Goal: Task Accomplishment & Management: Manage account settings

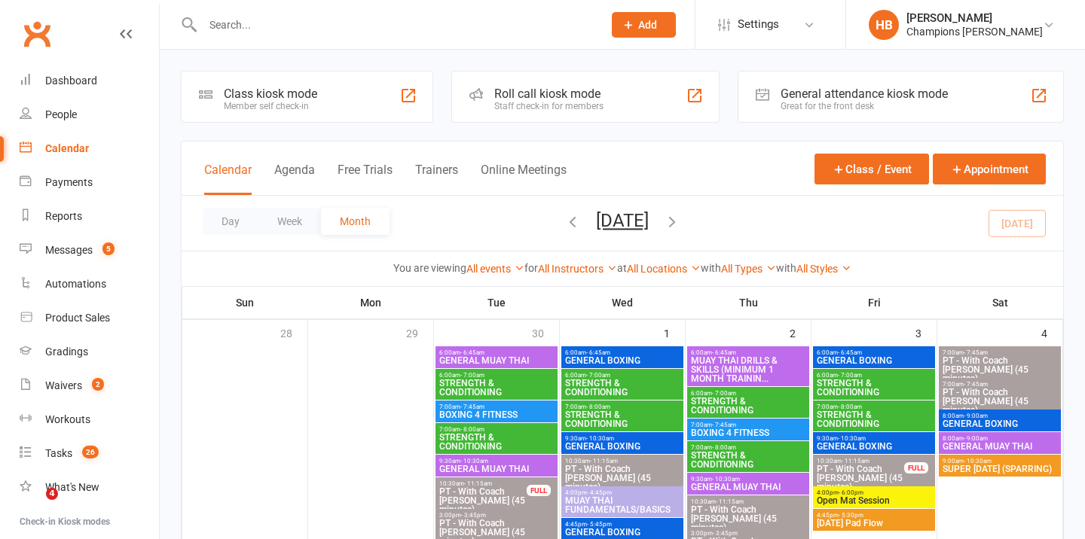
click at [347, 28] on input "text" at bounding box center [395, 24] width 394 height 21
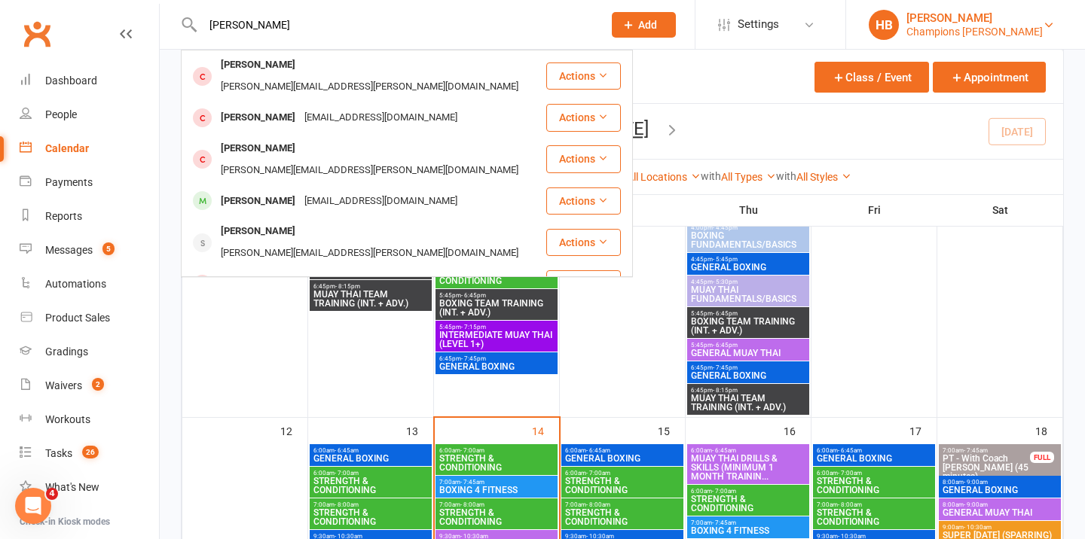
type input "james"
click at [930, 20] on div "[PERSON_NAME]" at bounding box center [974, 18] width 136 height 14
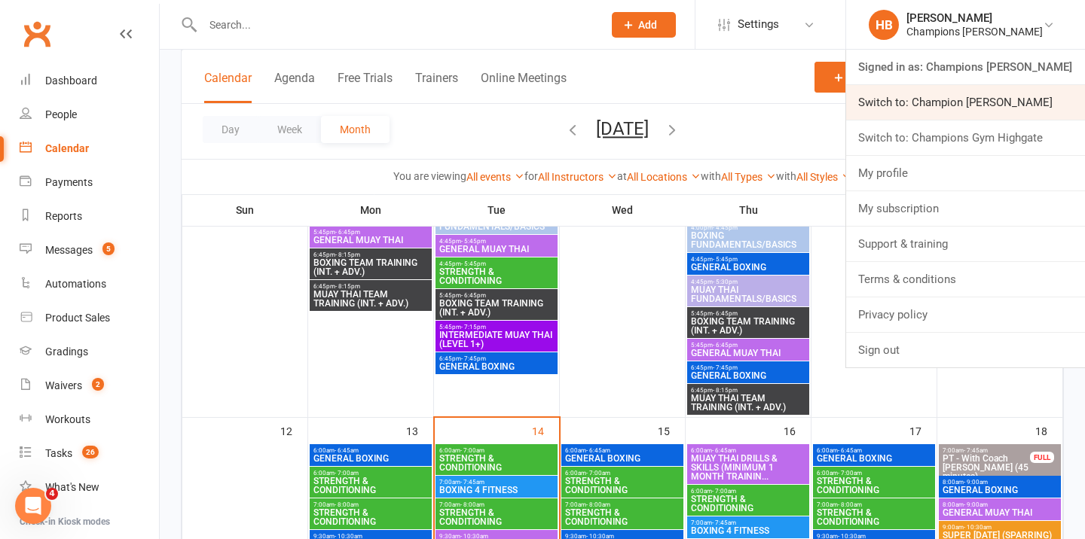
click at [942, 115] on link "Switch to: Champion Gym Joondalup" at bounding box center [965, 102] width 239 height 35
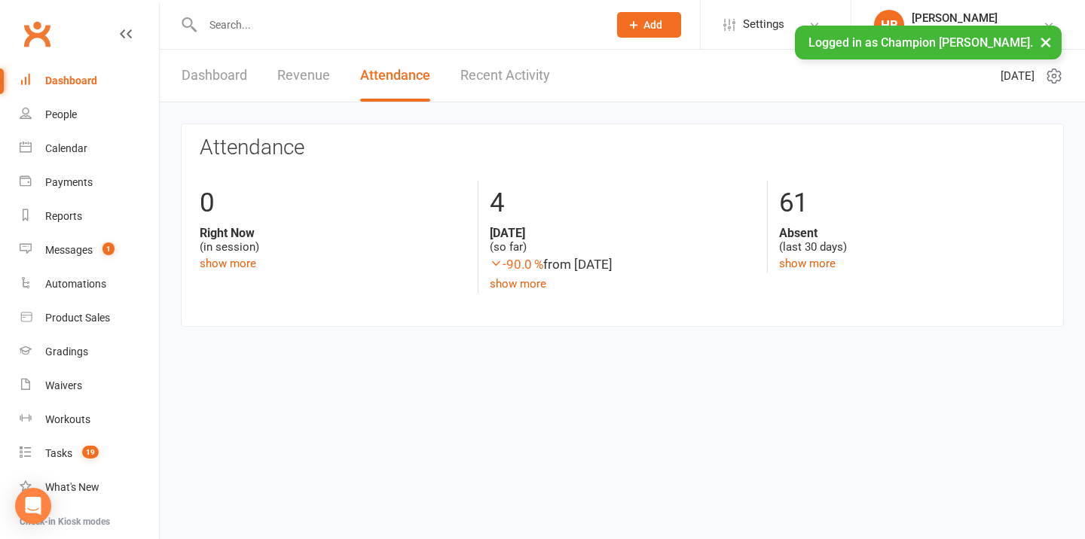
click at [338, 23] on input "text" at bounding box center [397, 24] width 399 height 21
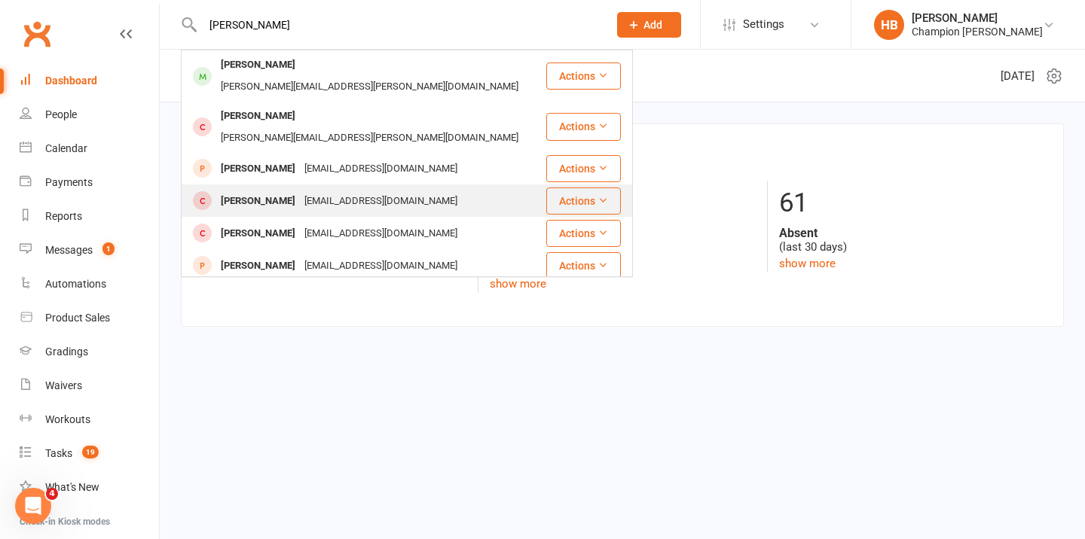
type input "james d"
click at [284, 185] on div "James Dickson jamesasqautch@hotmail.com" at bounding box center [363, 200] width 362 height 31
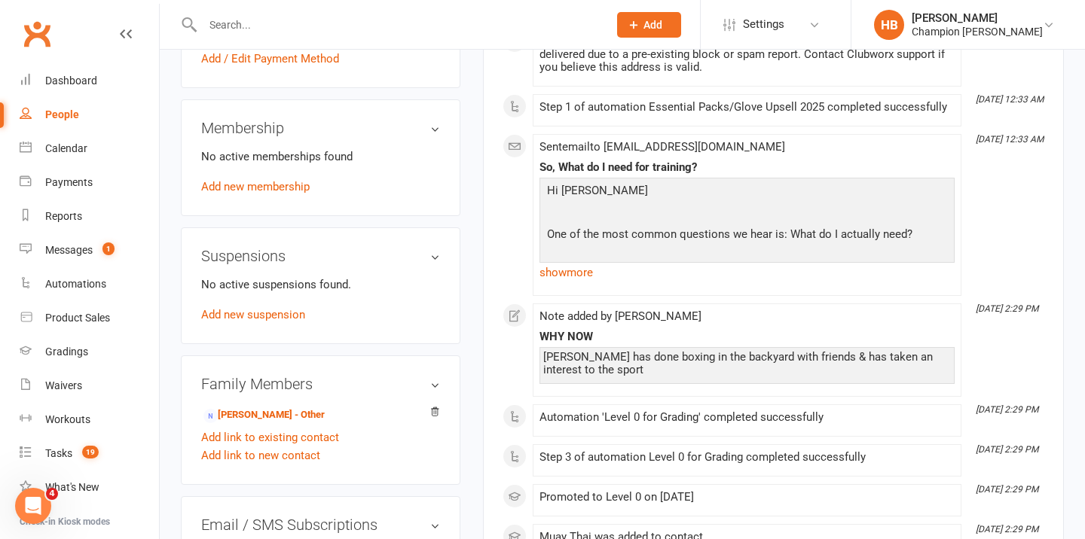
scroll to position [510, 0]
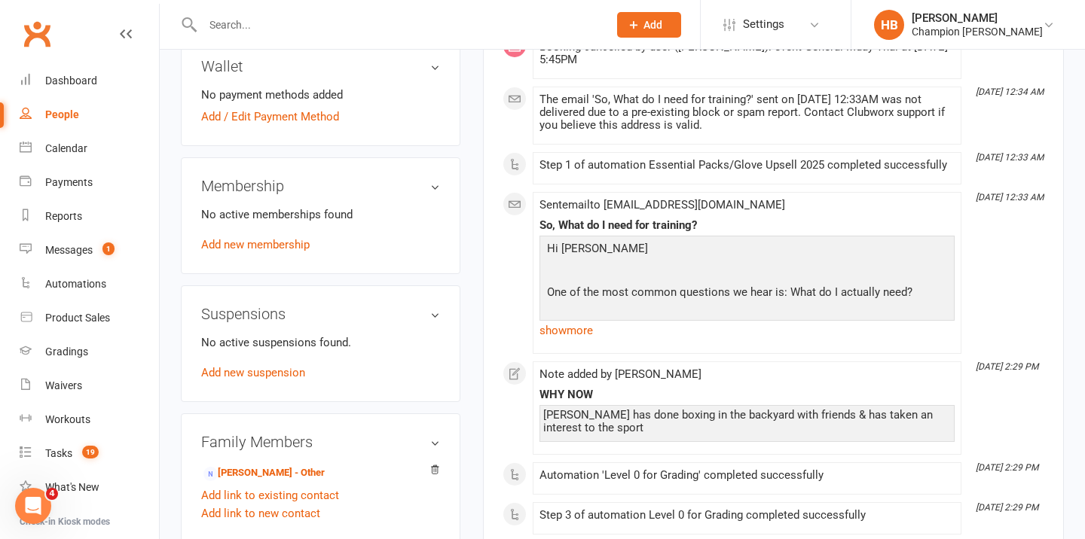
click at [249, 234] on div "No active memberships found Add new membership" at bounding box center [320, 230] width 239 height 48
click at [249, 238] on link "Add new membership" at bounding box center [255, 245] width 108 height 14
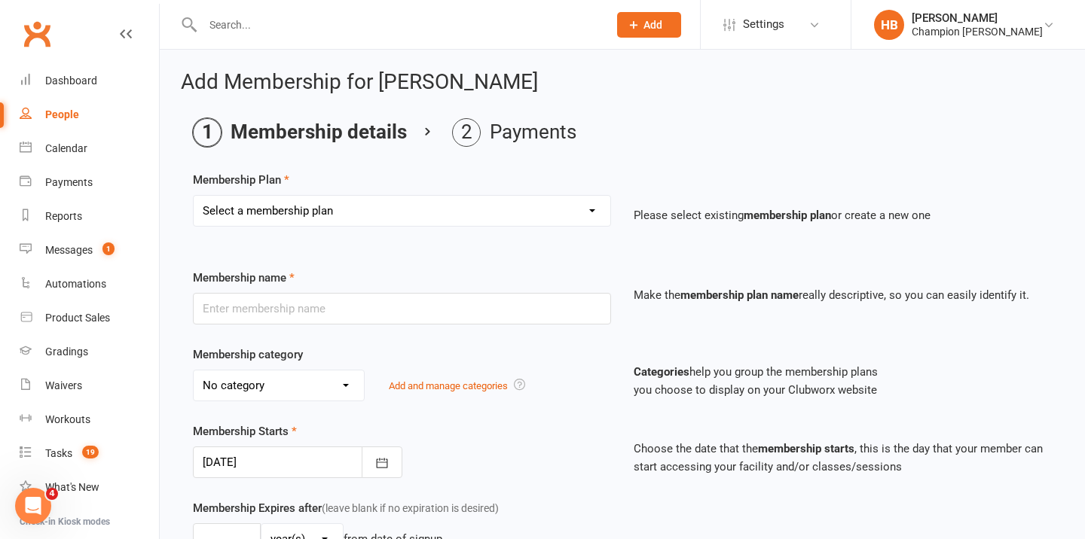
click at [262, 206] on select "Select a membership plan Create new Membership Plan New Starter Program FIFO Ne…" at bounding box center [402, 211] width 417 height 30
select select "1"
click at [194, 196] on select "Select a membership plan Create new Membership Plan New Starter Program FIFO Ne…" at bounding box center [402, 211] width 417 height 30
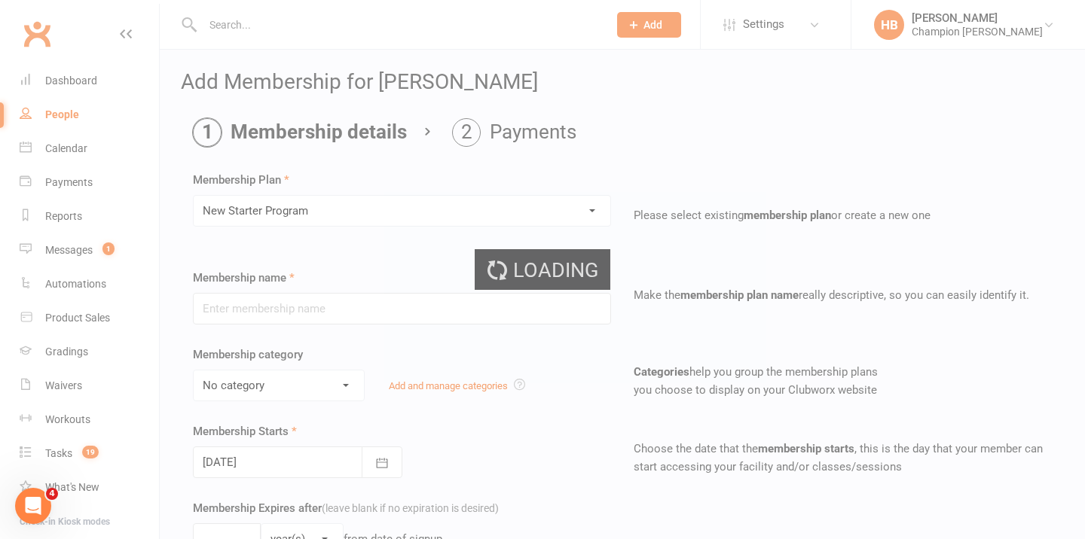
type input "New Starter Program"
select select "3"
type input "29"
select select "0"
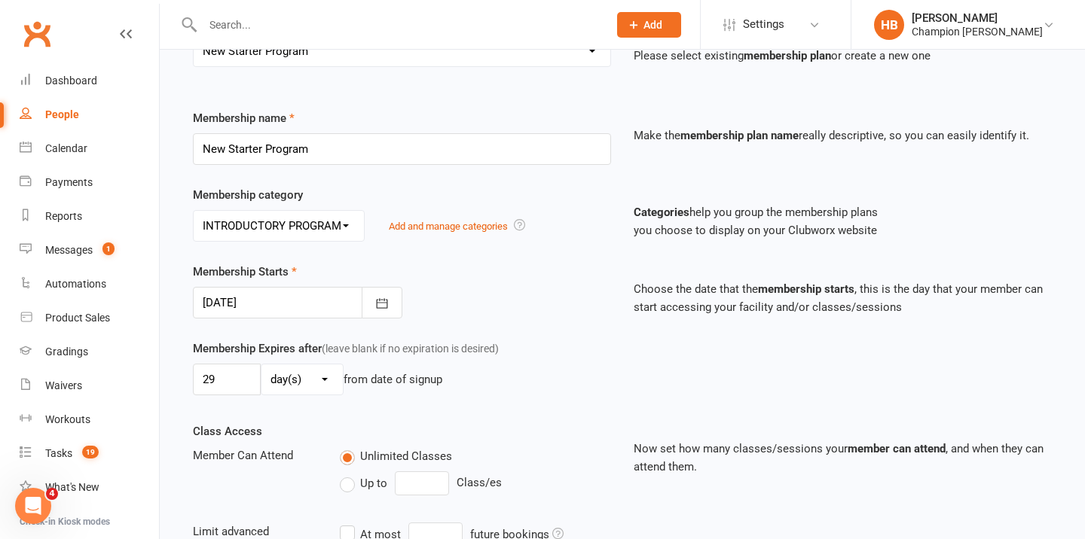
scroll to position [448, 0]
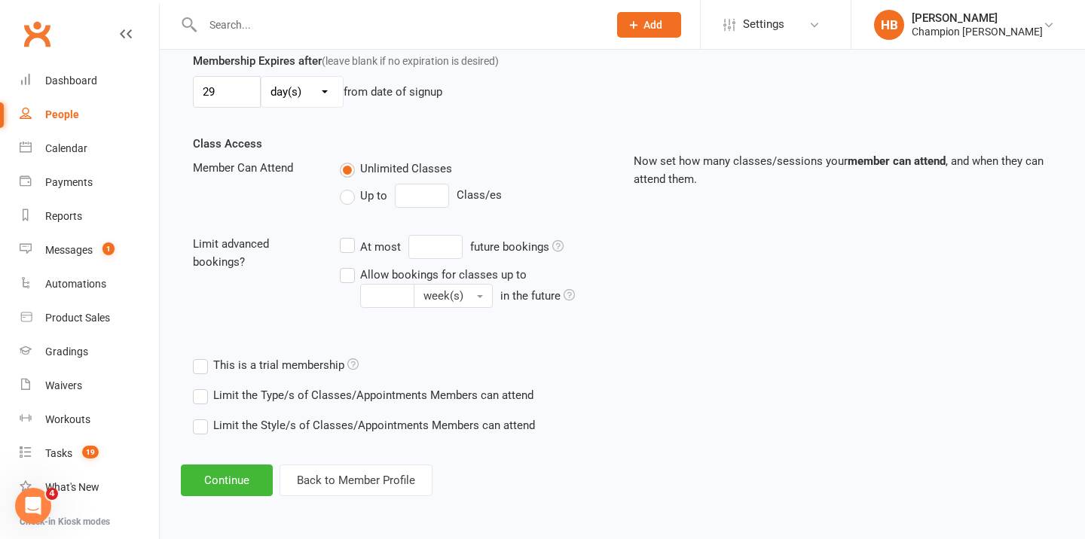
click at [221, 389] on label "Limit the Type/s of Classes/Appointments Members can attend" at bounding box center [363, 395] width 341 height 18
click at [203, 386] on input "Limit the Type/s of Classes/Appointments Members can attend" at bounding box center [198, 386] width 10 height 0
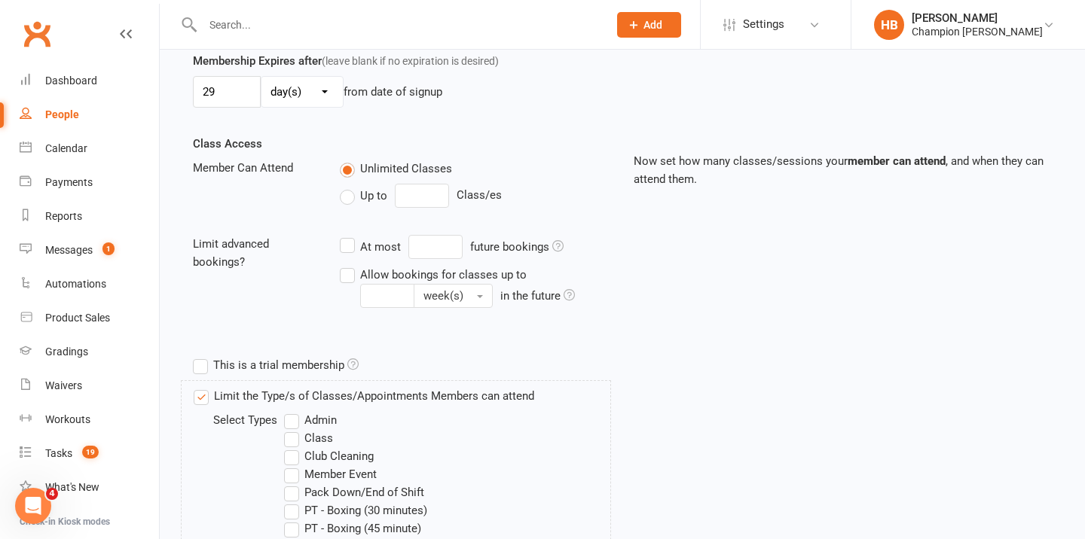
click at [315, 436] on label "Class" at bounding box center [308, 438] width 49 height 18
click at [294, 429] on input "Class" at bounding box center [289, 429] width 10 height 0
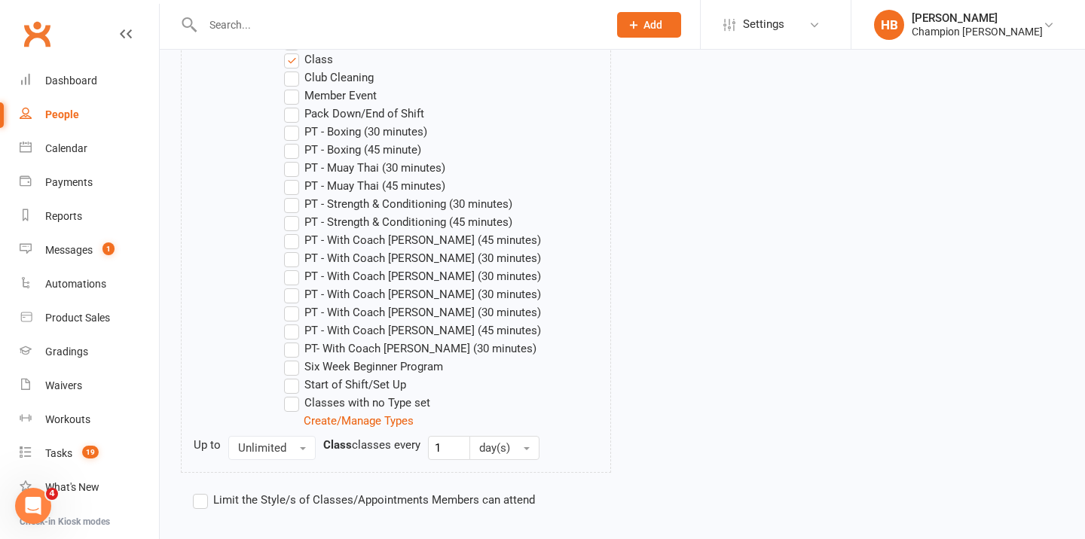
scroll to position [901, 0]
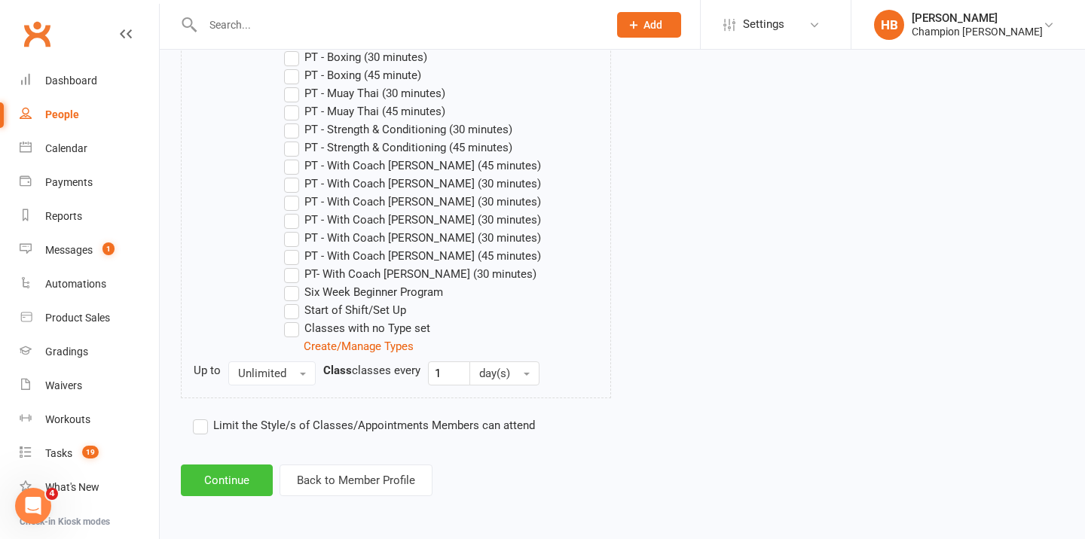
click at [241, 474] on button "Continue" at bounding box center [227, 481] width 92 height 32
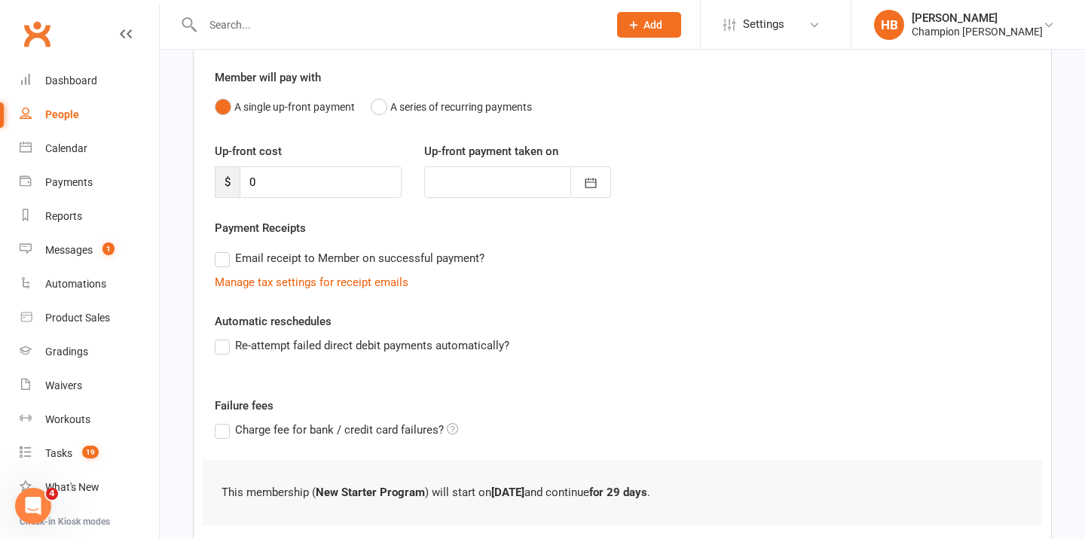
scroll to position [221, 0]
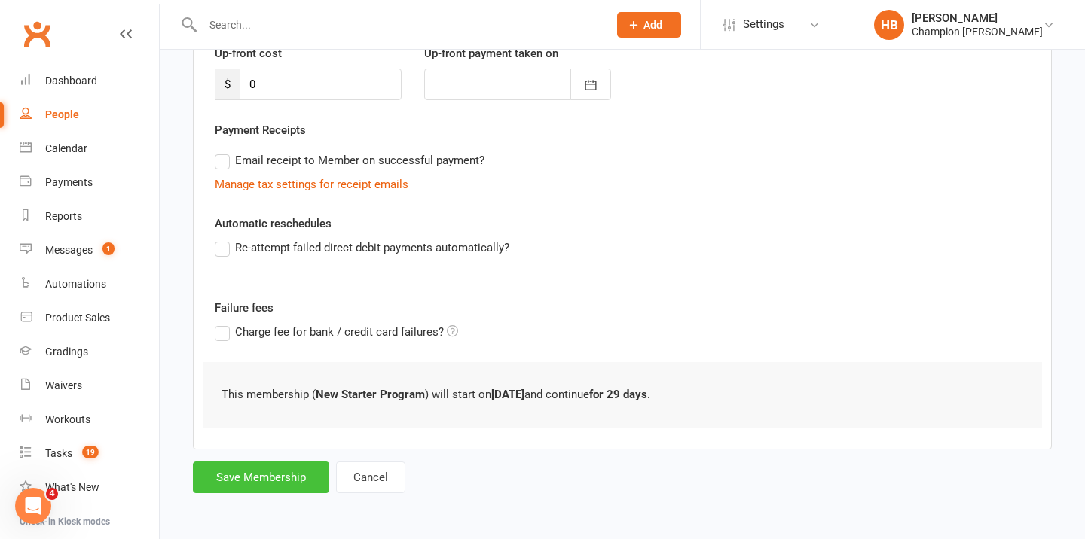
click at [241, 474] on button "Save Membership" at bounding box center [261, 478] width 136 height 32
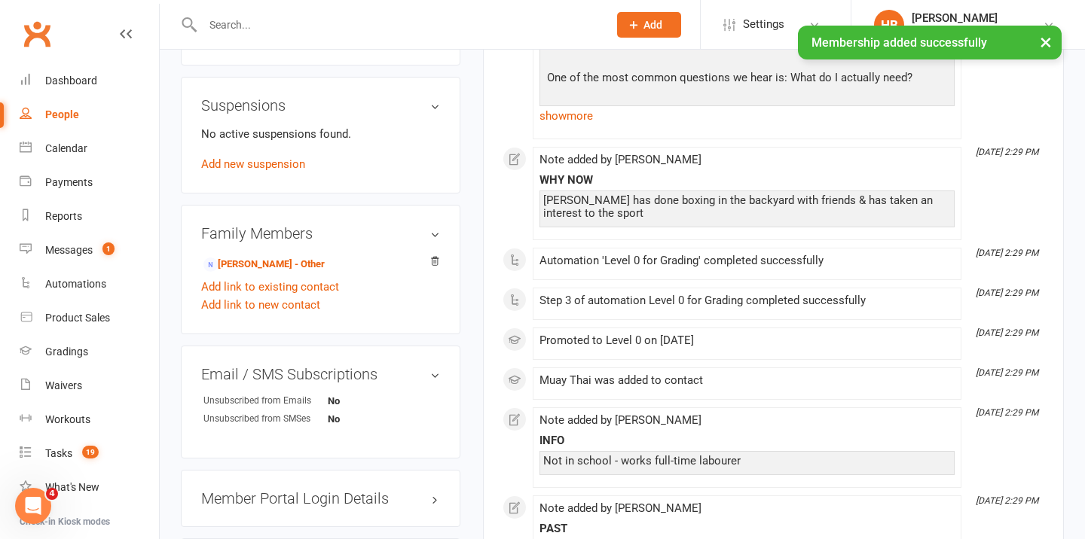
scroll to position [787, 0]
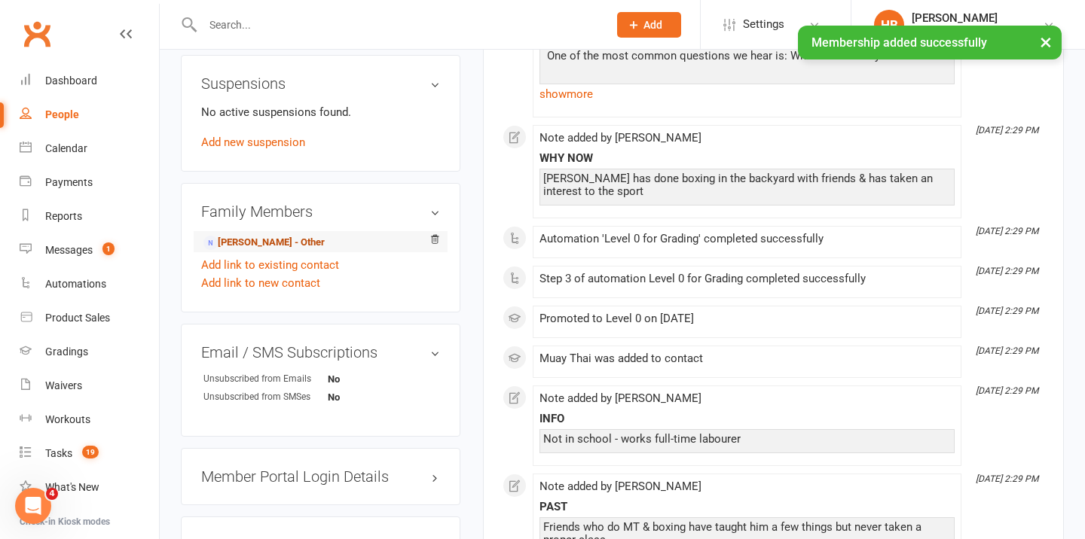
click at [261, 242] on link "[PERSON_NAME] - Other" at bounding box center [263, 243] width 121 height 16
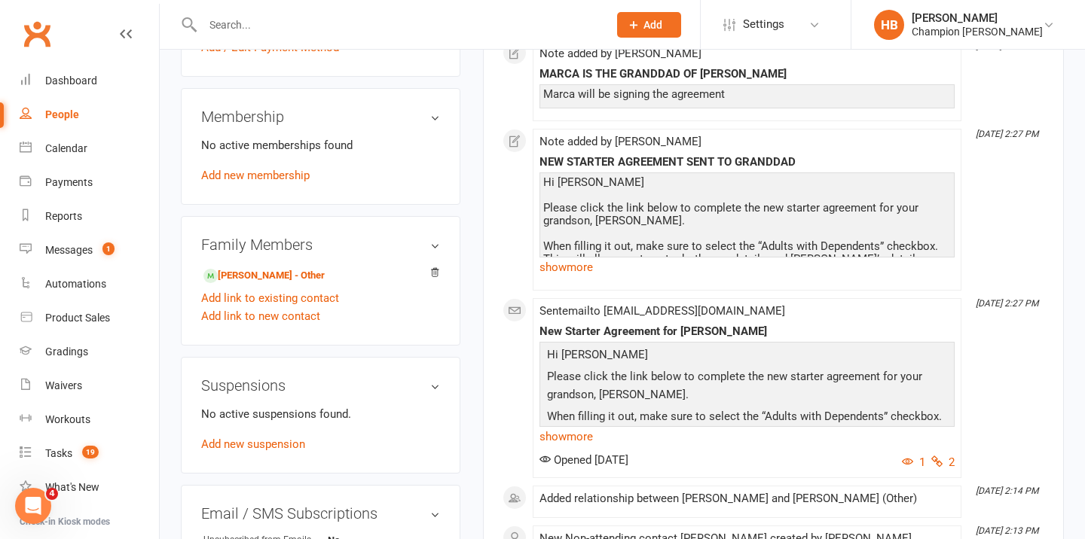
scroll to position [689, 0]
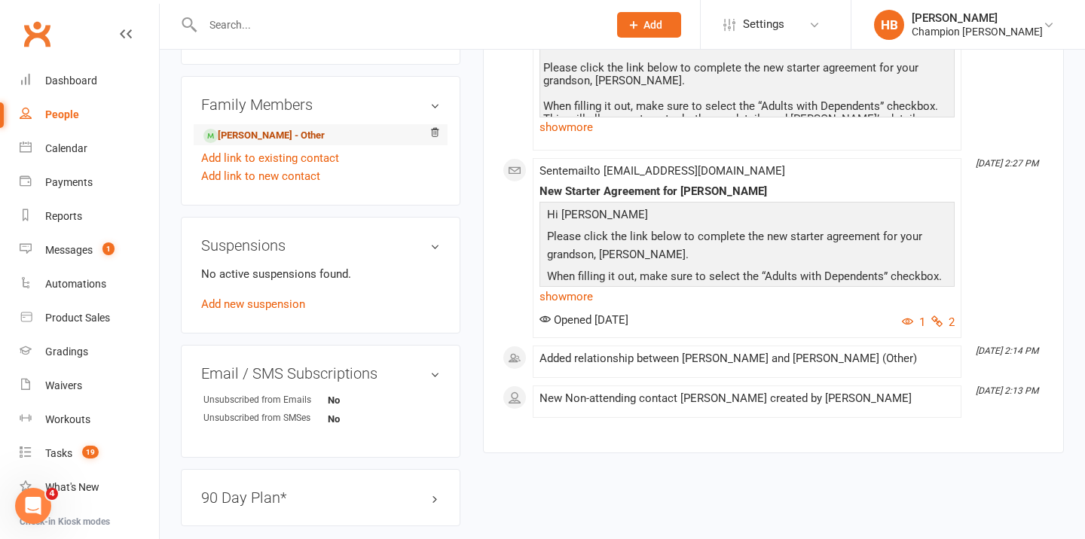
click at [252, 133] on link "[PERSON_NAME] - Other" at bounding box center [263, 136] width 121 height 16
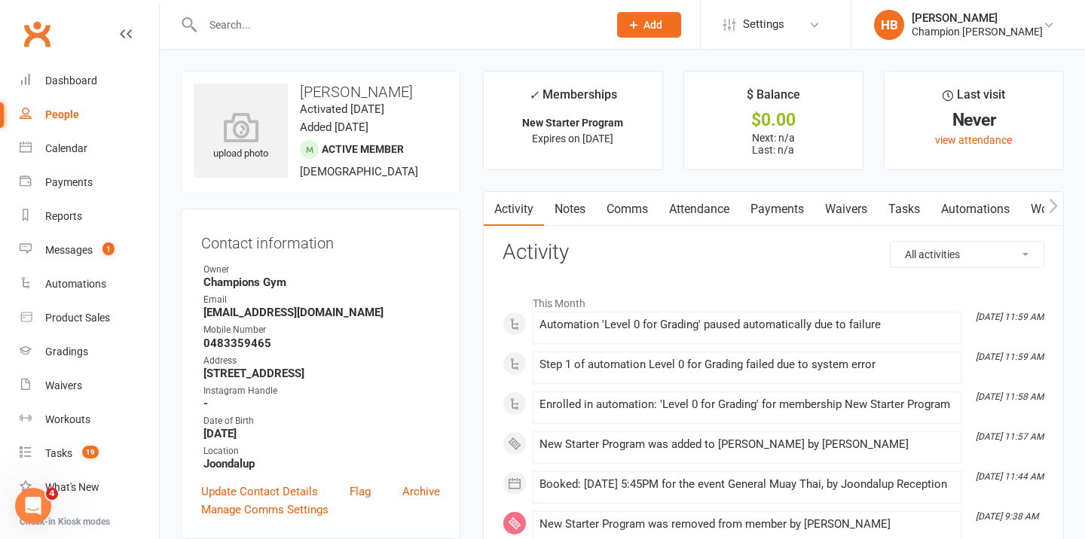
click at [565, 216] on link "Notes" at bounding box center [570, 209] width 52 height 35
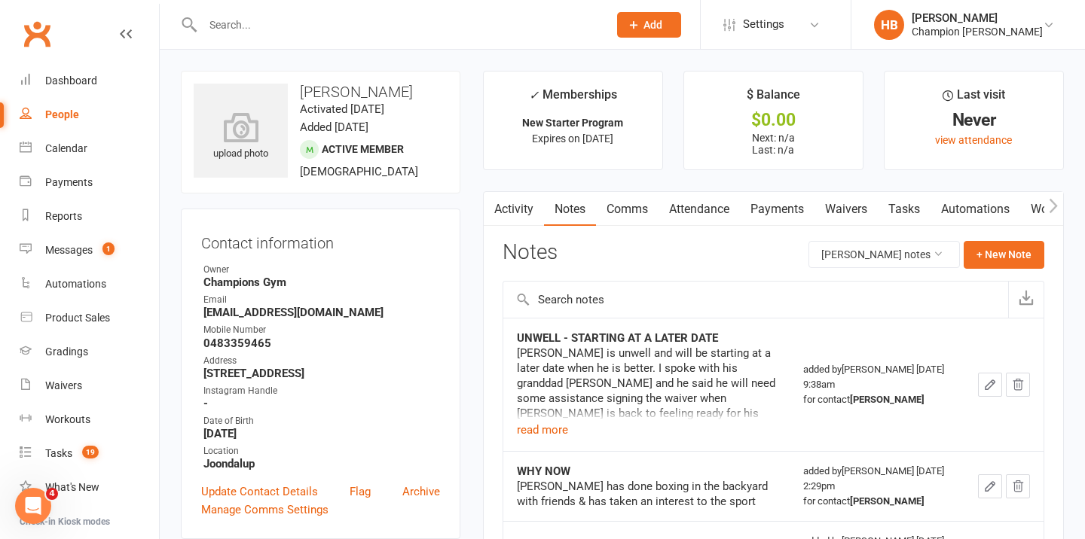
click at [701, 209] on link "Attendance" at bounding box center [698, 209] width 81 height 35
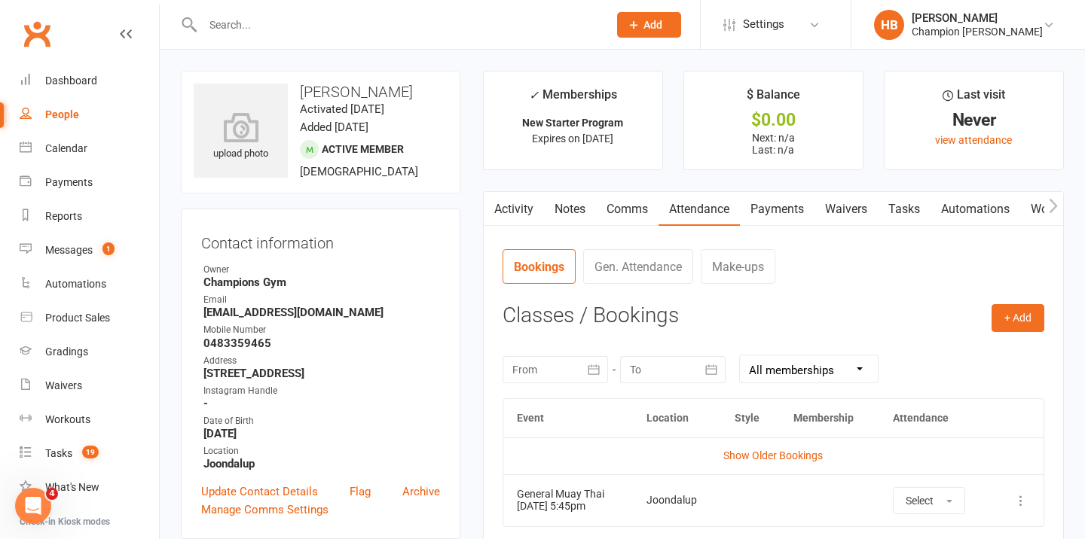
click at [582, 206] on link "Notes" at bounding box center [570, 209] width 52 height 35
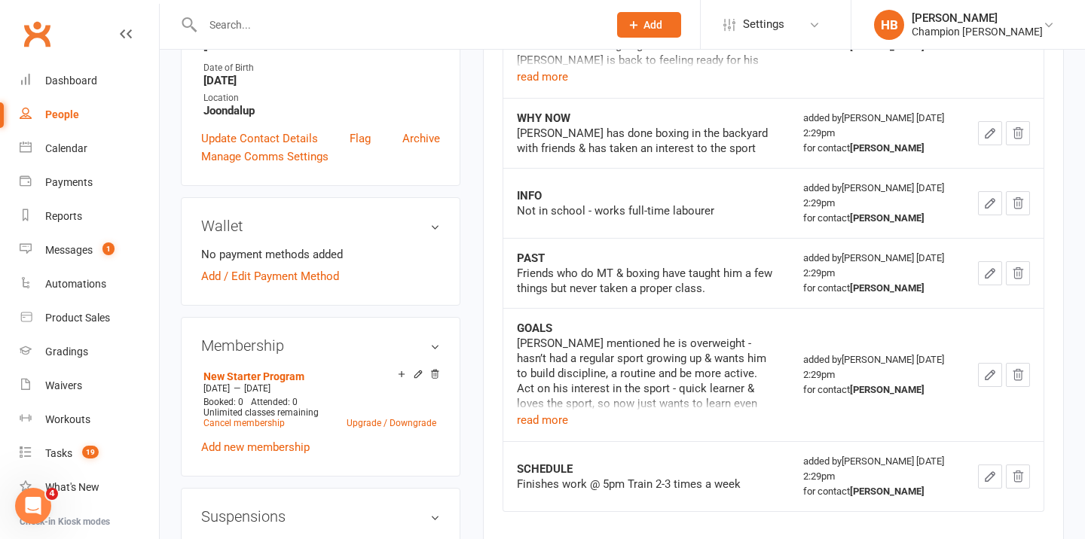
scroll to position [411, 0]
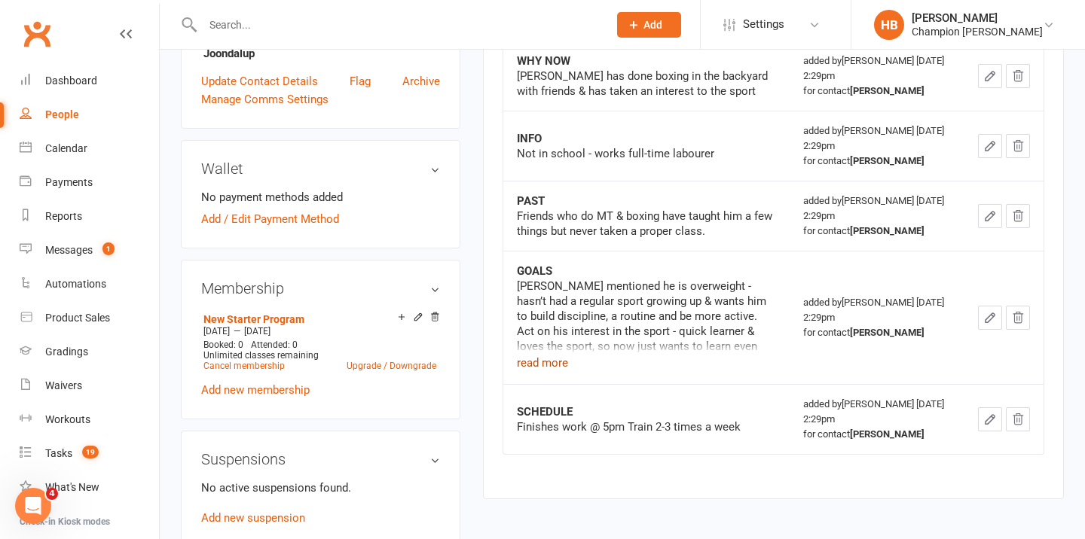
click at [556, 360] on button "read more" at bounding box center [542, 363] width 51 height 18
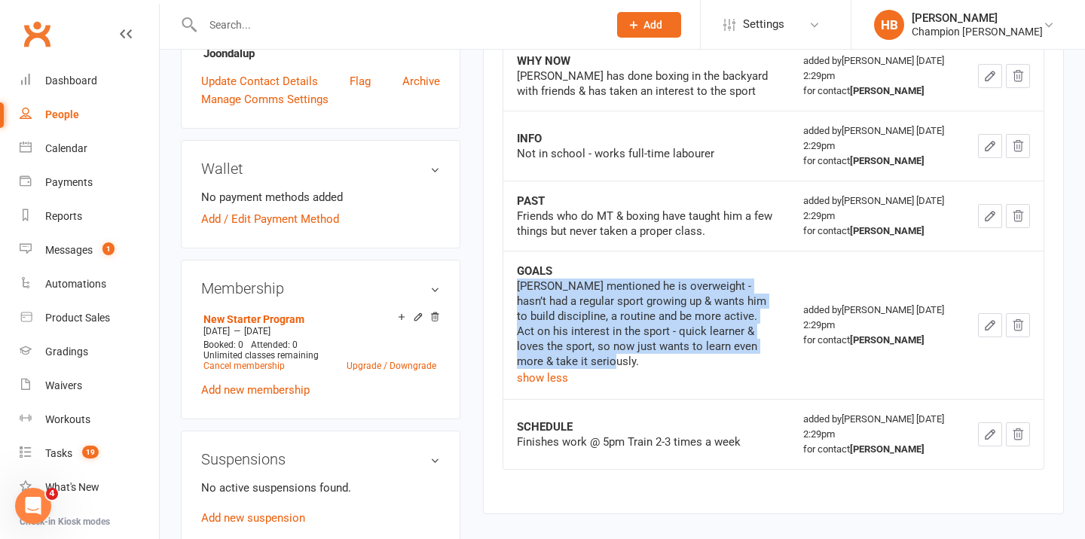
drag, startPoint x: 569, startPoint y: 362, endPoint x: 512, endPoint y: 286, distance: 95.2
click at [512, 286] on td "GOALS Grandad mentioned he is overweight - hasn’t had a regular sport growing u…" at bounding box center [646, 325] width 287 height 148
copy div "Grandad mentioned he is overweight - hasn’t had a regular sport growing up & wa…"
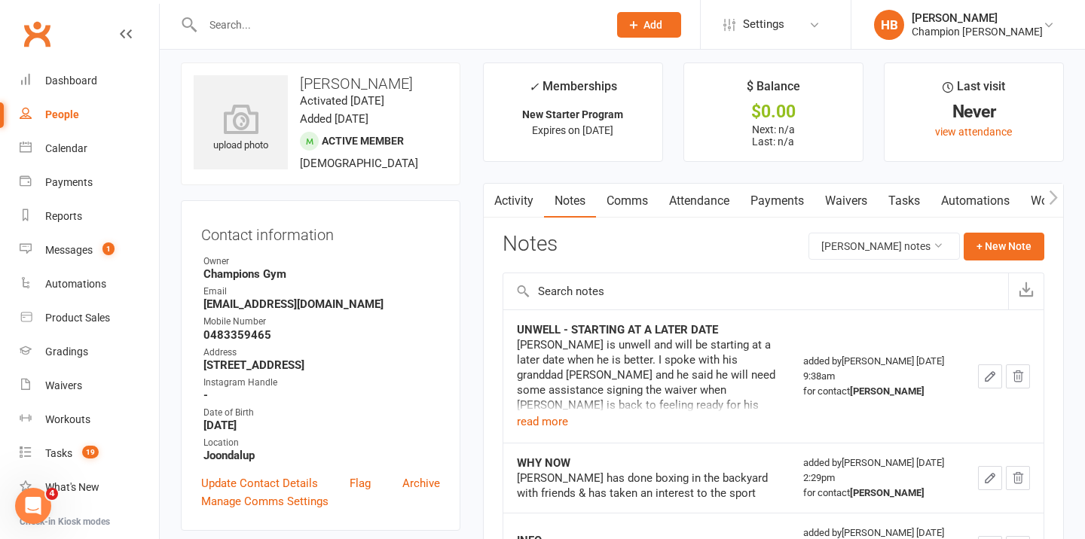
scroll to position [0, 0]
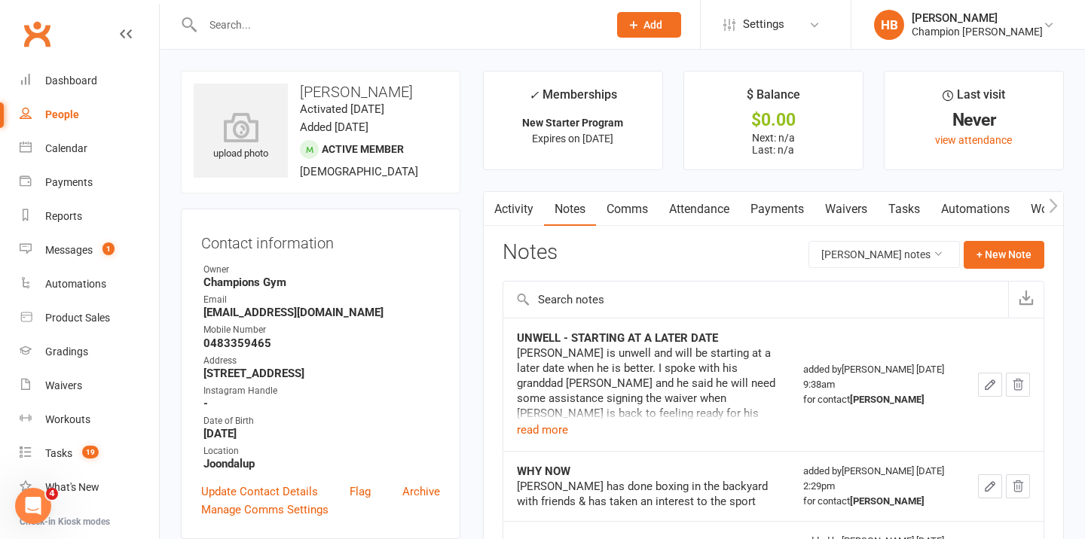
click at [726, 206] on link "Attendance" at bounding box center [698, 209] width 81 height 35
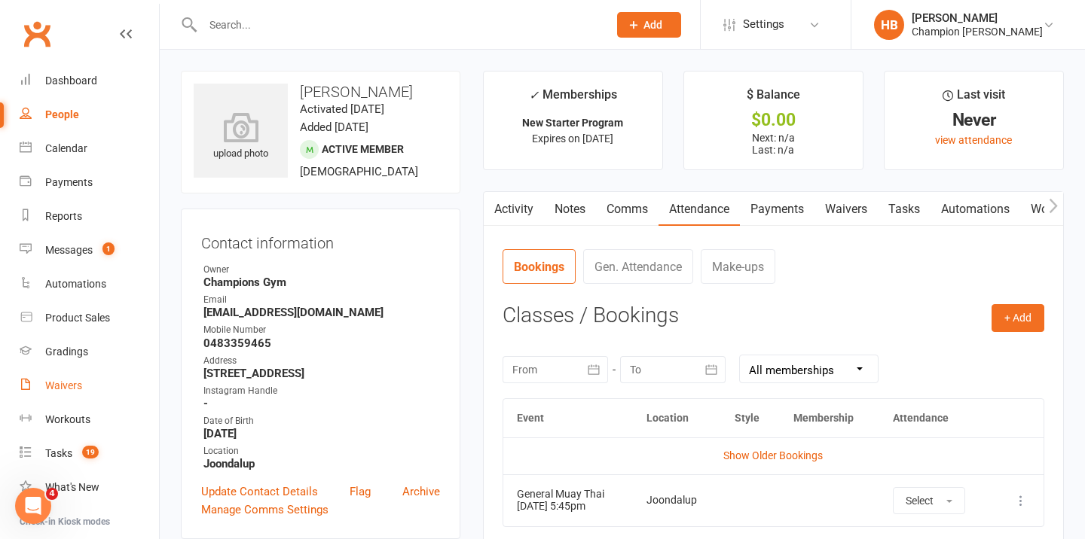
click at [60, 384] on div "Waivers" at bounding box center [63, 386] width 37 height 12
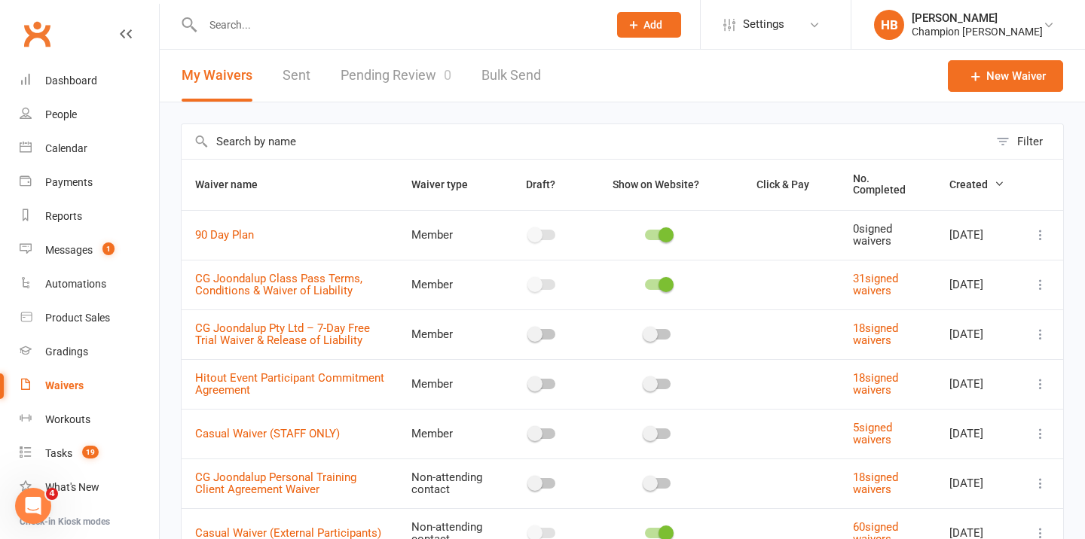
click at [404, 71] on link "Pending Review 0" at bounding box center [396, 76] width 111 height 52
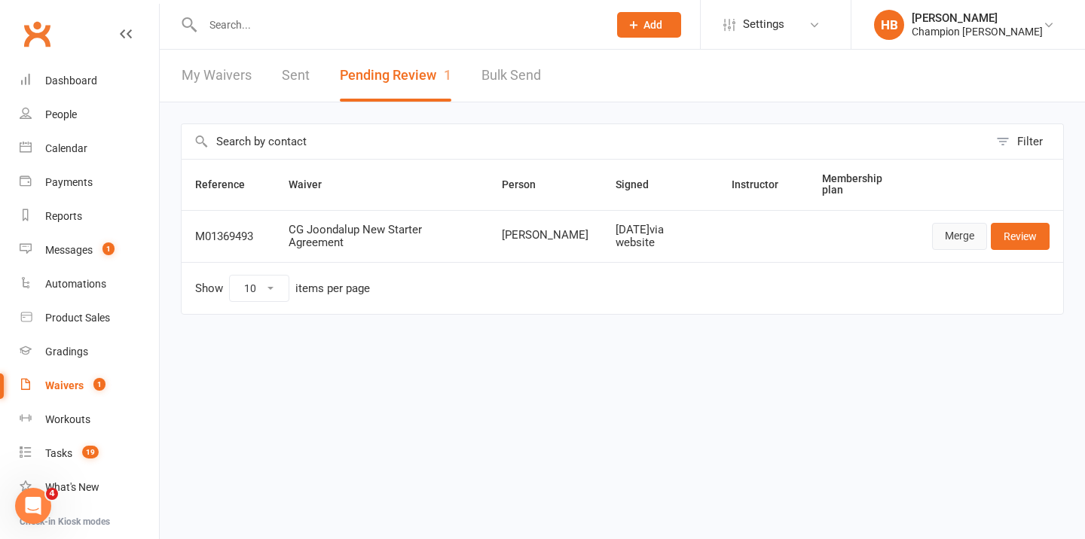
click at [961, 233] on link "Merge" at bounding box center [959, 236] width 55 height 27
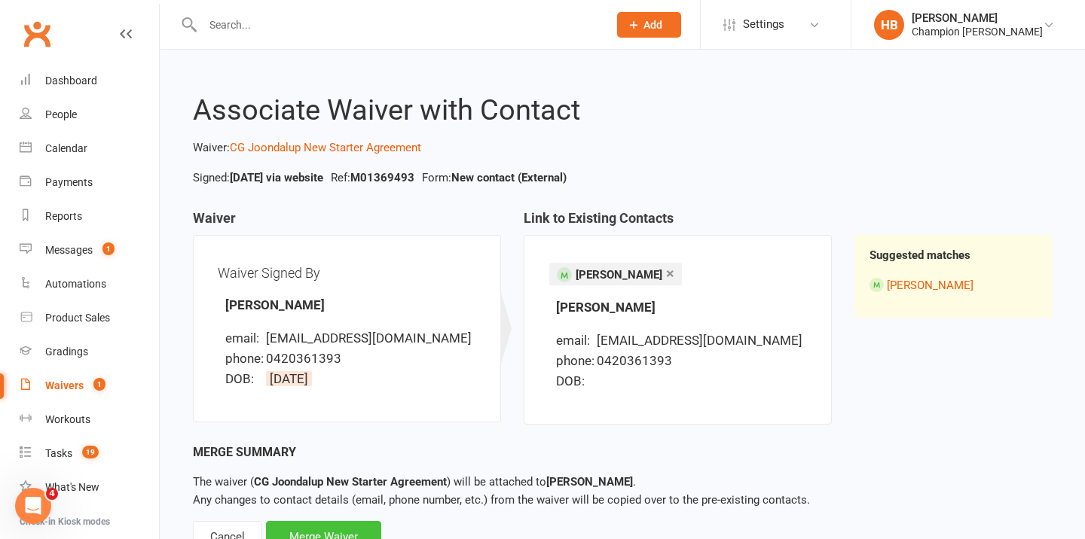
click at [350, 524] on div "Merge Waiver" at bounding box center [323, 537] width 115 height 32
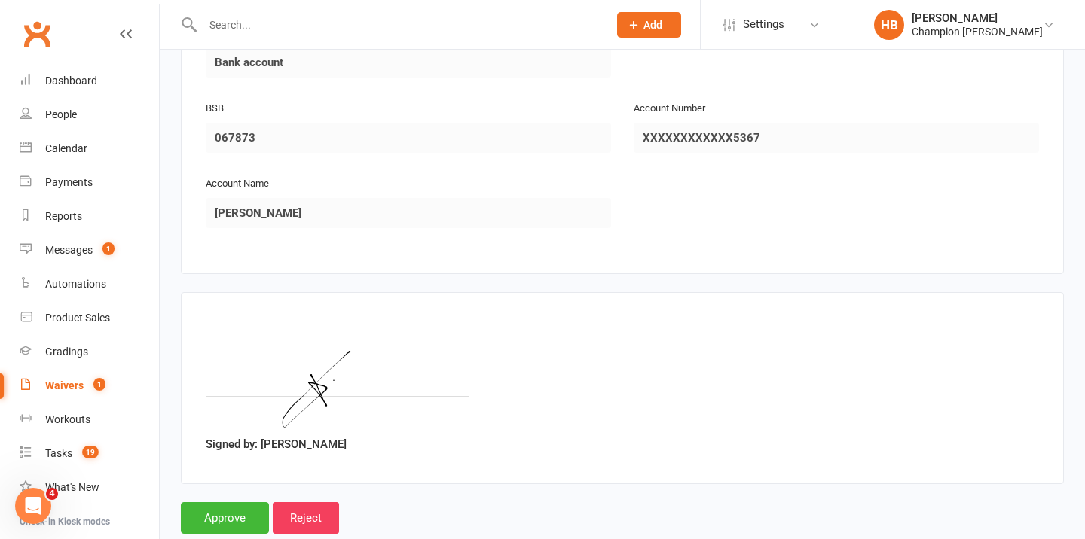
scroll to position [1694, 0]
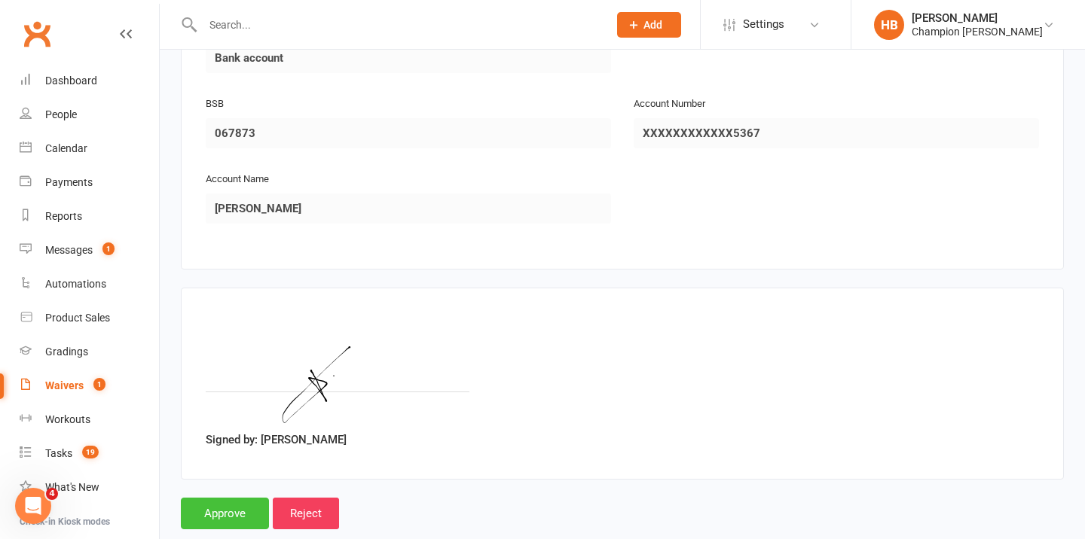
click at [240, 498] on input "Approve" at bounding box center [225, 514] width 88 height 32
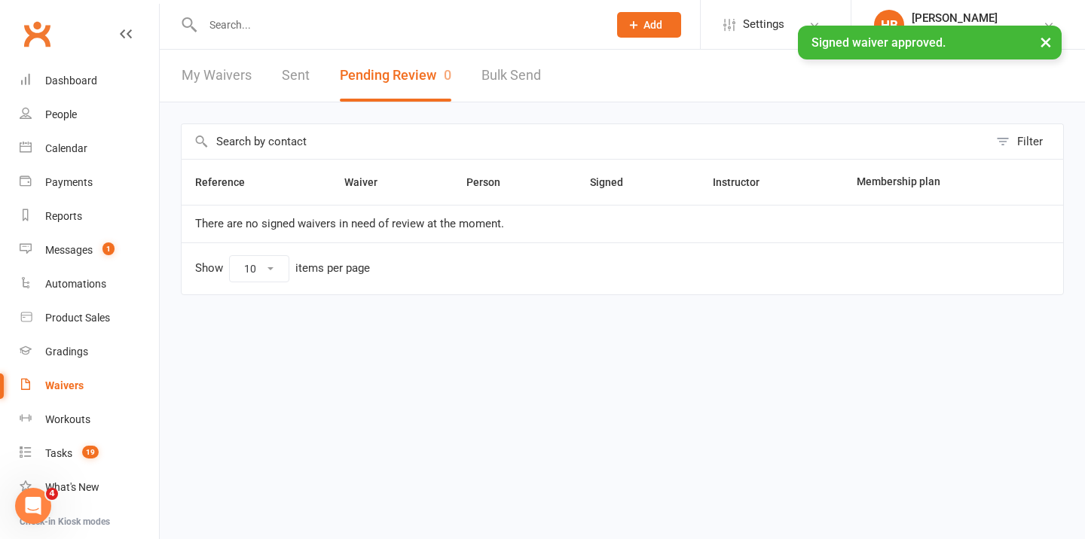
click at [293, 20] on input "text" at bounding box center [397, 24] width 399 height 21
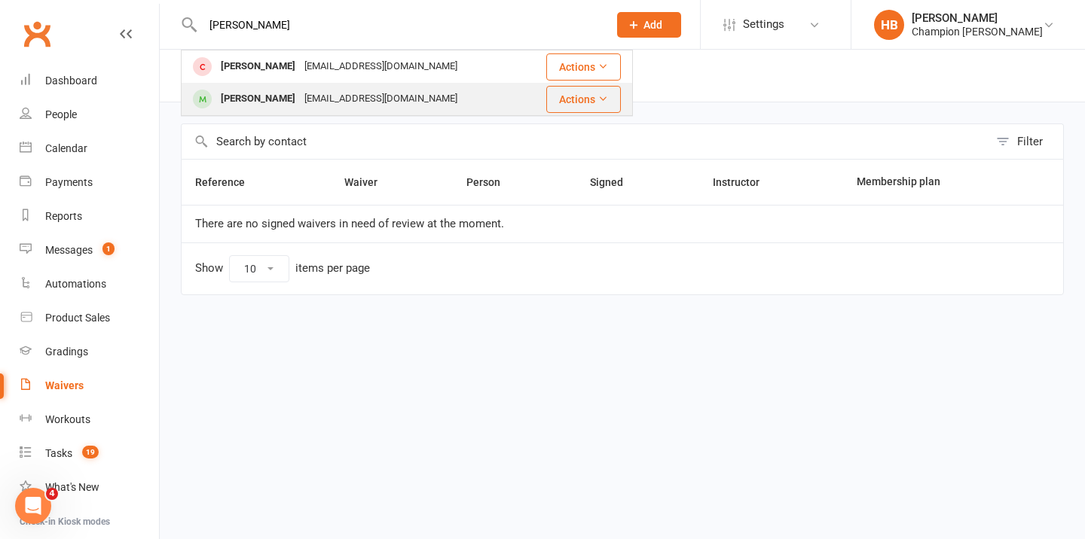
type input "hewitt"
click at [287, 93] on div "Jazmine Hewitt-Myers" at bounding box center [258, 99] width 84 height 22
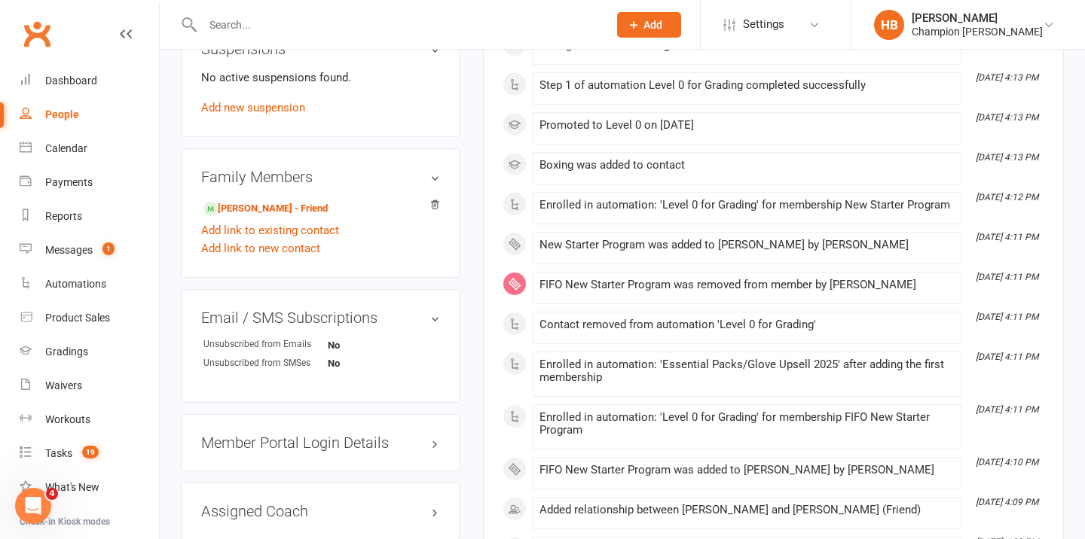
scroll to position [857, 0]
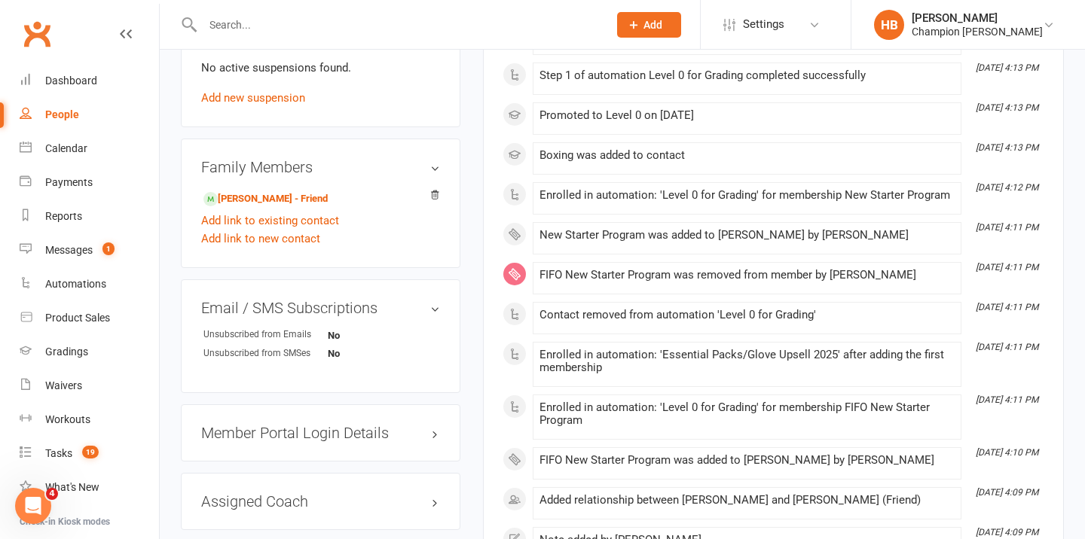
click at [273, 425] on h3 "Member Portal Login Details" at bounding box center [320, 433] width 239 height 17
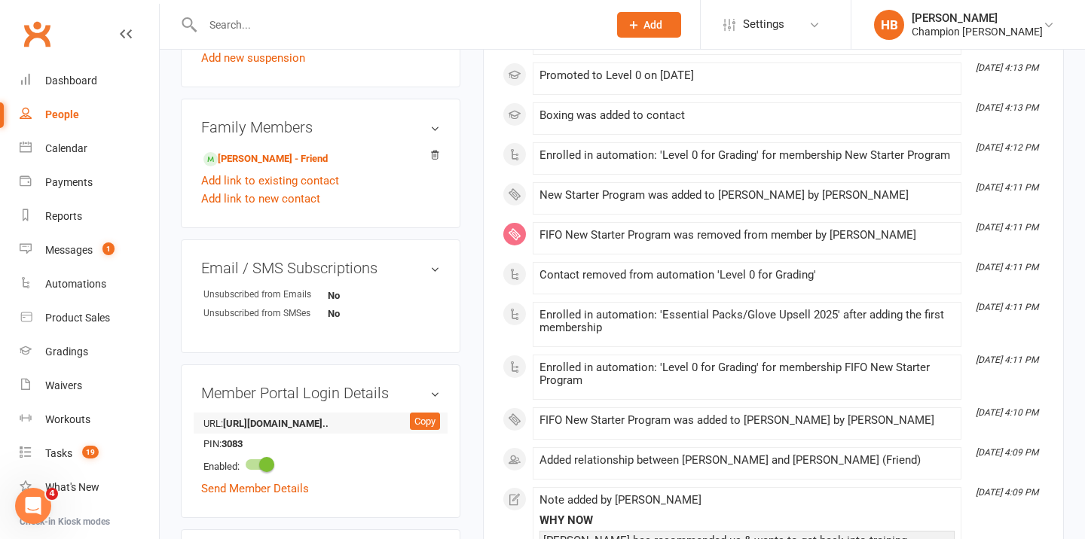
scroll to position [965, 0]
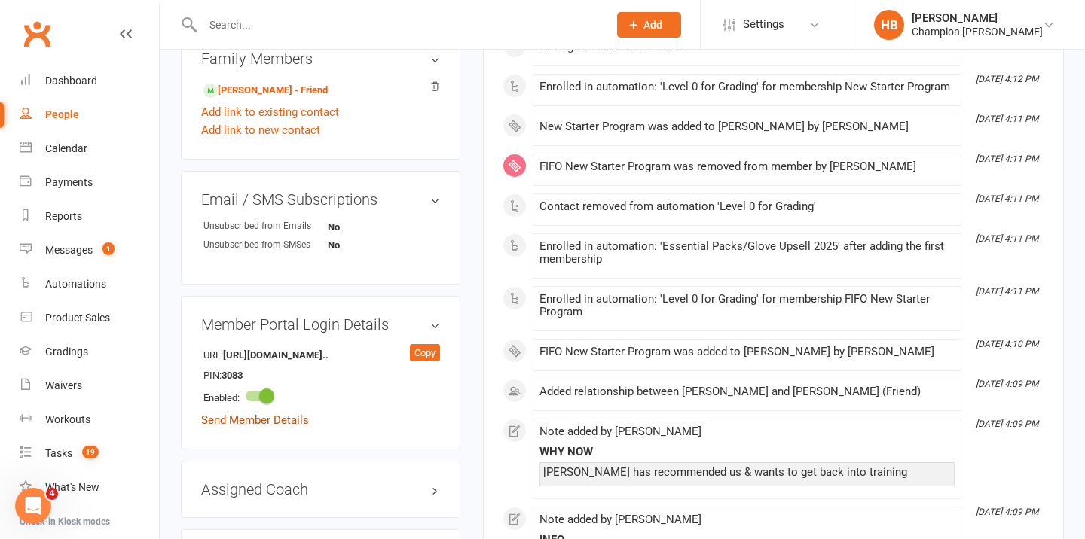
click at [275, 423] on link "Send Member Details" at bounding box center [255, 421] width 108 height 14
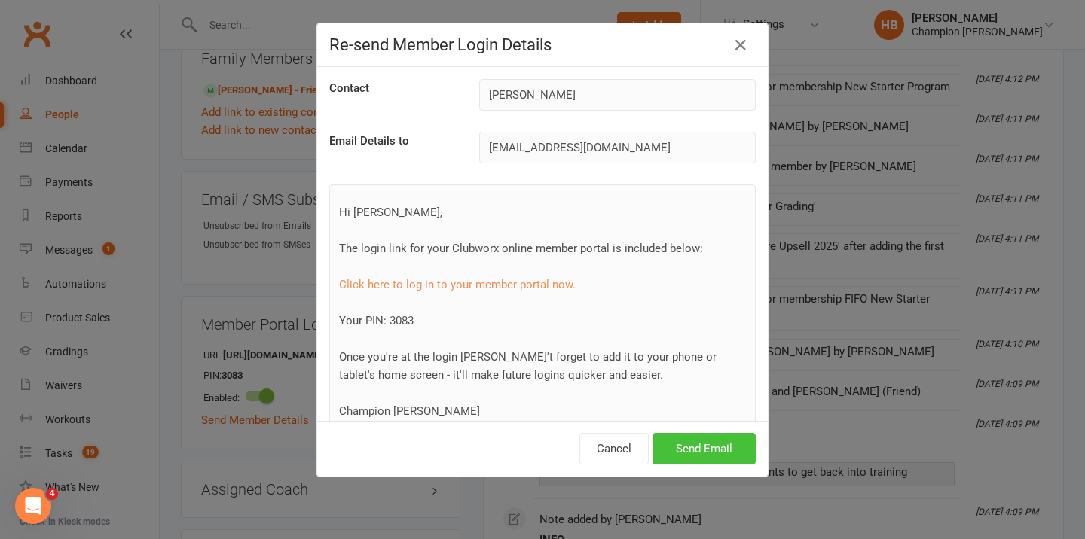
click at [705, 441] on button "Send Email" at bounding box center [703, 449] width 103 height 32
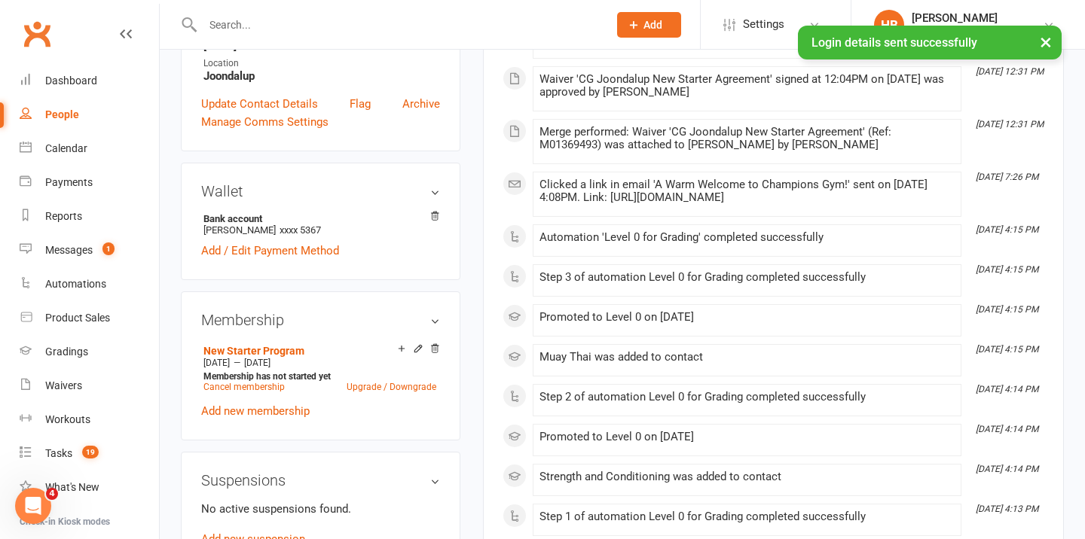
scroll to position [0, 0]
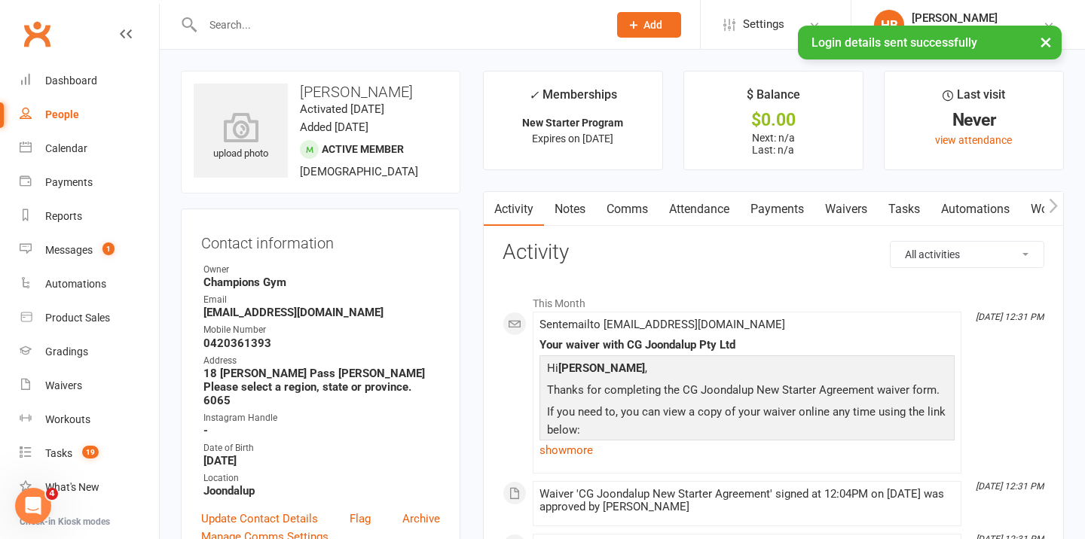
click at [564, 216] on link "Notes" at bounding box center [570, 209] width 52 height 35
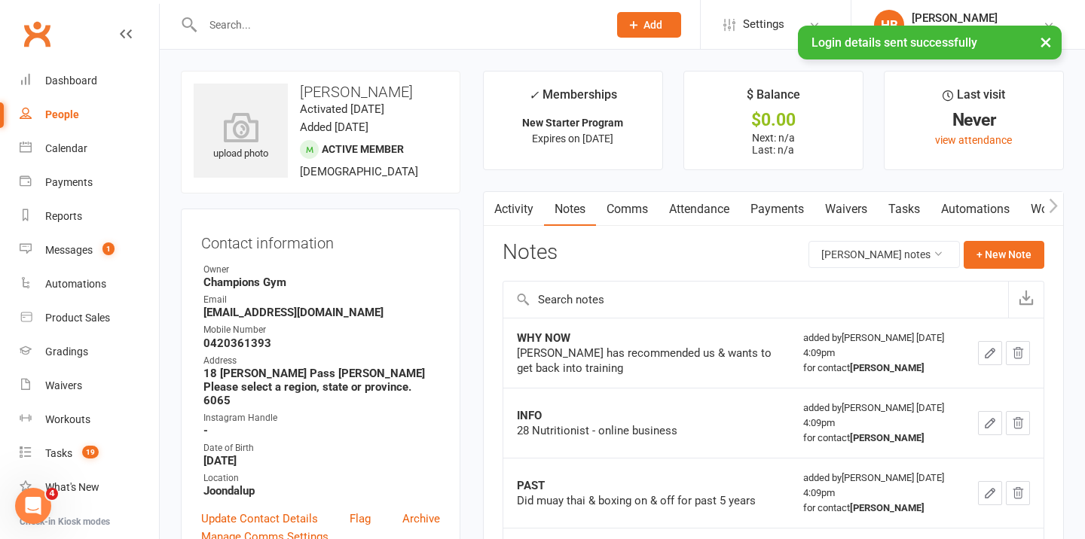
click at [628, 212] on link "Comms" at bounding box center [627, 209] width 63 height 35
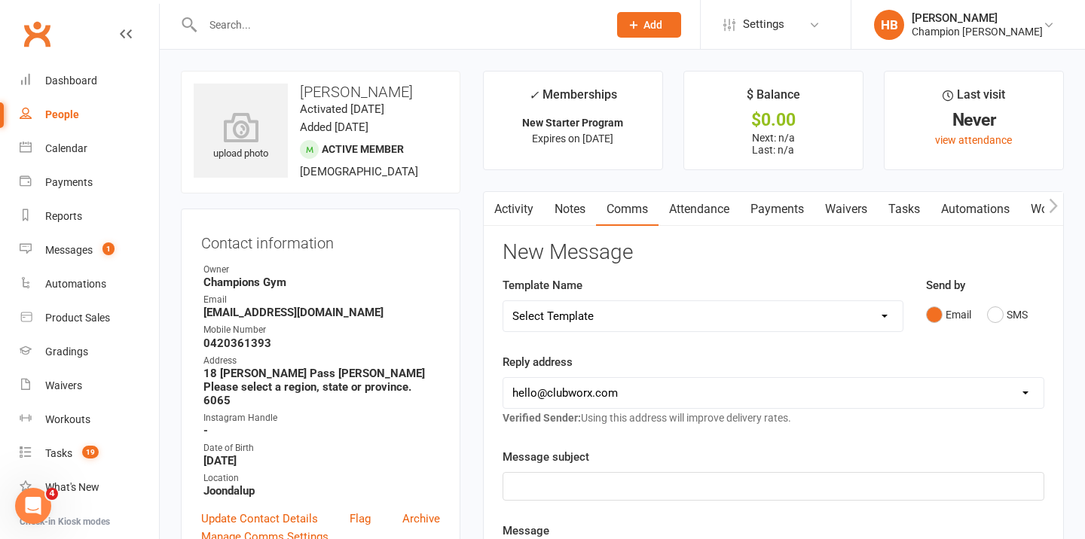
click at [744, 353] on div "Reply address hello@clubworx.com joondalup@championsgym.com.au helen@championsg…" at bounding box center [773, 390] width 542 height 74
click at [747, 320] on select "Select Template [Email] Goal Setting Template [SMS] 14 days absence [Email] 202…" at bounding box center [702, 316] width 399 height 30
select select "17"
click at [503, 301] on select "Select Template [Email] Goal Setting Template [SMS] 14 days absence [Email] 202…" at bounding box center [702, 316] width 399 height 30
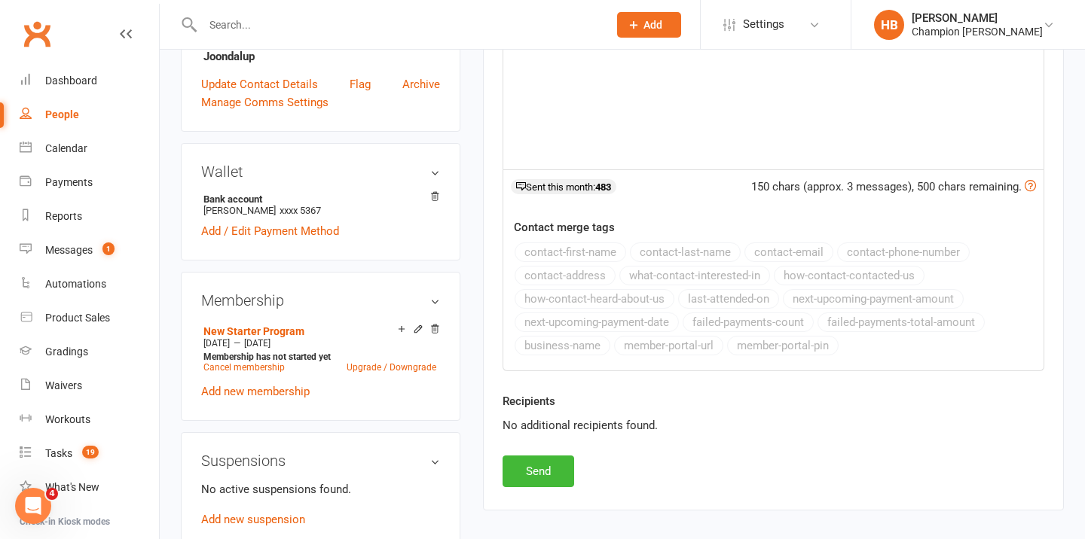
scroll to position [533, 0]
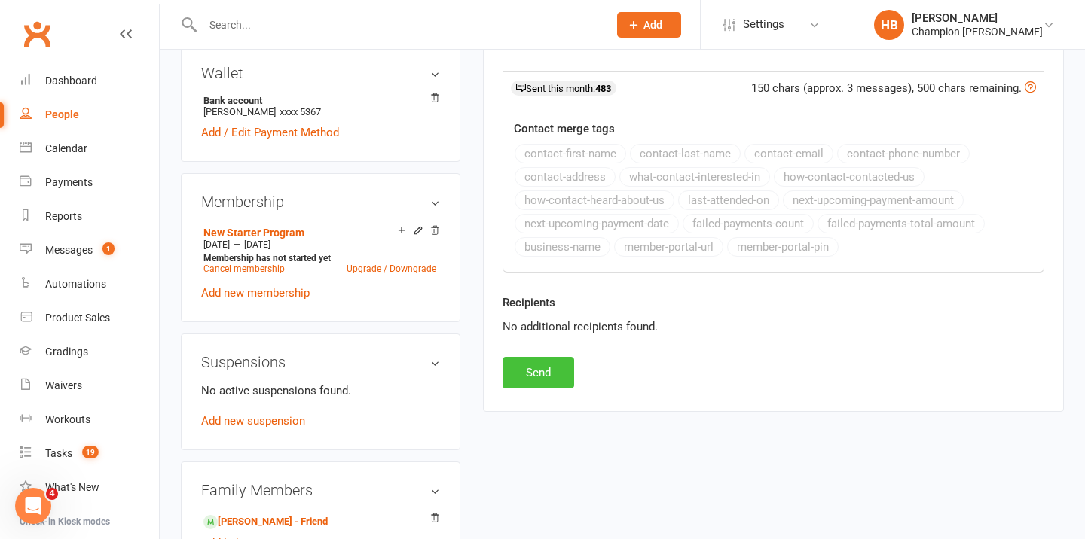
click at [542, 370] on button "Send" at bounding box center [538, 373] width 72 height 32
select select
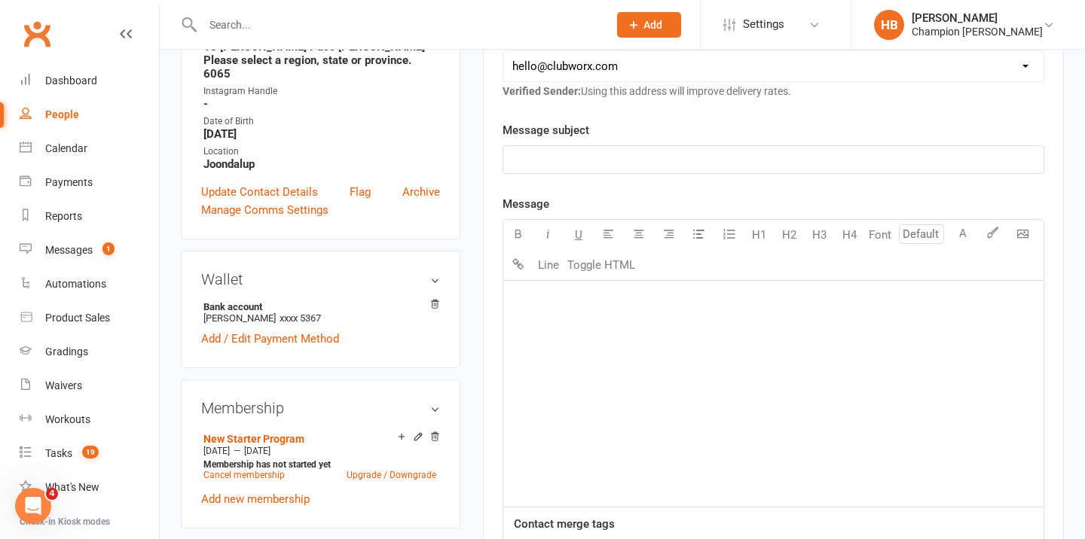
scroll to position [0, 0]
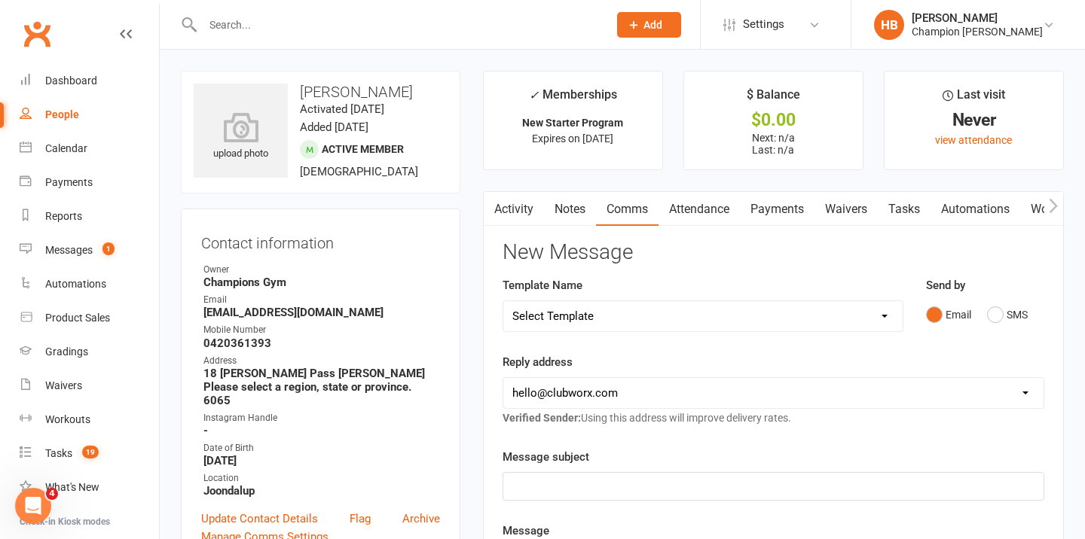
click at [251, 23] on input "text" at bounding box center [397, 24] width 399 height 21
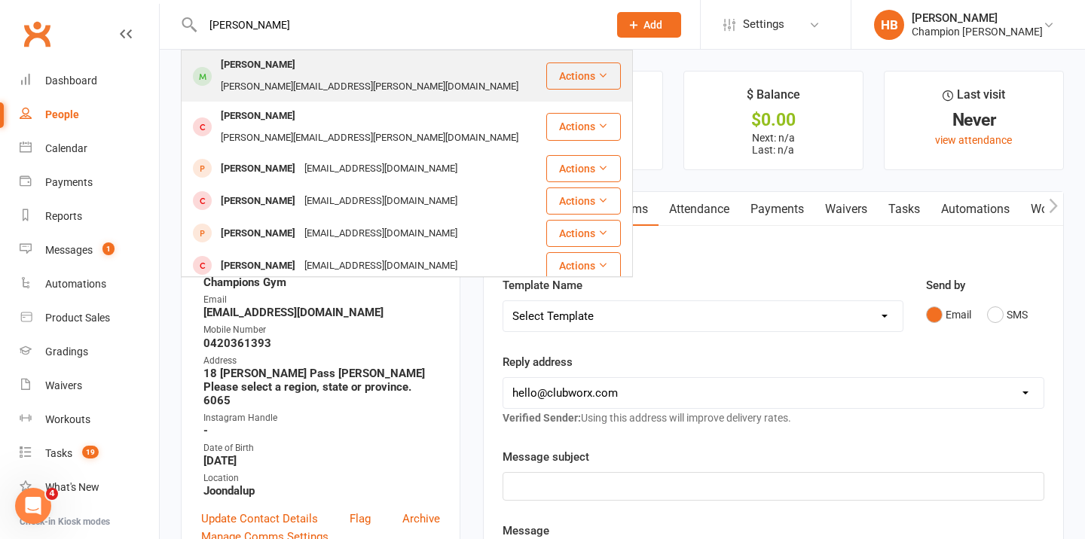
type input "james"
click at [271, 57] on div "James Johnston" at bounding box center [258, 65] width 84 height 22
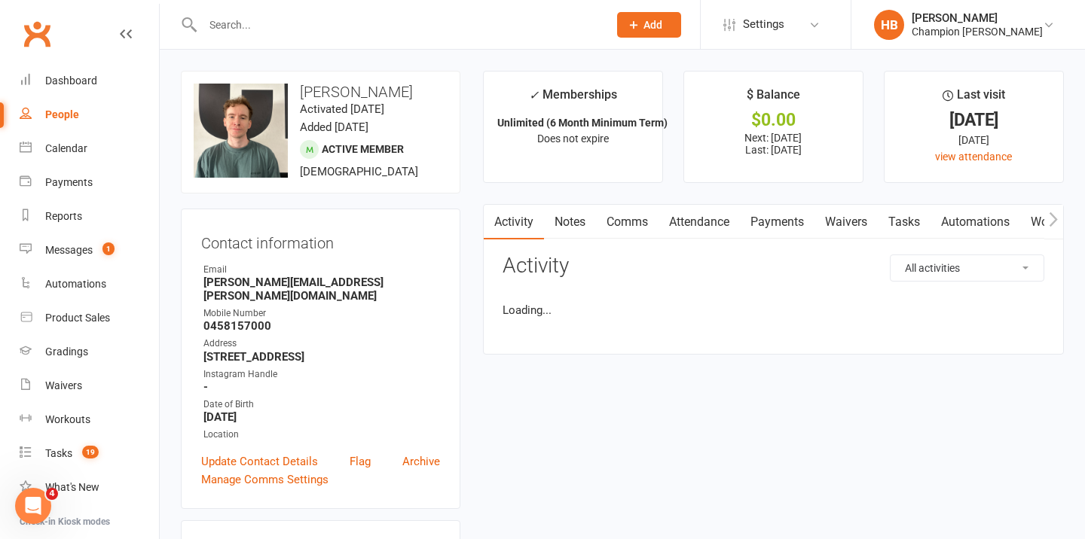
click at [243, 20] on input "text" at bounding box center [397, 24] width 399 height 21
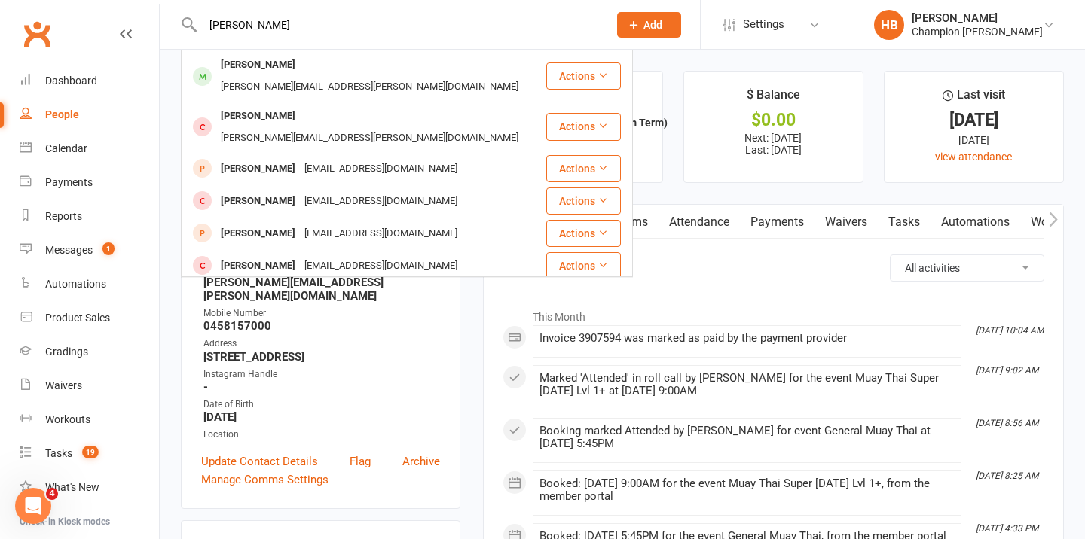
type input "james"
click at [319, 288] on div "[EMAIL_ADDRESS][DOMAIN_NAME]" at bounding box center [381, 299] width 162 height 22
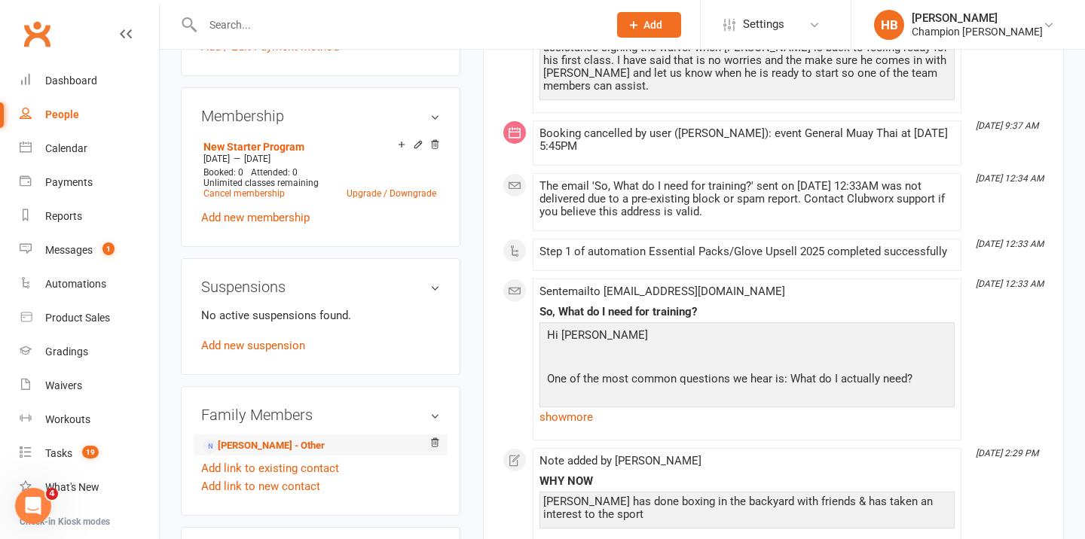
scroll to position [612, 0]
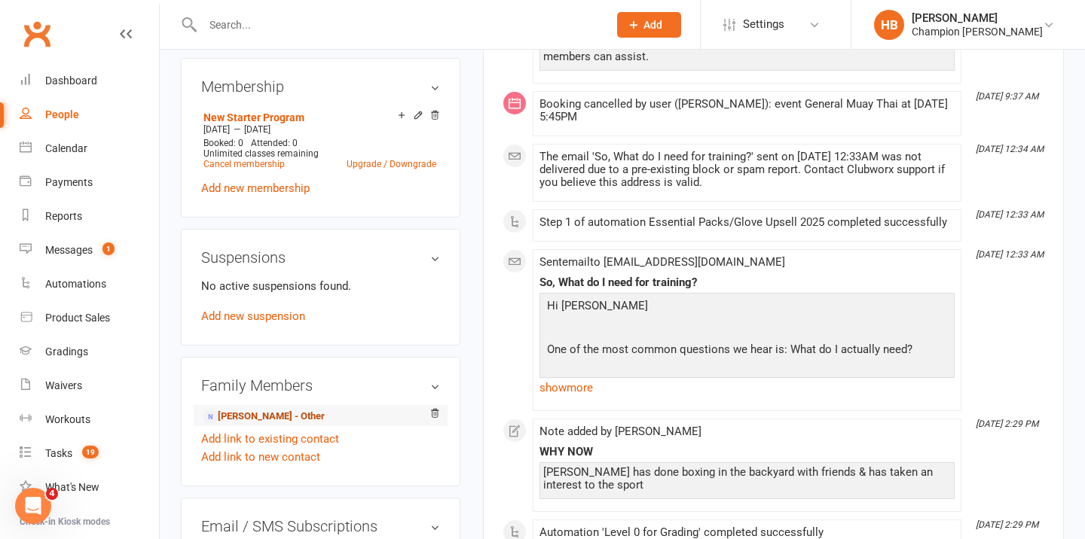
click at [258, 414] on link "[PERSON_NAME] - Other" at bounding box center [263, 417] width 121 height 16
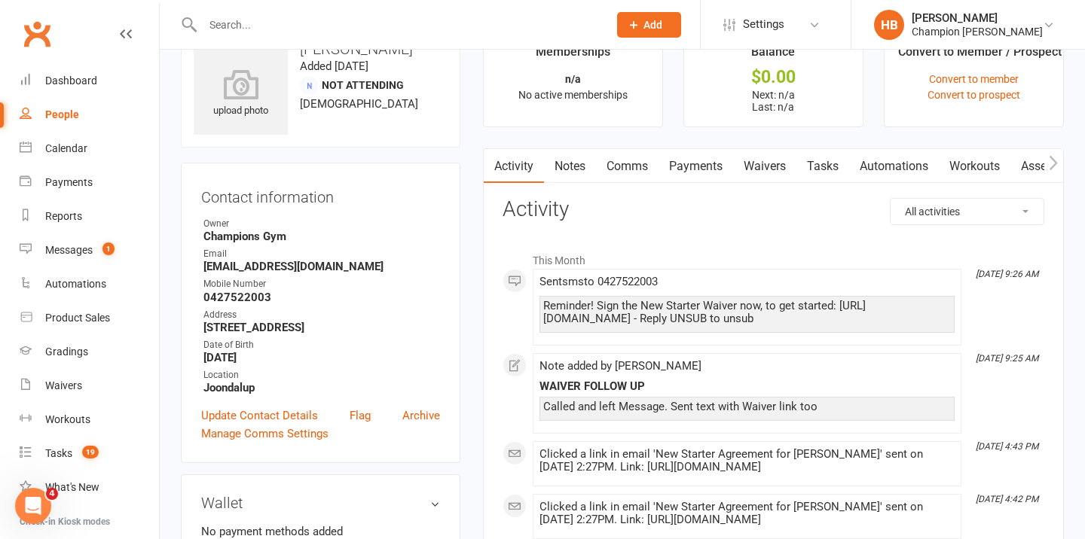
scroll to position [117, 0]
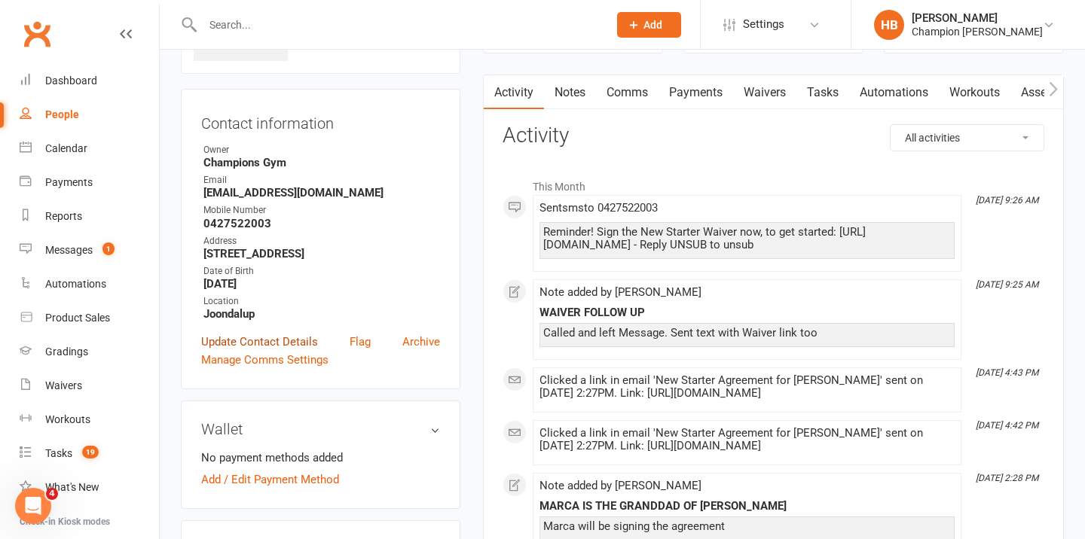
click at [256, 340] on link "Update Contact Details" at bounding box center [259, 342] width 117 height 18
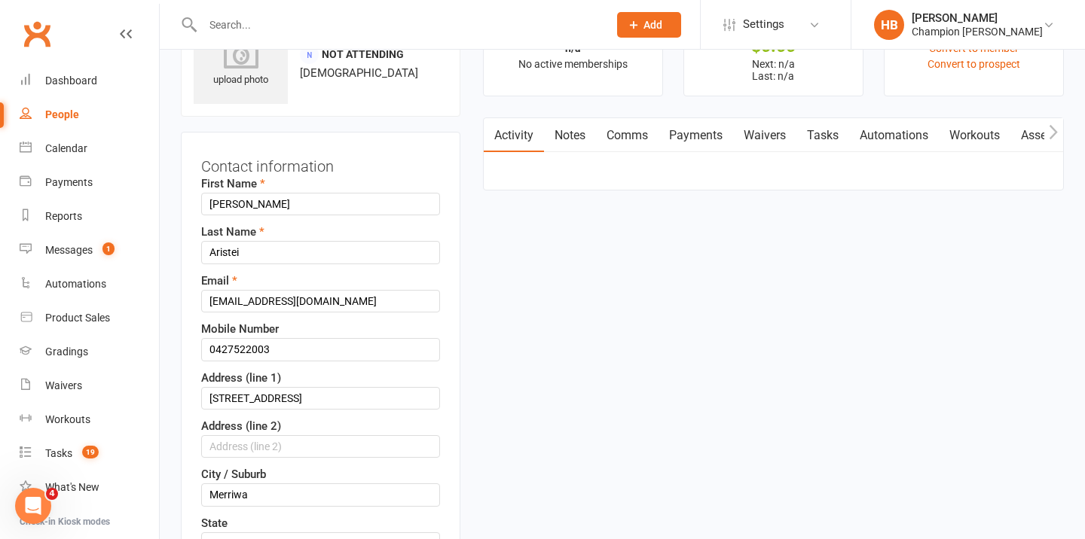
scroll to position [71, 0]
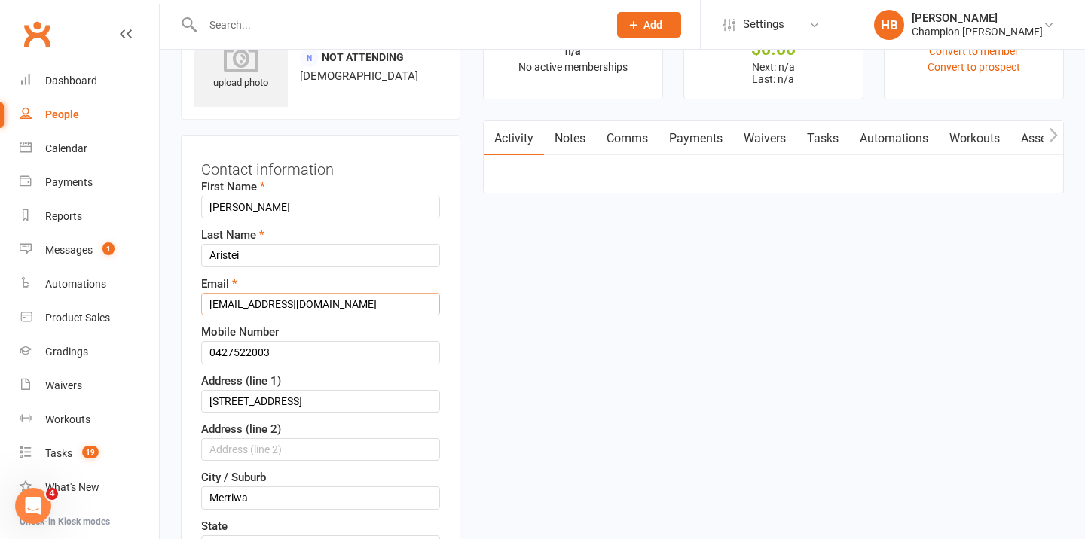
click at [239, 304] on input "marca20009@gmail.com" at bounding box center [320, 304] width 239 height 23
type input "marca20009@gmail.com"
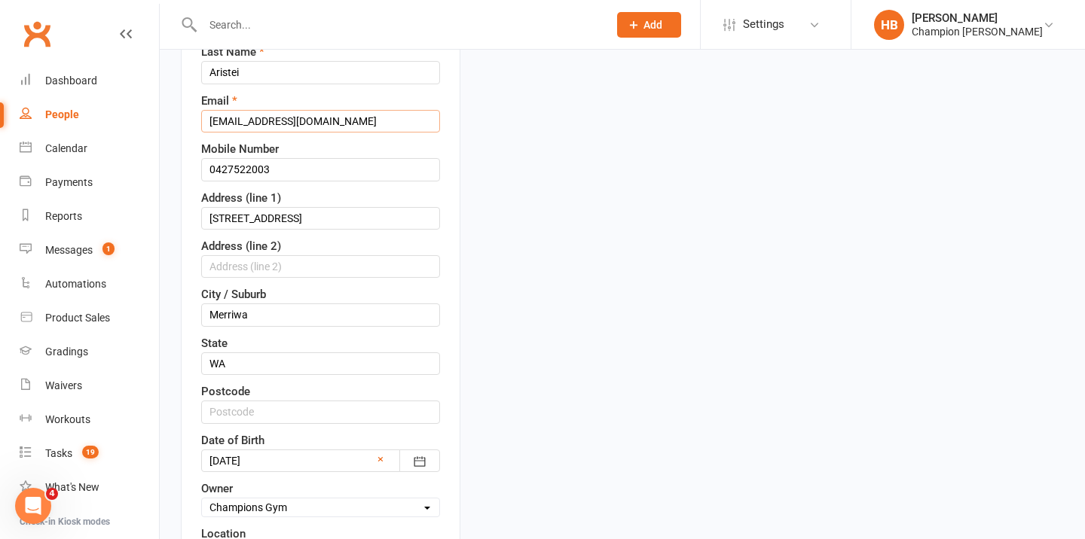
scroll to position [433, 0]
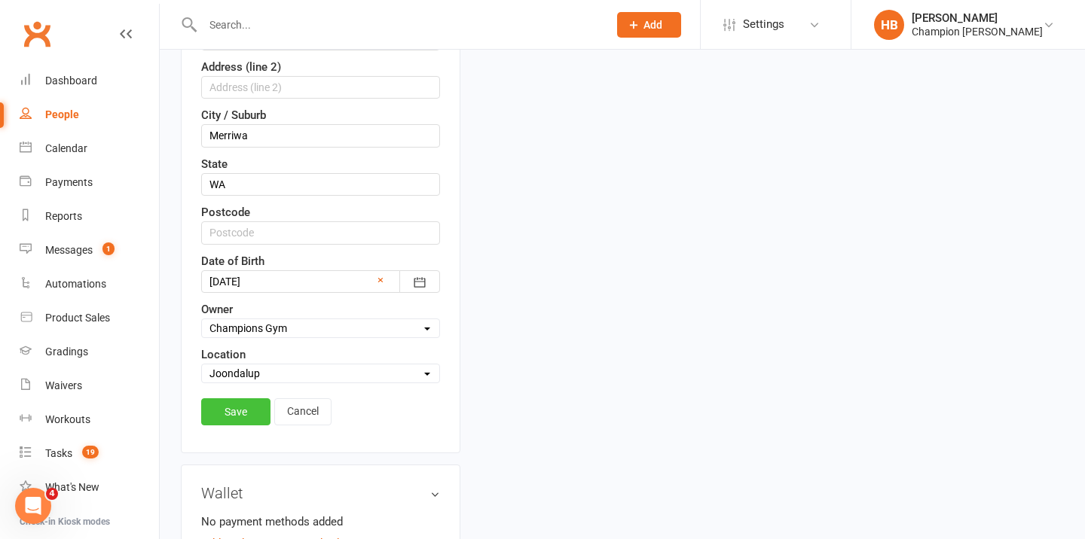
click at [234, 411] on link "Save" at bounding box center [235, 412] width 69 height 27
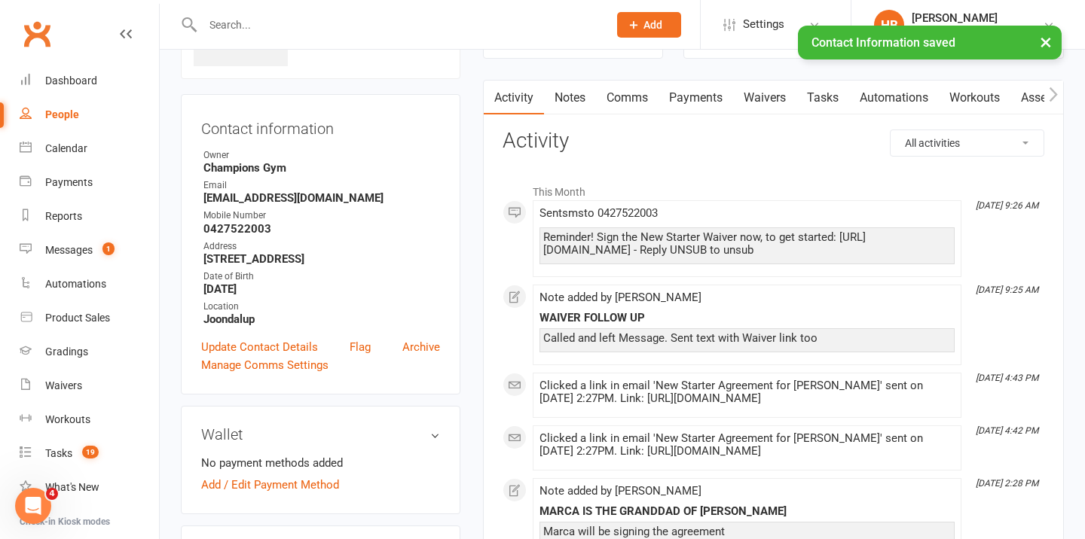
scroll to position [0, 0]
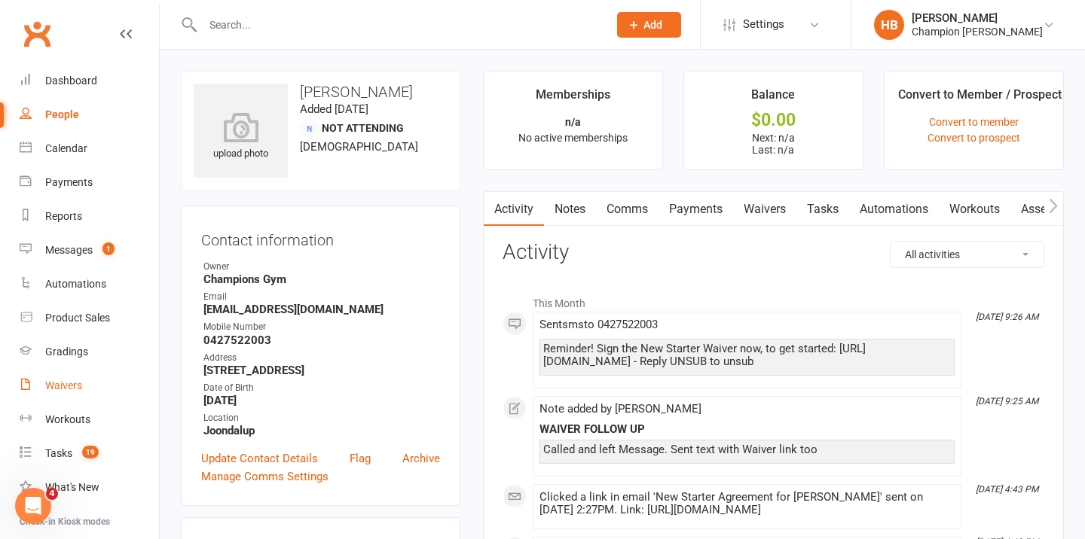
click at [75, 392] on div "Waivers" at bounding box center [63, 386] width 37 height 12
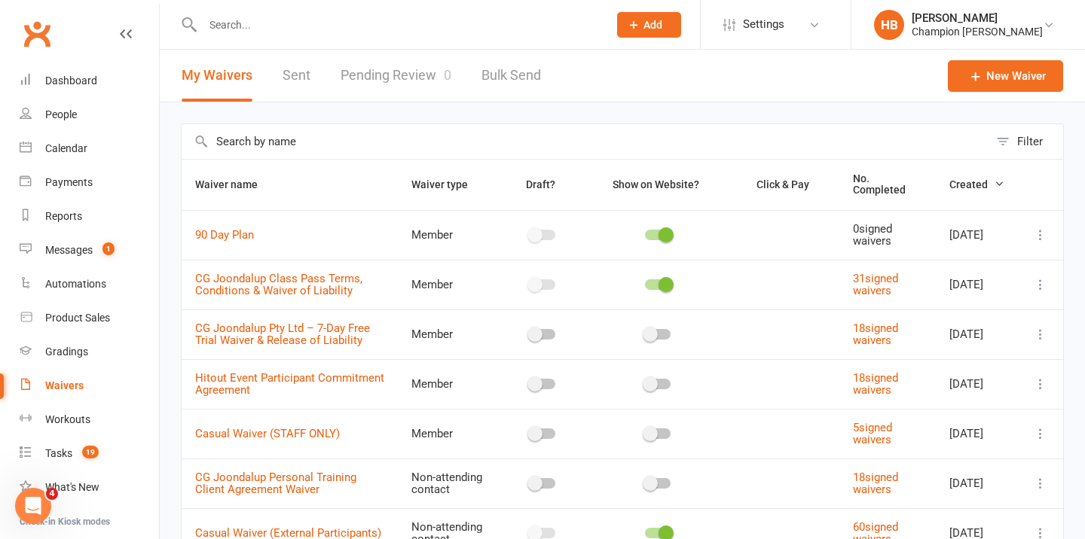
scroll to position [68, 0]
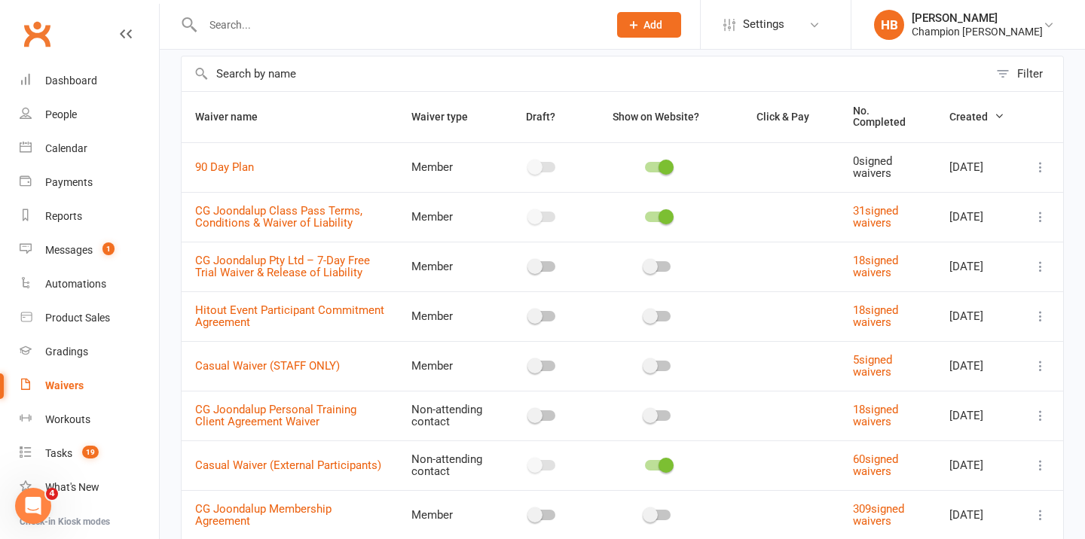
click at [262, 75] on input "text" at bounding box center [585, 74] width 807 height 35
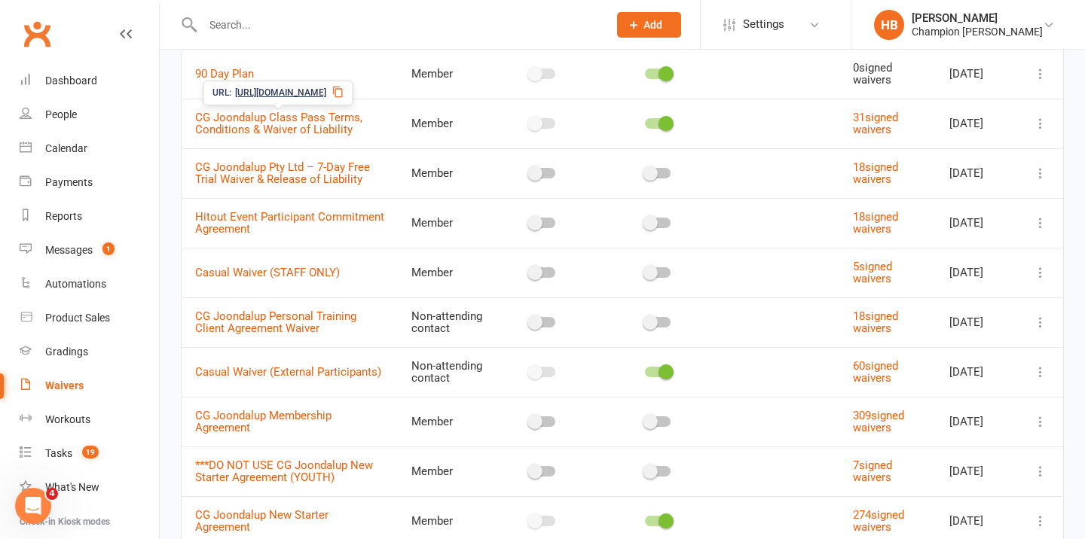
scroll to position [199, 0]
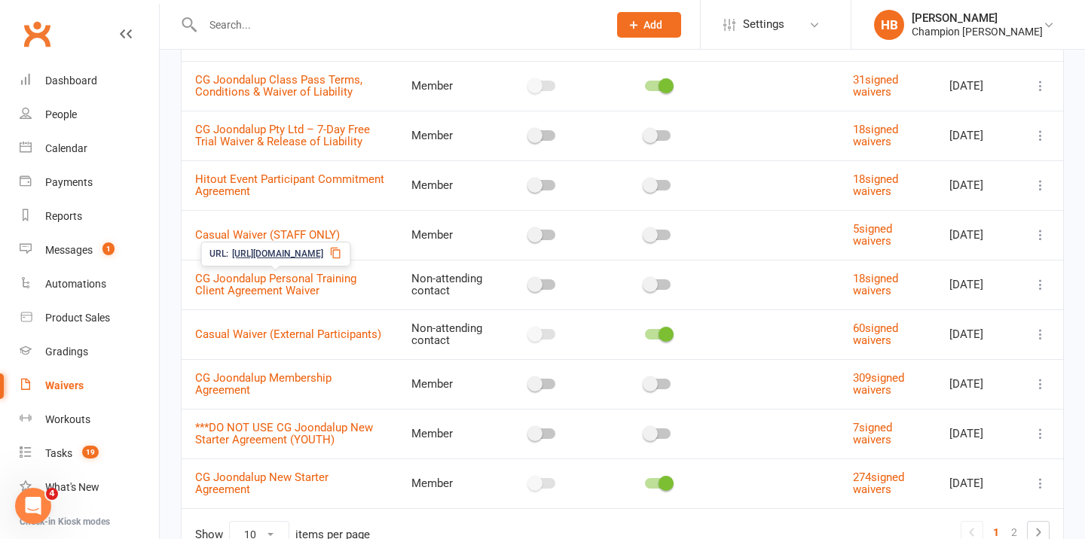
type input "new"
click at [249, 470] on span "CG Joondalup New Starter Agreement" at bounding box center [261, 483] width 133 height 41
click at [282, 450] on span "https://app.clubworx.com/s/XWeDPqmt" at bounding box center [263, 453] width 91 height 14
click at [278, 29] on input "text" at bounding box center [397, 24] width 399 height 21
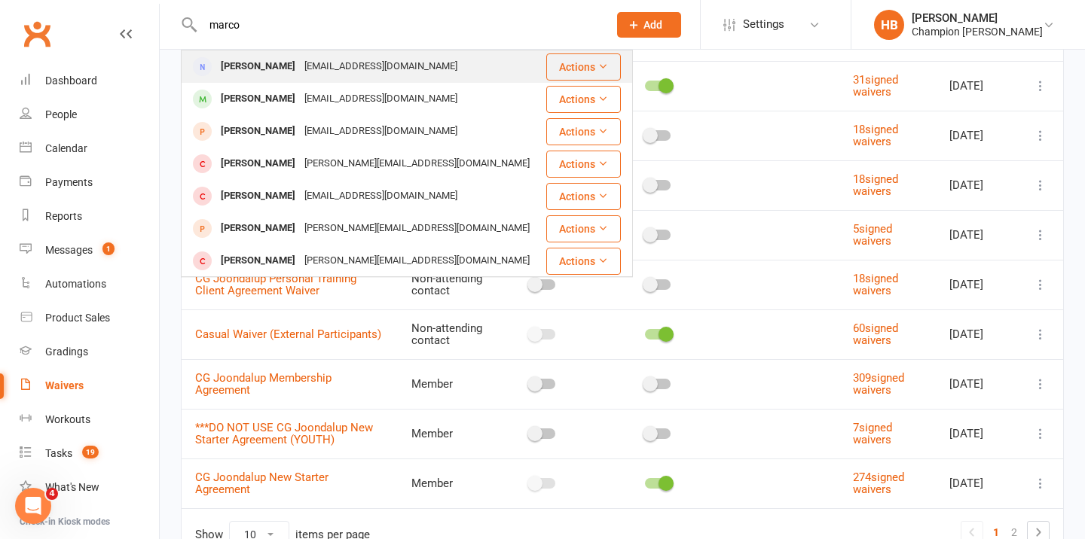
type input "marco"
click at [270, 66] on div "Marco Aristei" at bounding box center [258, 67] width 84 height 22
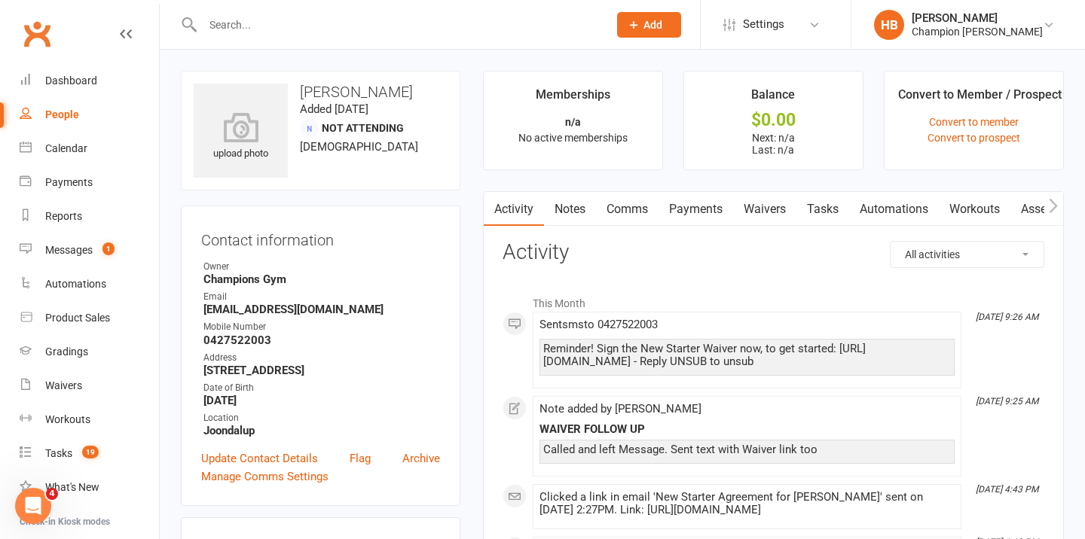
click at [631, 219] on link "Comms" at bounding box center [627, 209] width 63 height 35
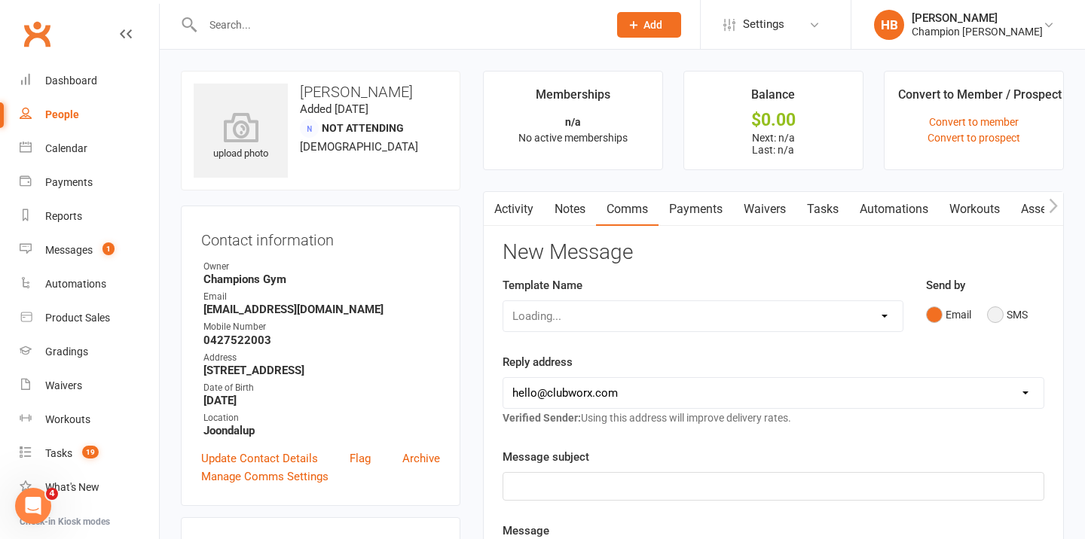
click at [1004, 316] on button "SMS" at bounding box center [1007, 315] width 41 height 29
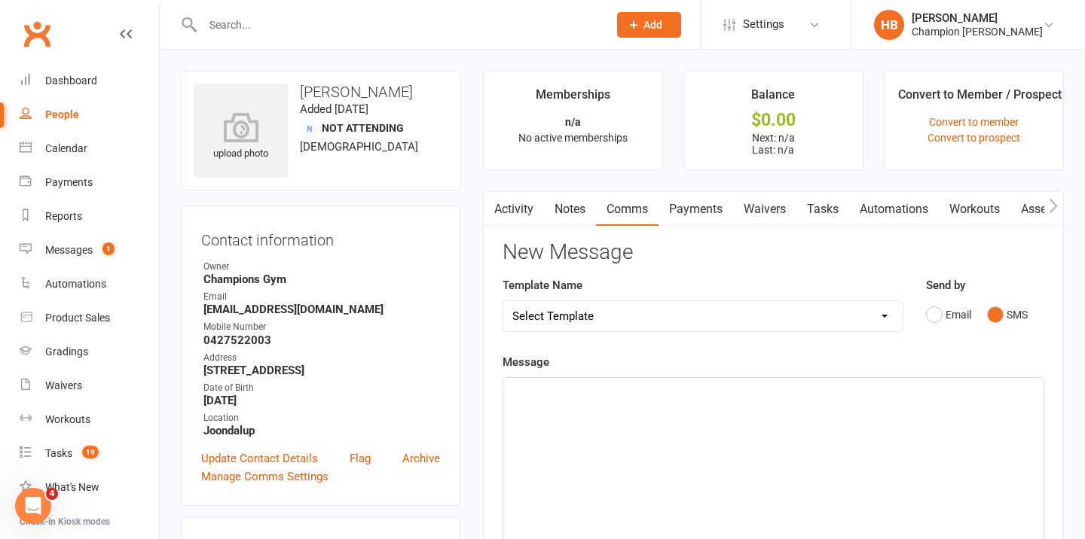
click at [716, 415] on div "﻿" at bounding box center [773, 491] width 540 height 226
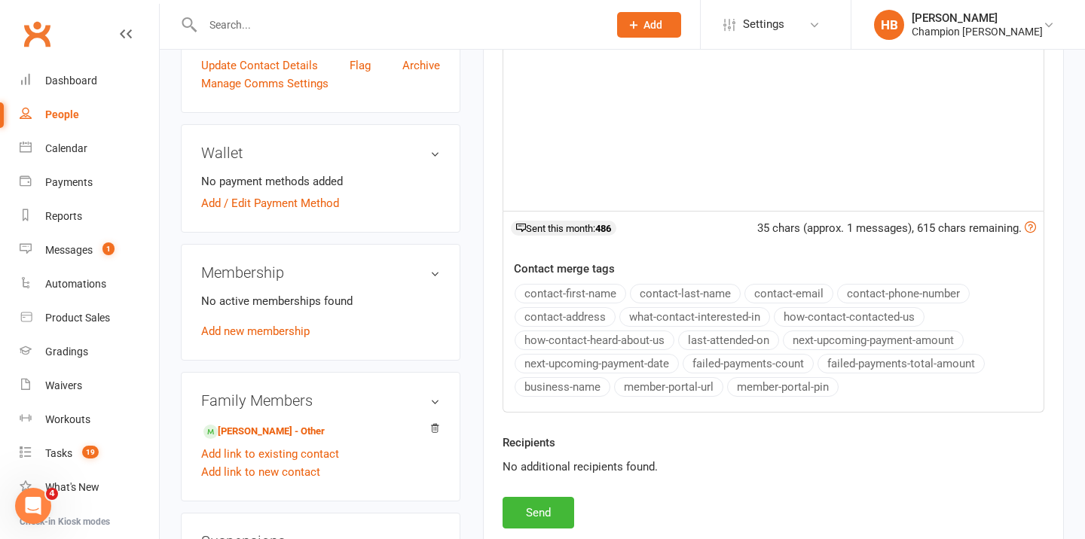
scroll to position [456, 0]
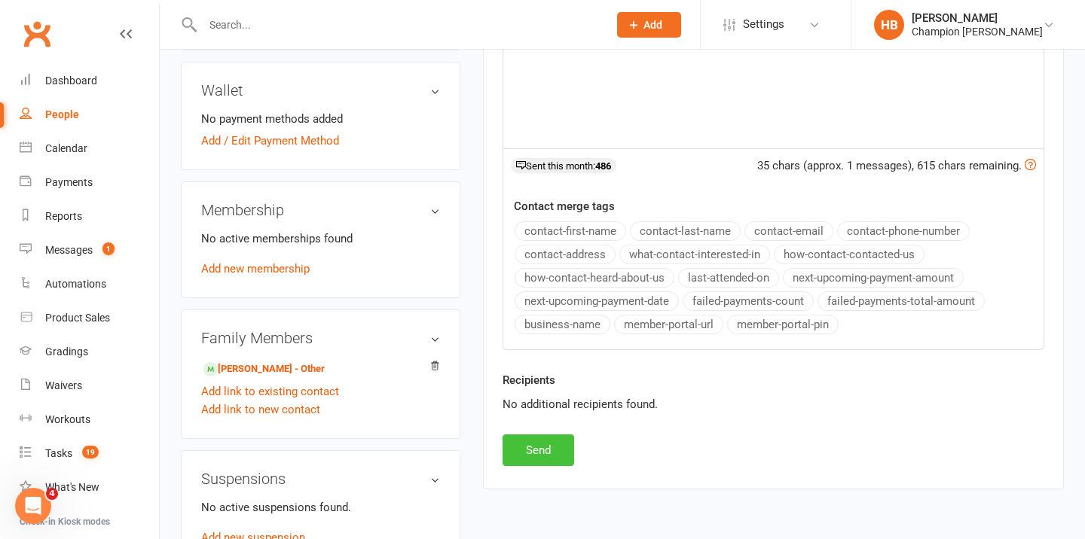
click at [547, 446] on button "Send" at bounding box center [538, 451] width 72 height 32
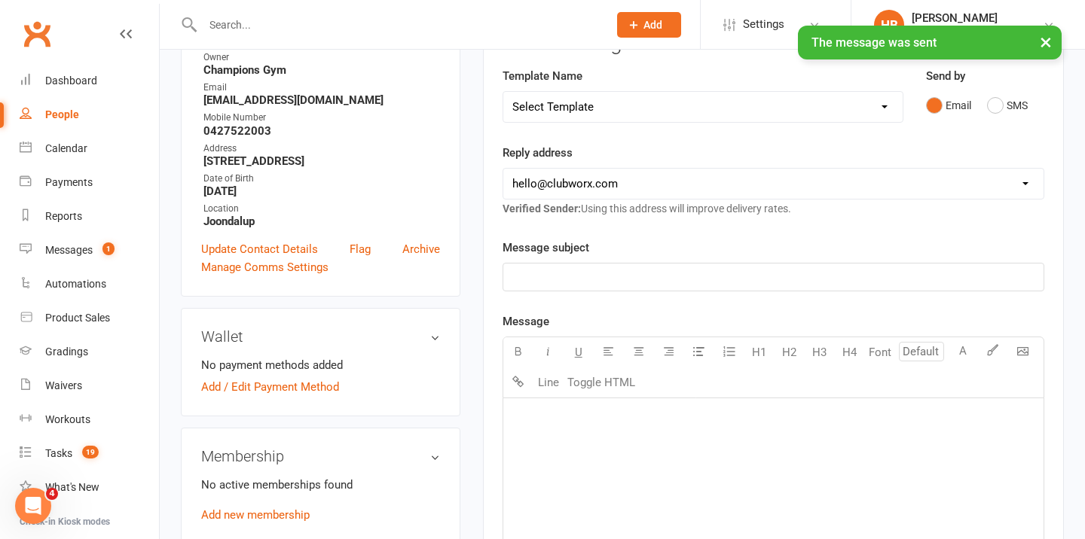
scroll to position [0, 0]
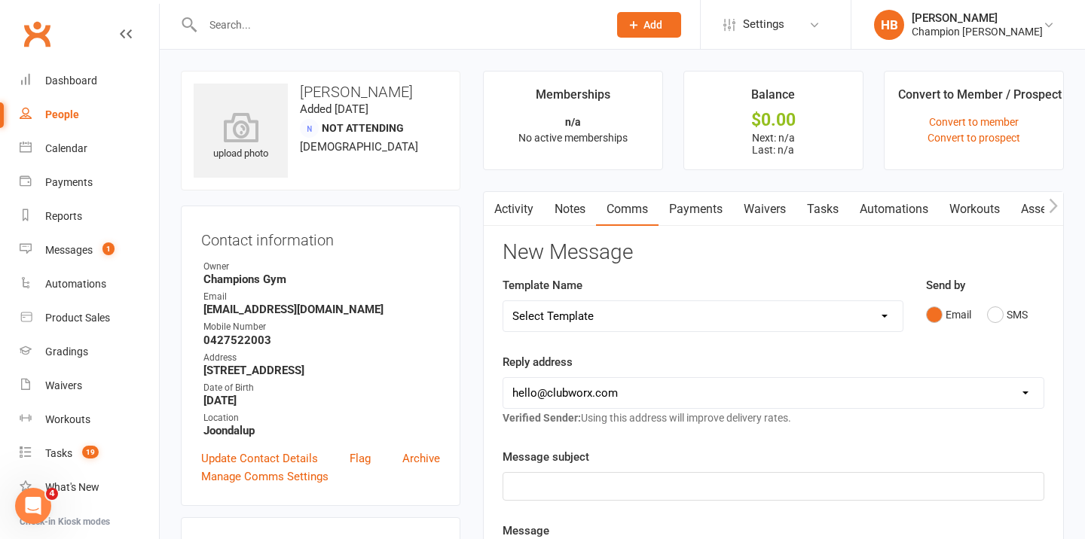
click at [609, 389] on select "hello@clubworx.com joondalup@championsgym.com.au helen@championsgym.com.au admi…" at bounding box center [773, 393] width 540 height 30
select select "1"
click at [503, 378] on select "hello@clubworx.com joondalup@championsgym.com.au helen@championsgym.com.au admi…" at bounding box center [773, 393] width 540 height 30
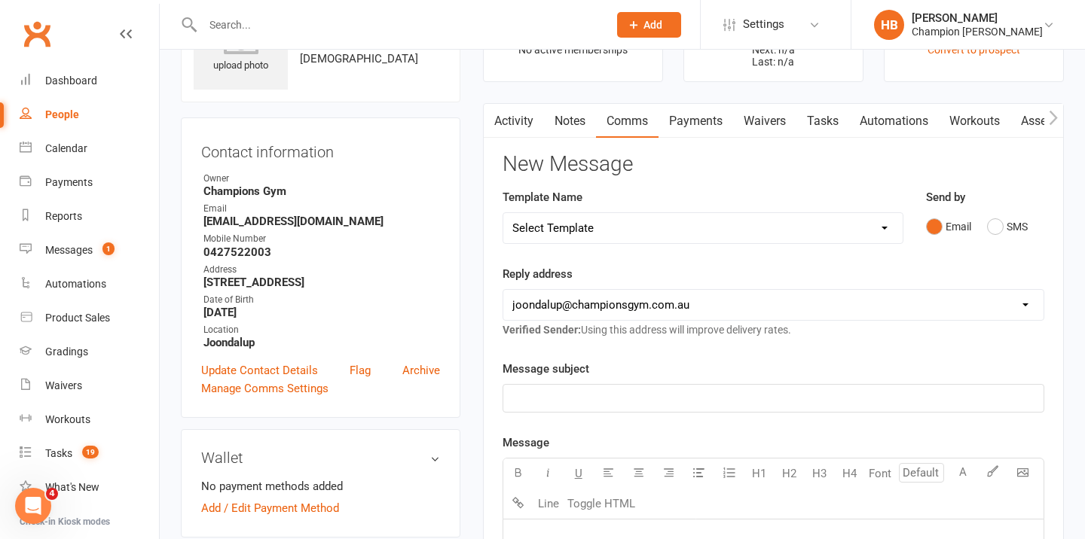
scroll to position [184, 0]
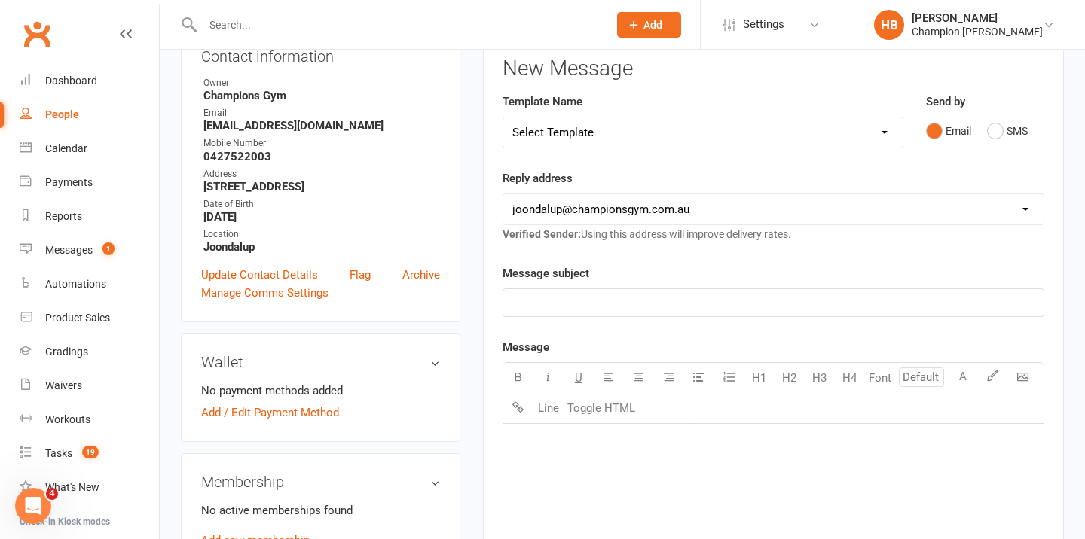
click at [539, 309] on p "﻿" at bounding box center [773, 303] width 522 height 18
click at [529, 435] on p "﻿" at bounding box center [773, 443] width 522 height 18
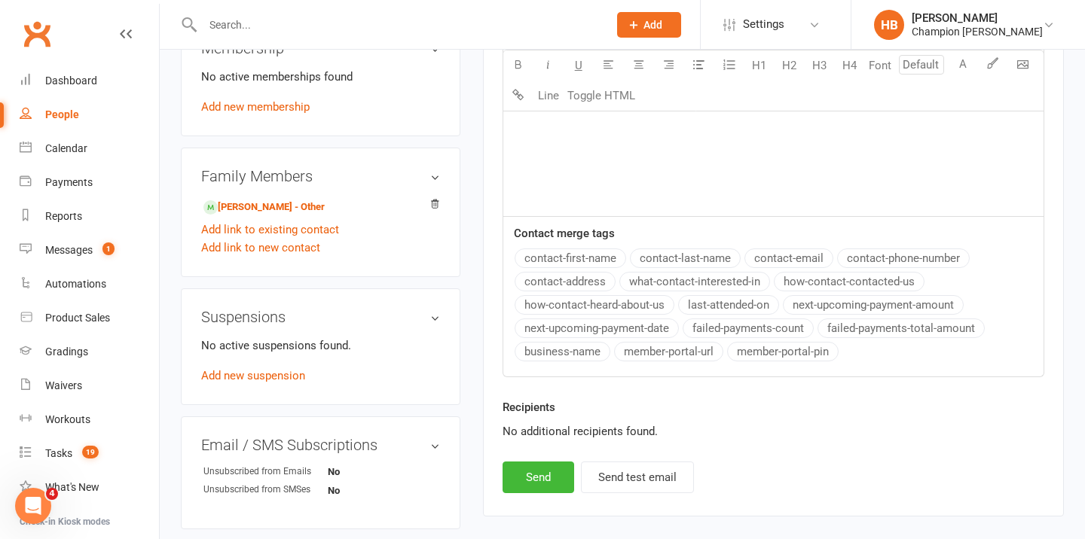
scroll to position [675, 0]
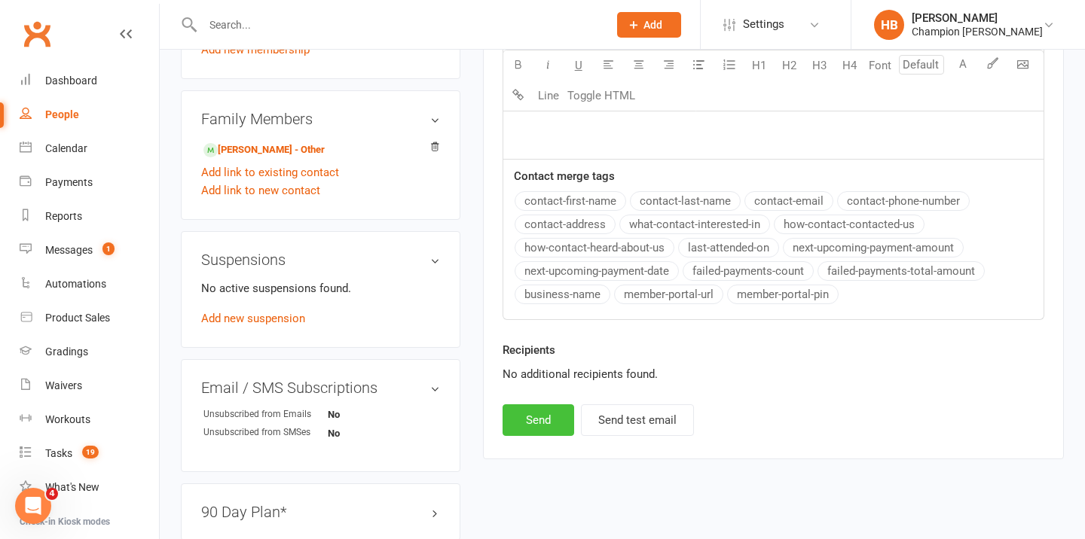
click at [532, 414] on button "Send" at bounding box center [538, 421] width 72 height 32
select select "0"
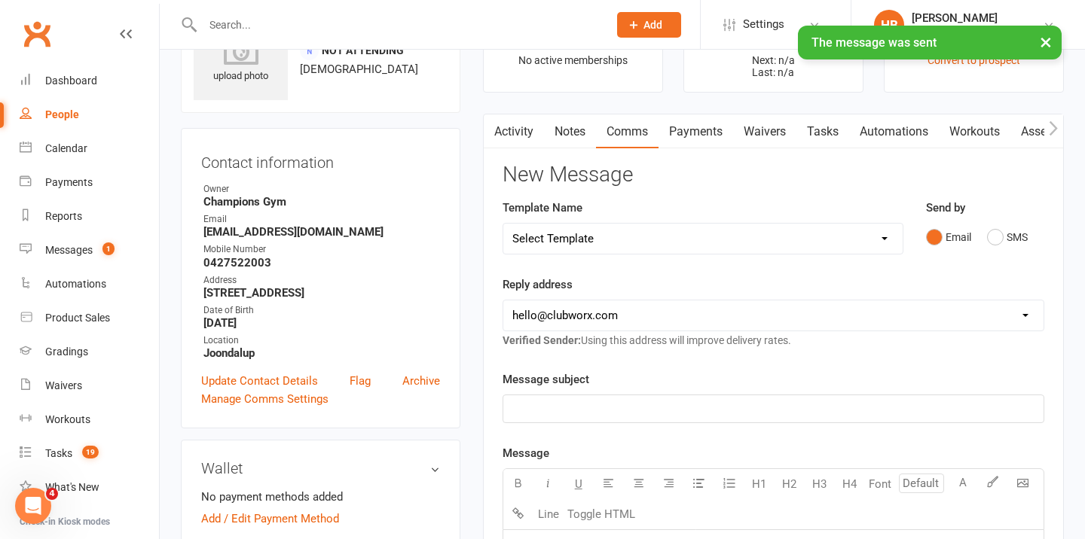
scroll to position [0, 0]
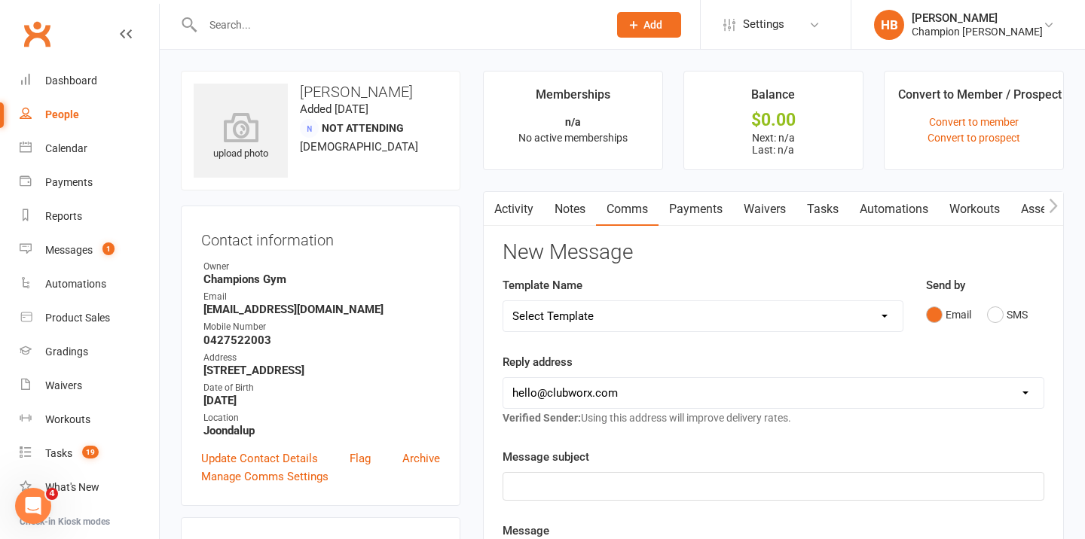
click at [536, 209] on link "Activity" at bounding box center [514, 209] width 60 height 35
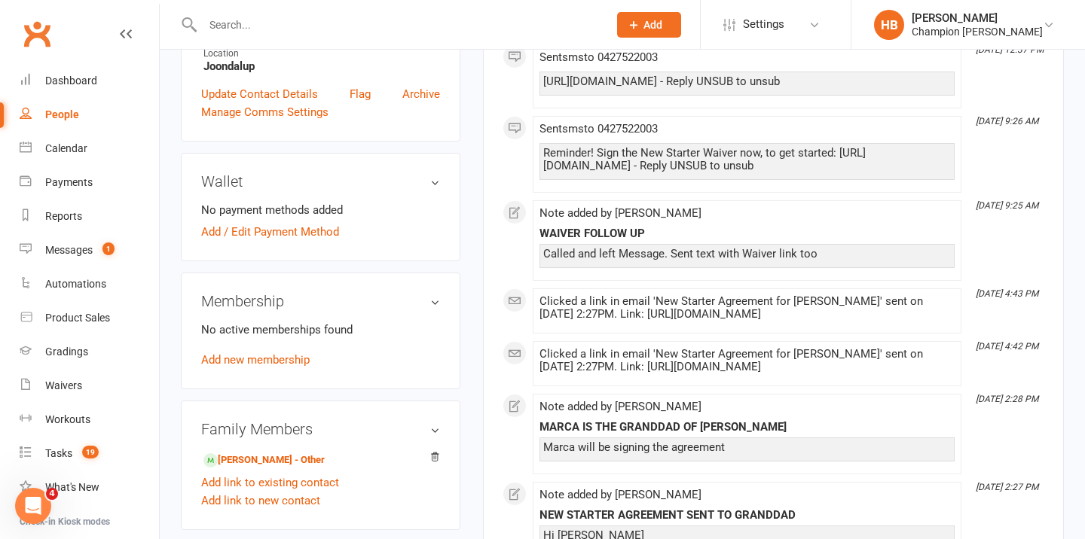
scroll to position [637, 0]
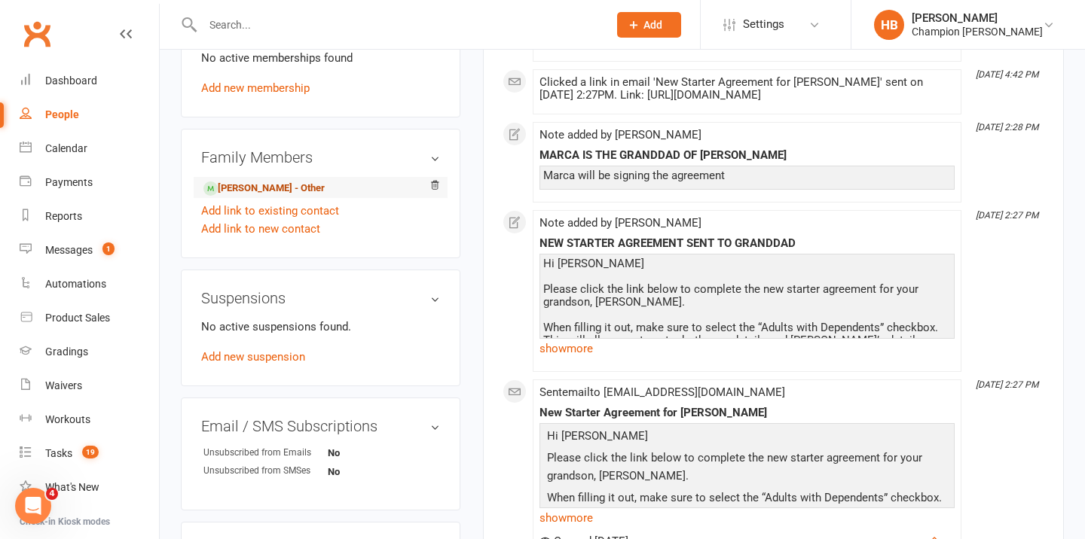
click at [244, 193] on link "James Dickson - Other" at bounding box center [263, 189] width 121 height 16
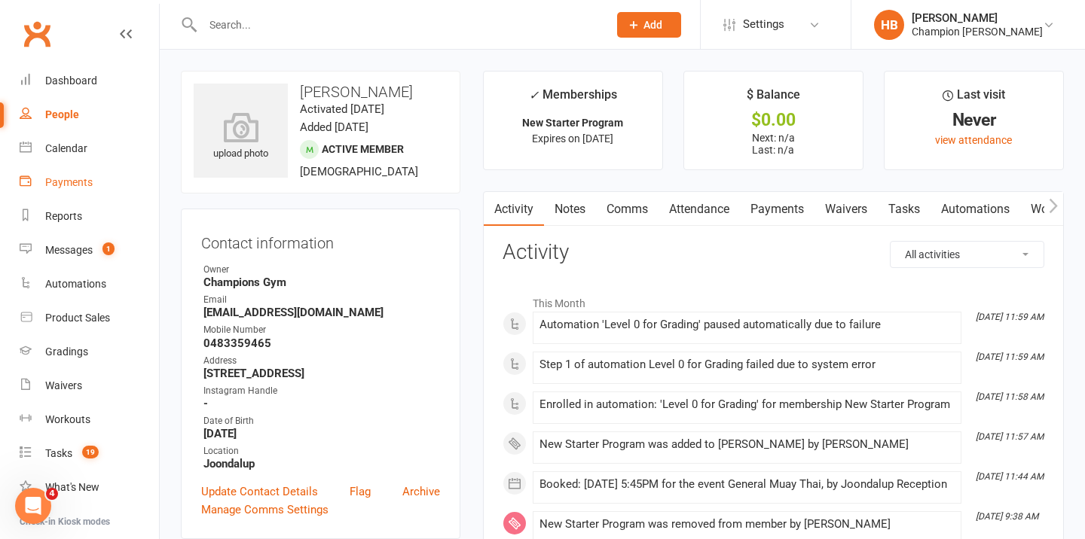
click at [72, 169] on link "Payments" at bounding box center [89, 183] width 139 height 34
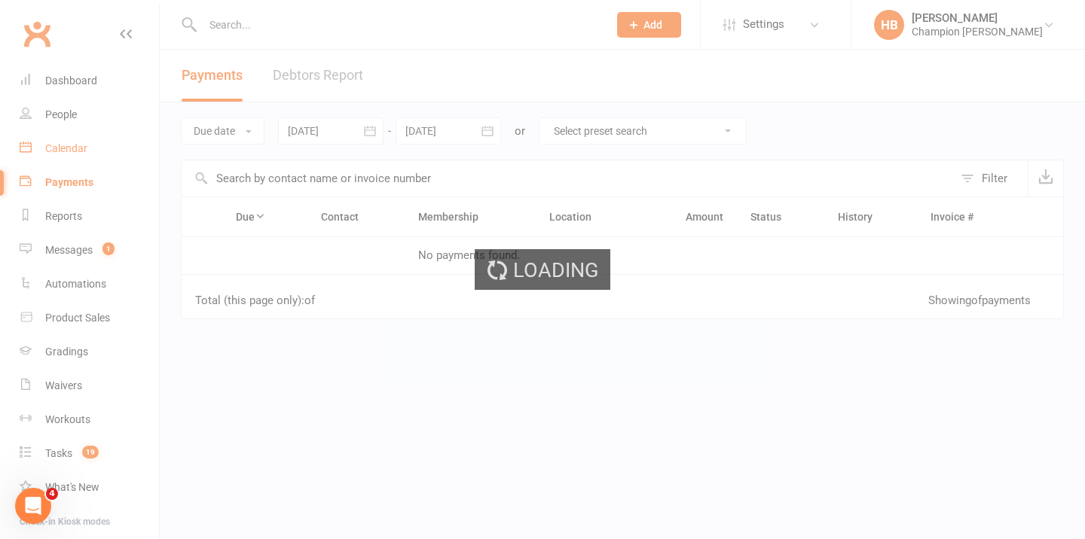
click at [72, 147] on div "Calendar" at bounding box center [66, 148] width 42 height 12
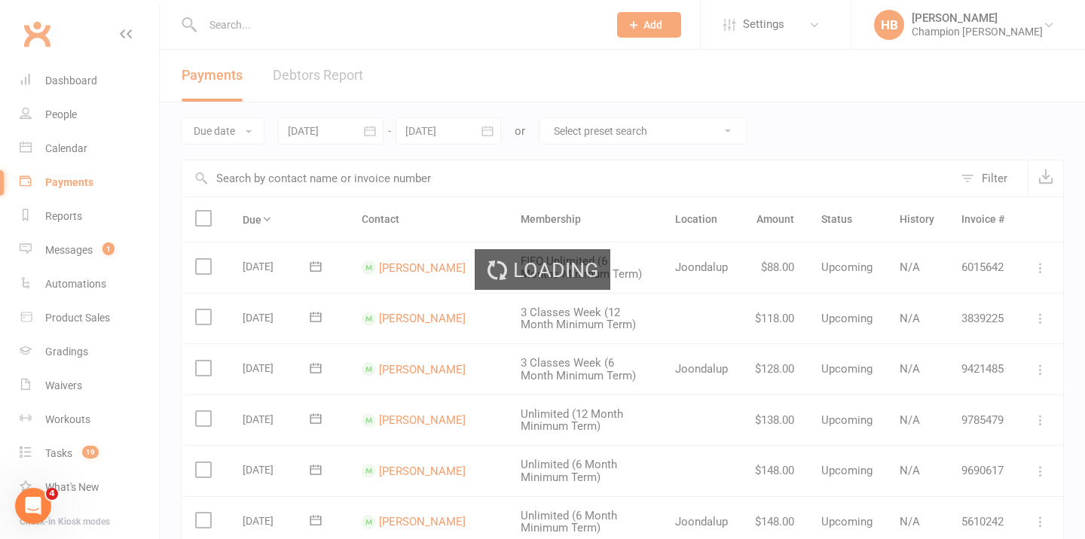
click at [72, 147] on div "Loading" at bounding box center [542, 269] width 1085 height 539
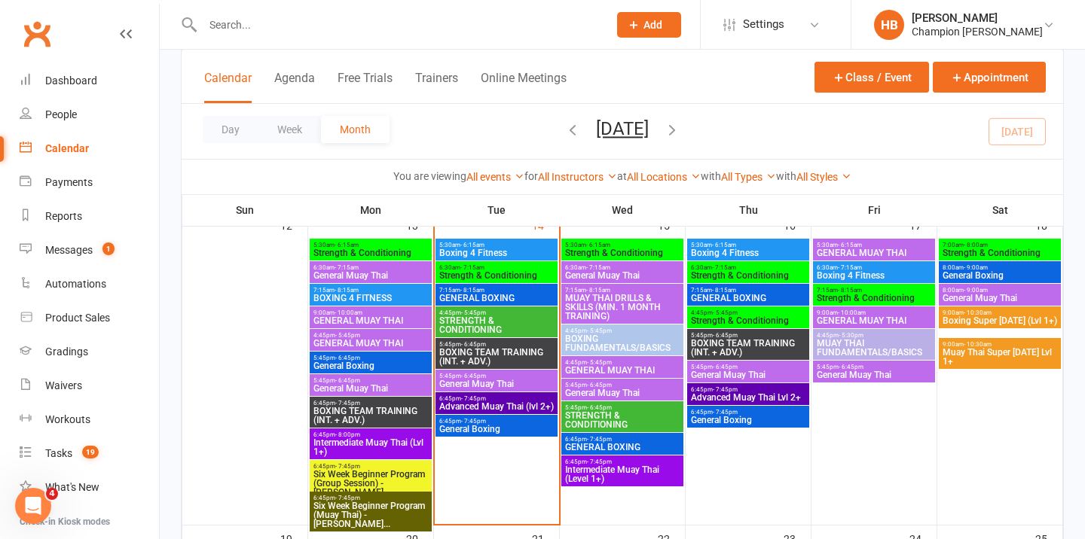
scroll to position [696, 0]
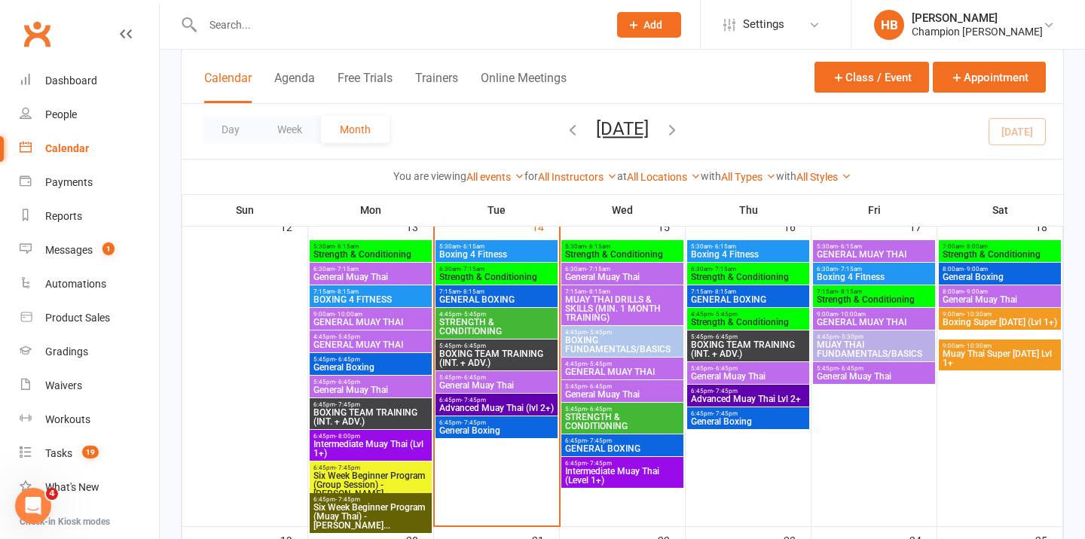
click at [602, 337] on span "BOXING FUNDAMENTALS/BASICS" at bounding box center [622, 345] width 116 height 18
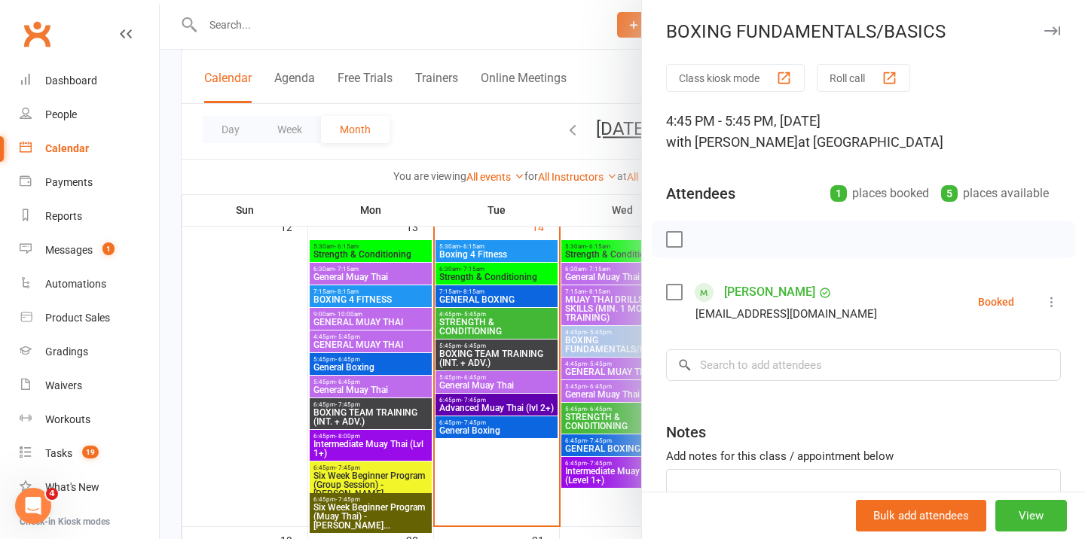
click at [1046, 29] on icon "button" at bounding box center [1052, 30] width 16 height 9
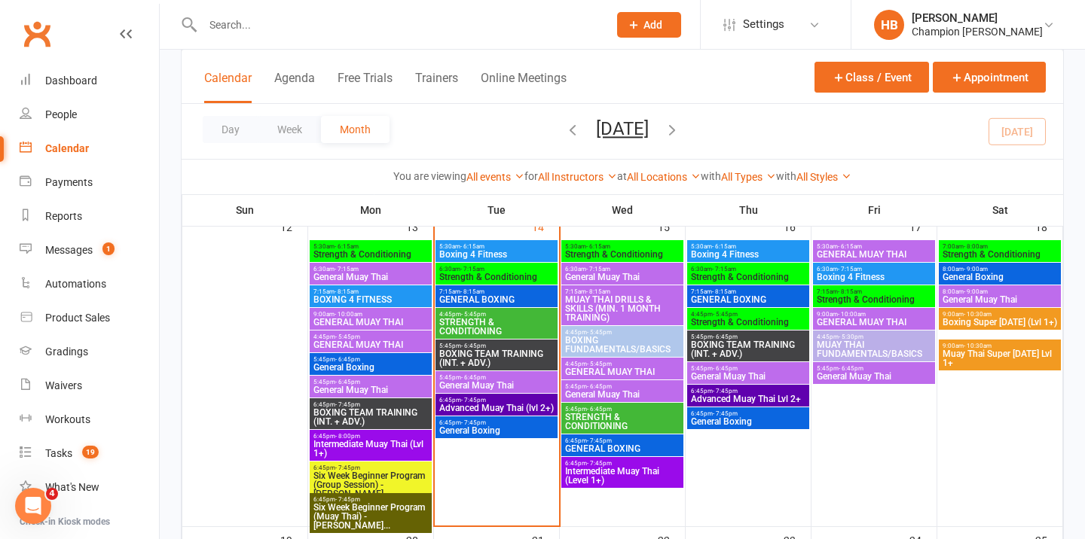
click at [605, 370] on span "GENERAL MUAY THAI" at bounding box center [622, 372] width 116 height 9
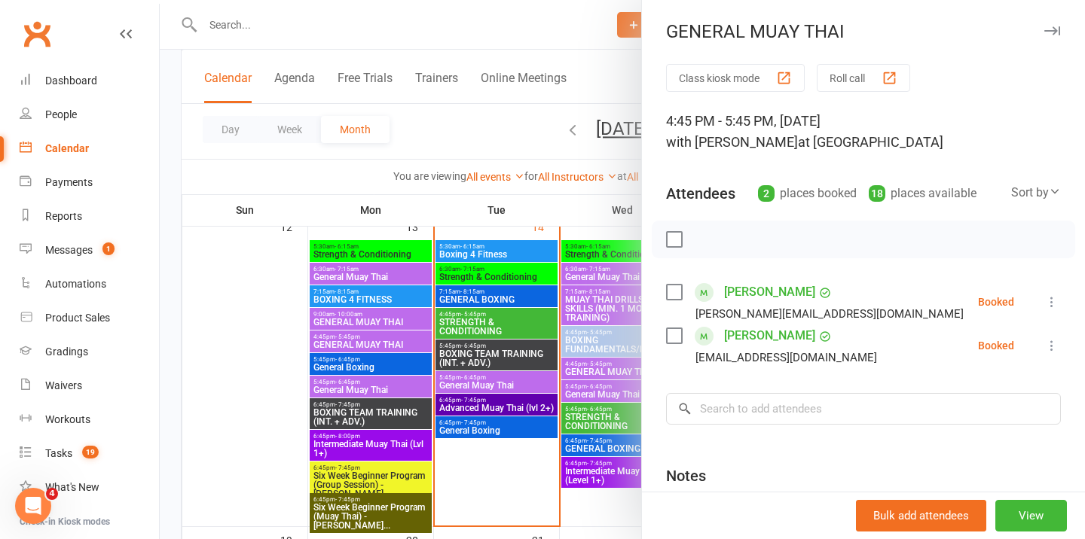
click at [1056, 32] on icon "button" at bounding box center [1052, 30] width 16 height 9
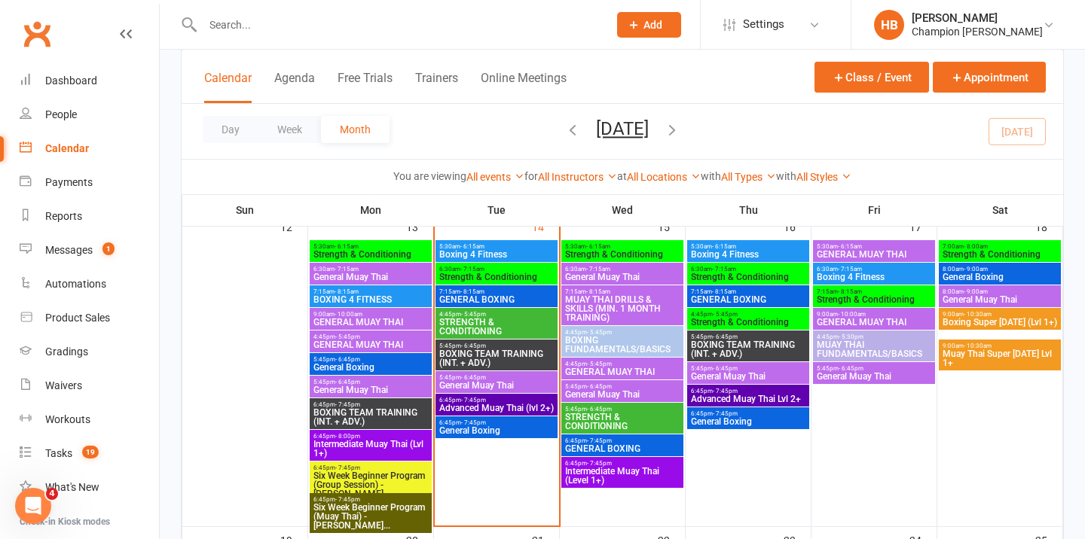
click at [622, 384] on span "5:45pm - 6:45pm" at bounding box center [622, 386] width 116 height 7
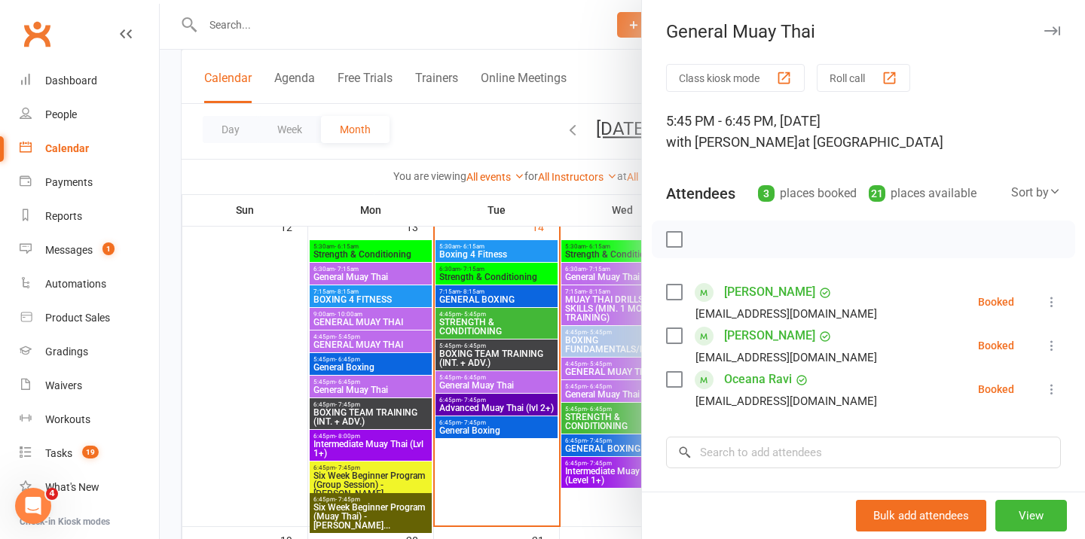
click at [1054, 27] on icon "button" at bounding box center [1052, 30] width 16 height 9
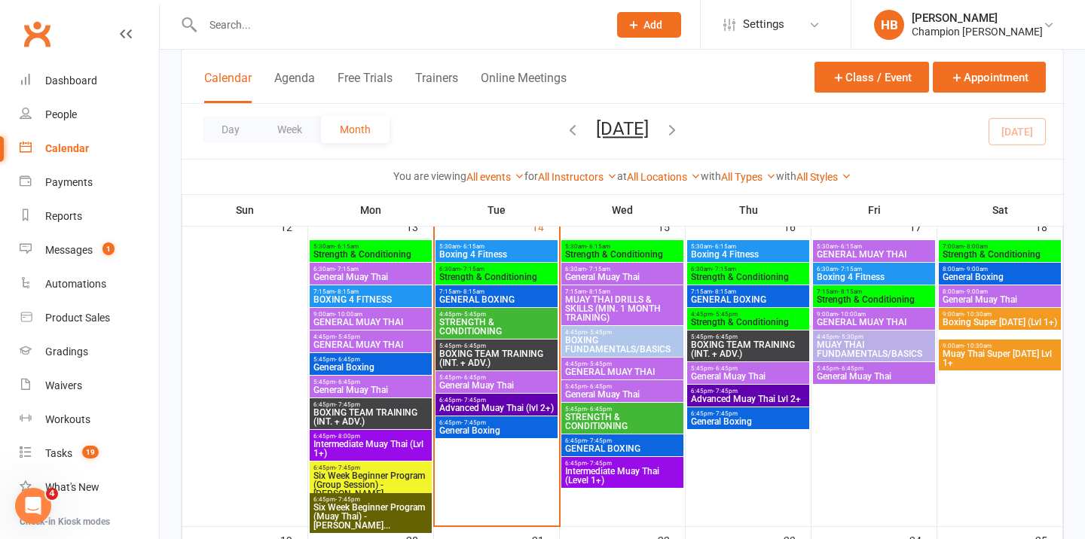
click at [334, 21] on input "text" at bounding box center [397, 24] width 399 height 21
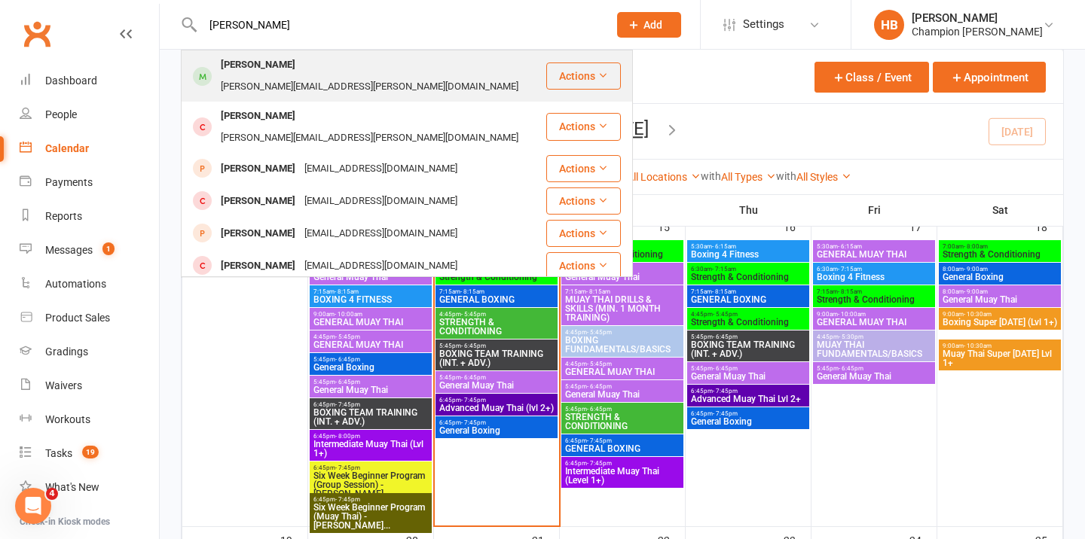
type input "JAMES"
click at [273, 69] on div "James Johnston" at bounding box center [258, 65] width 84 height 22
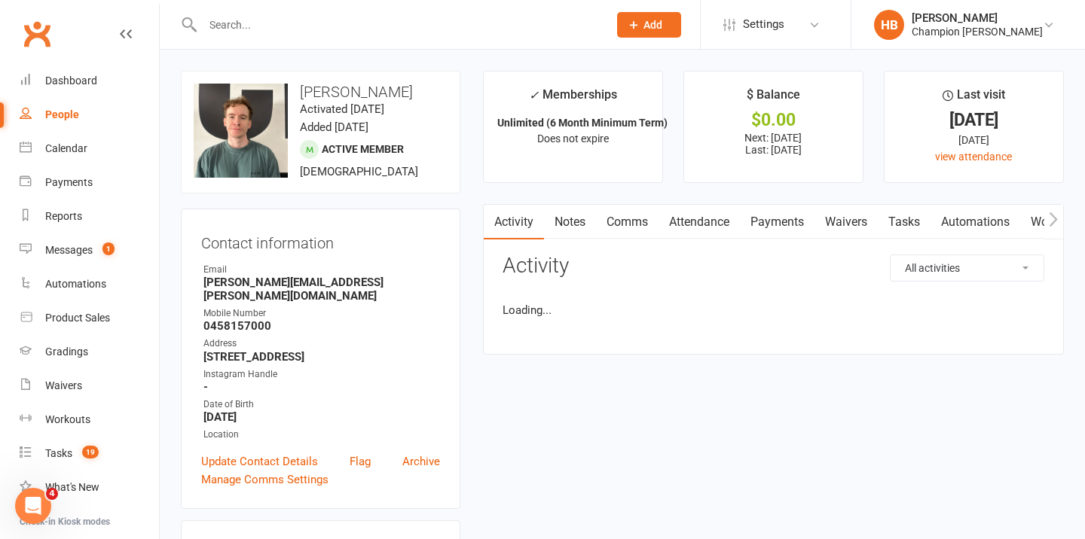
click at [269, 23] on input "text" at bounding box center [397, 24] width 399 height 21
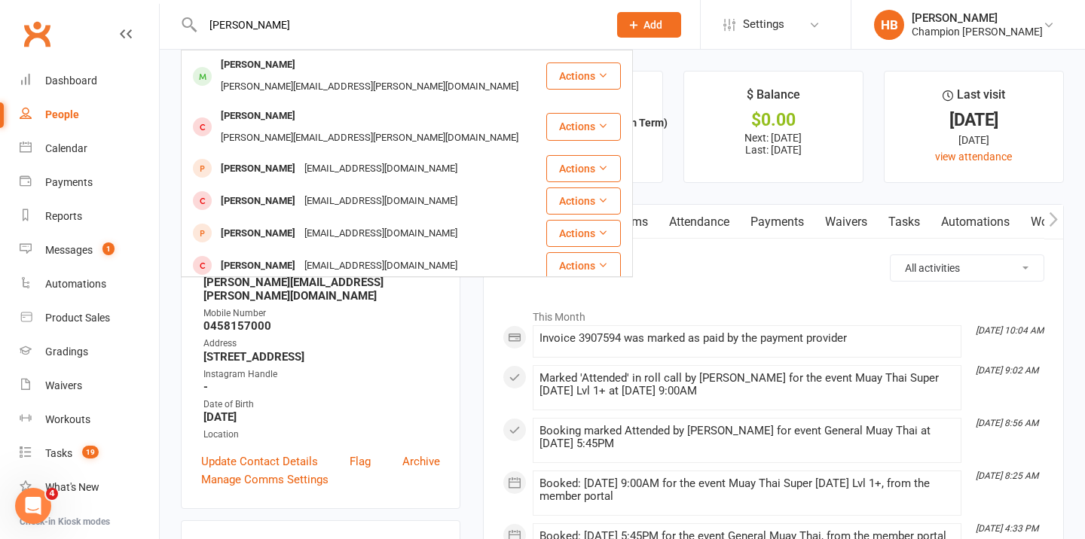
type input "JAMES"
click at [300, 288] on div "[EMAIL_ADDRESS][DOMAIN_NAME]" at bounding box center [381, 299] width 162 height 22
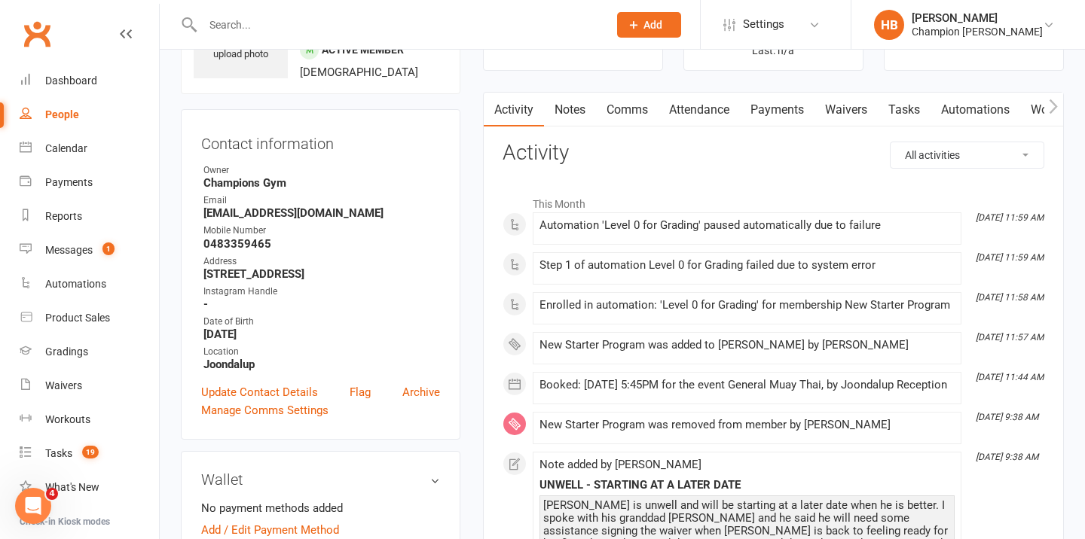
scroll to position [62, 0]
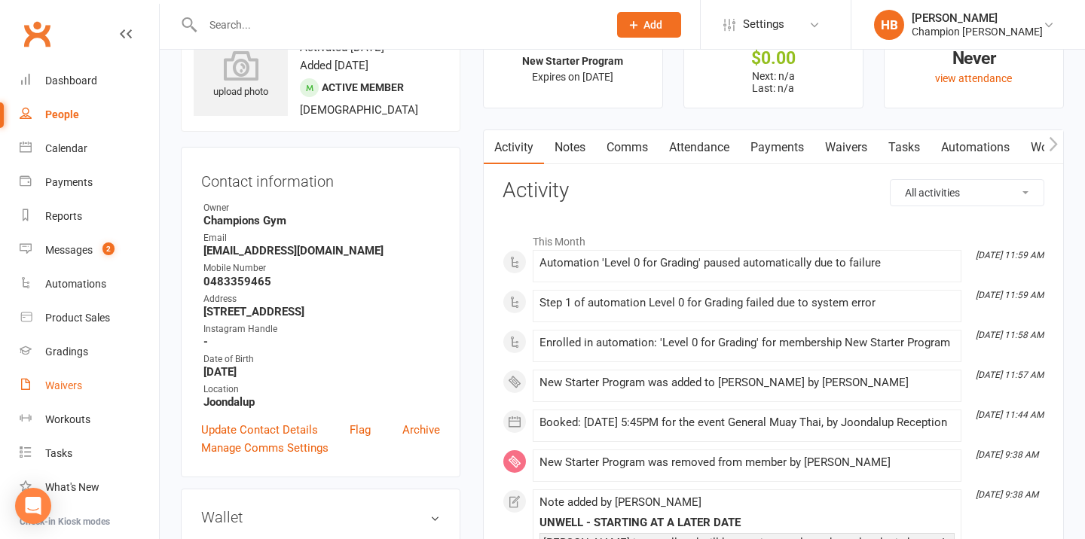
click at [95, 395] on link "Waivers" at bounding box center [89, 386] width 139 height 34
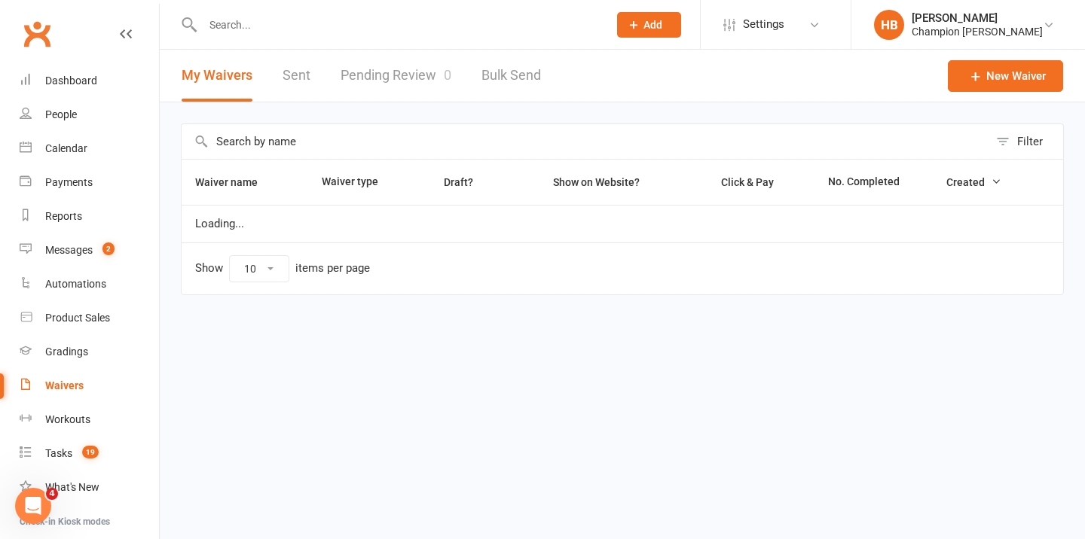
click at [383, 78] on link "Pending Review 0" at bounding box center [396, 76] width 111 height 52
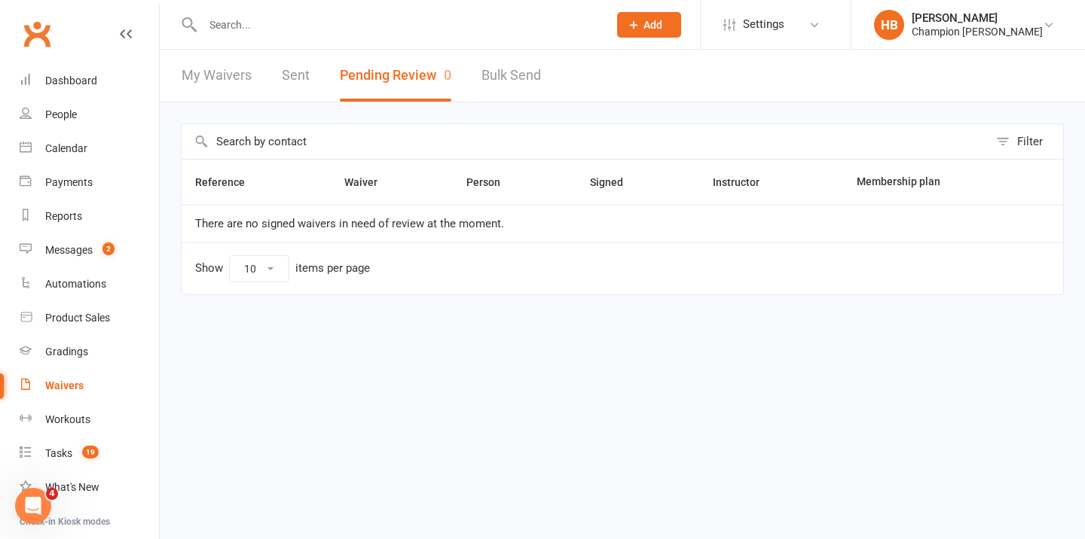
click at [224, 84] on link "My Waivers" at bounding box center [217, 76] width 70 height 52
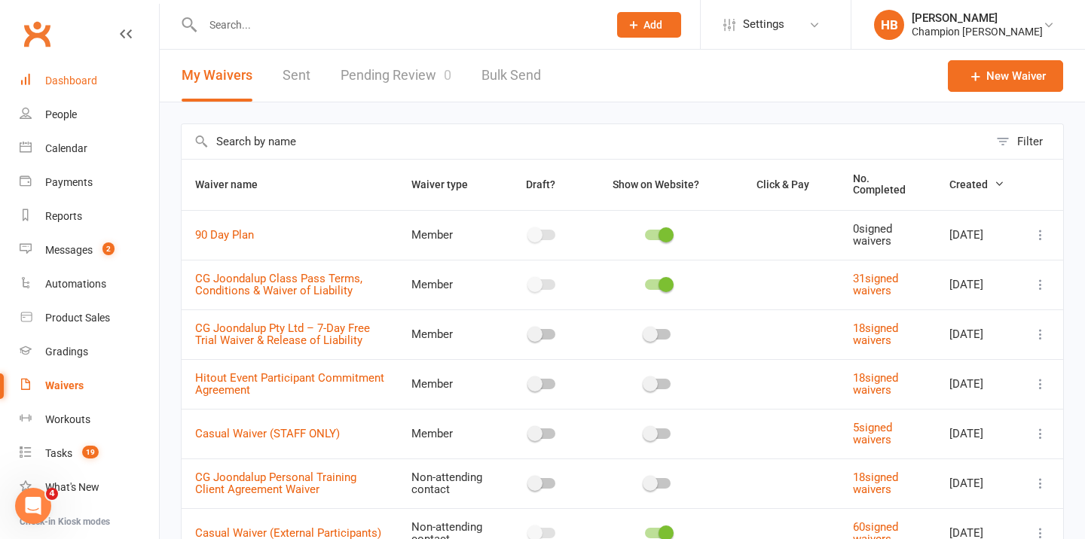
click at [106, 85] on link "Dashboard" at bounding box center [89, 81] width 139 height 34
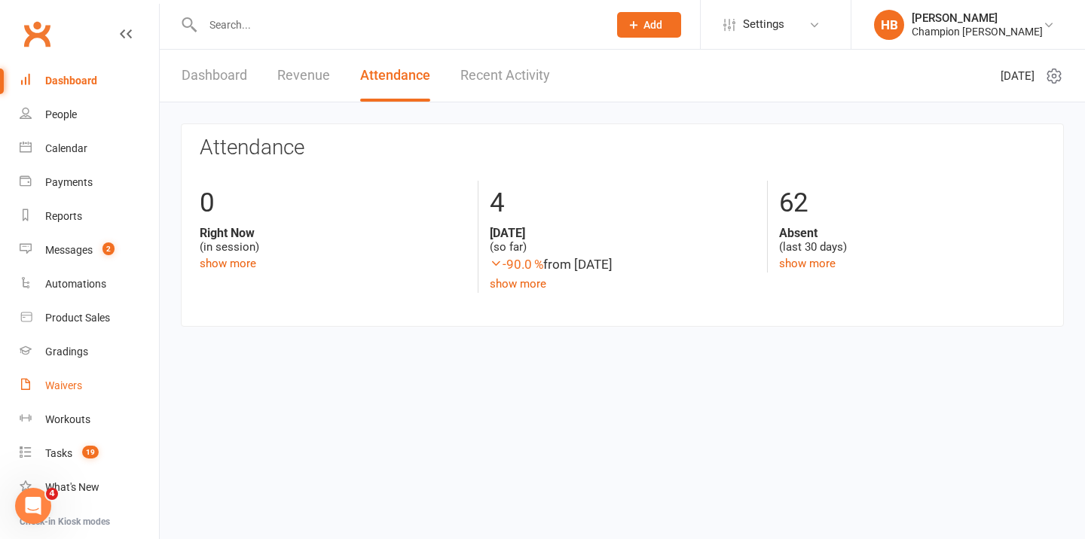
click at [56, 380] on div "Waivers" at bounding box center [63, 386] width 37 height 12
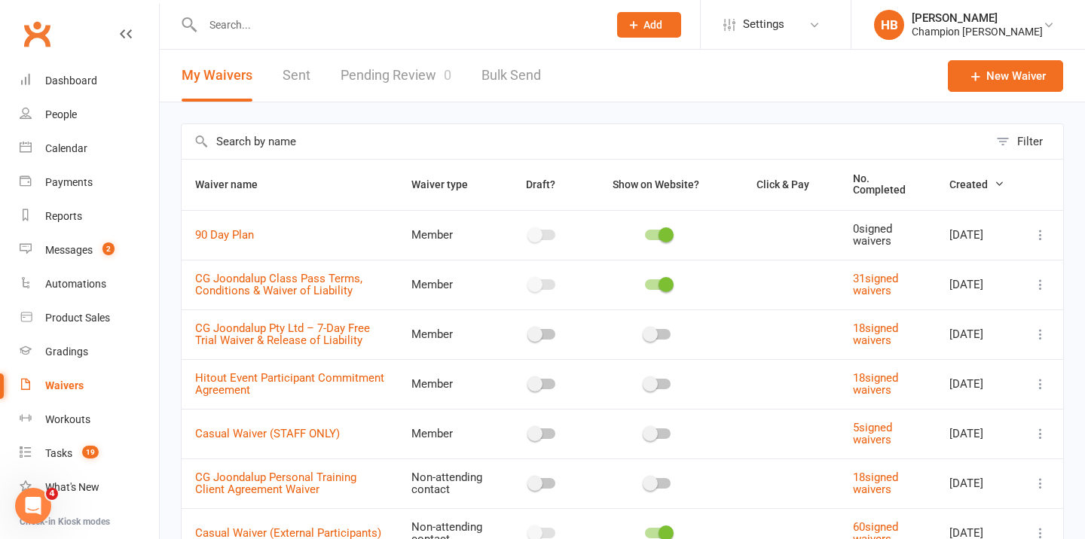
click at [300, 29] on input "text" at bounding box center [397, 24] width 399 height 21
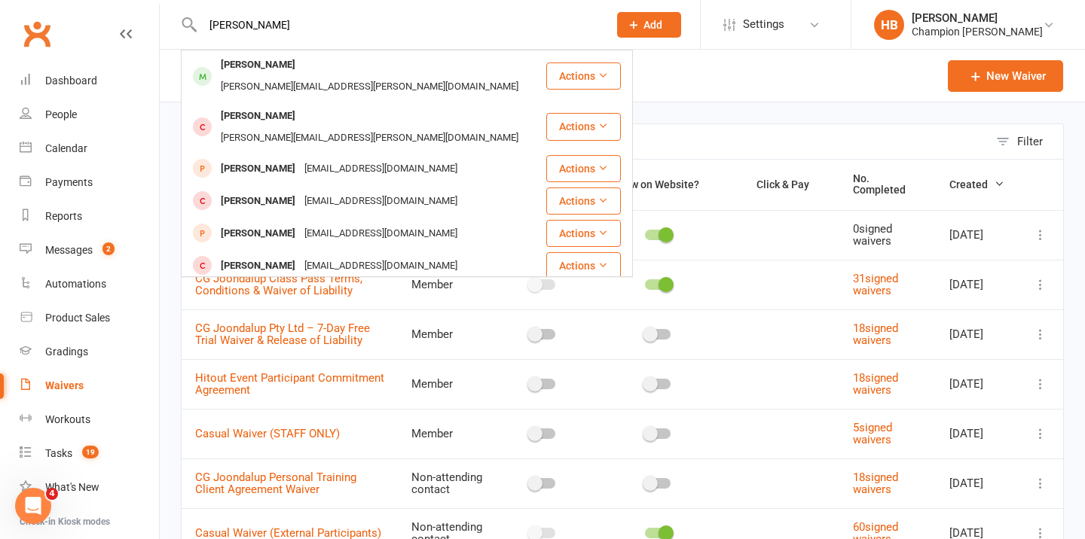
type input "[PERSON_NAME]"
click at [280, 288] on div "[PERSON_NAME]" at bounding box center [258, 299] width 84 height 22
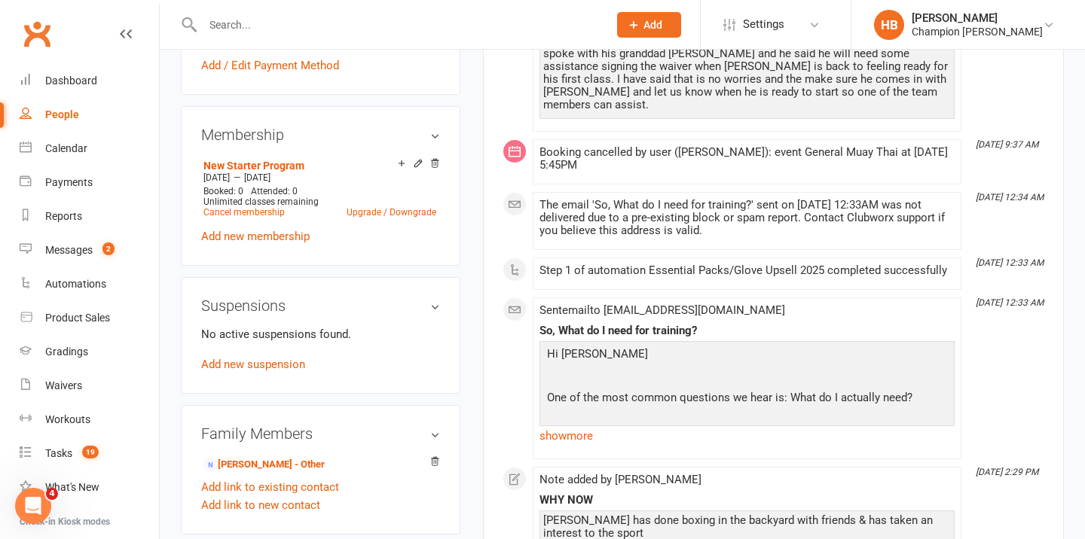
scroll to position [677, 0]
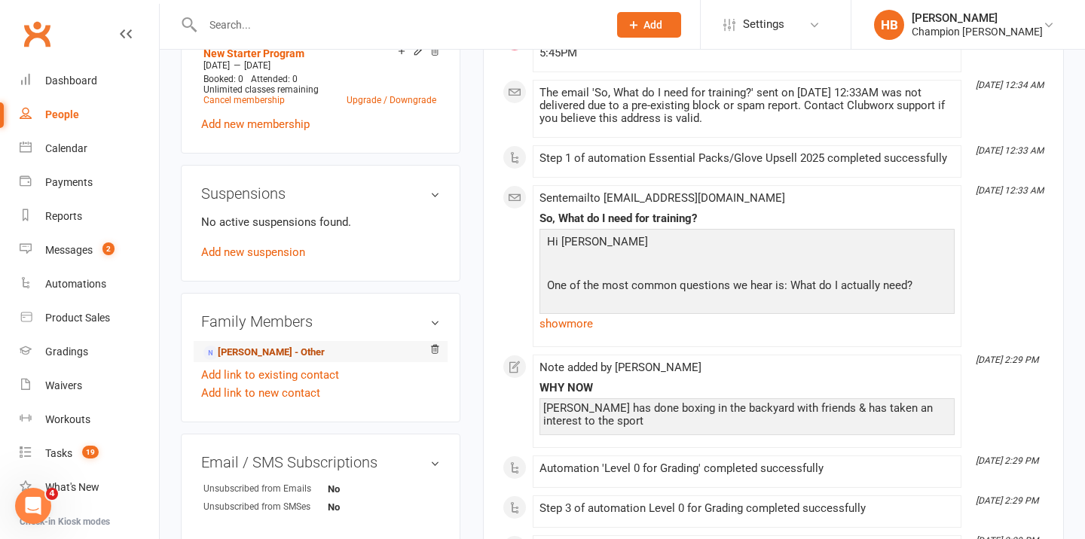
click at [278, 347] on link "[PERSON_NAME] - Other" at bounding box center [263, 353] width 121 height 16
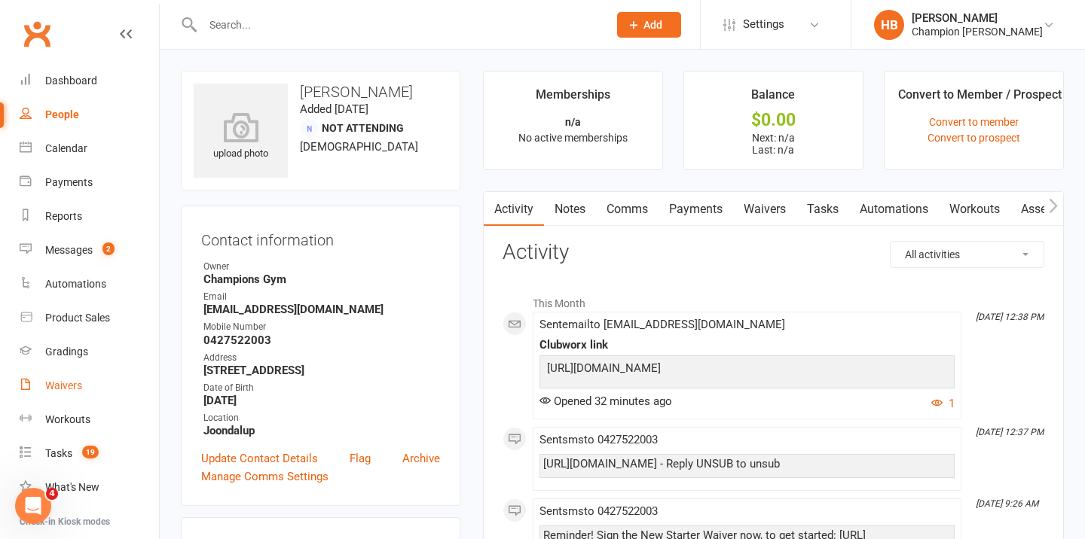
click at [88, 396] on link "Waivers" at bounding box center [89, 386] width 139 height 34
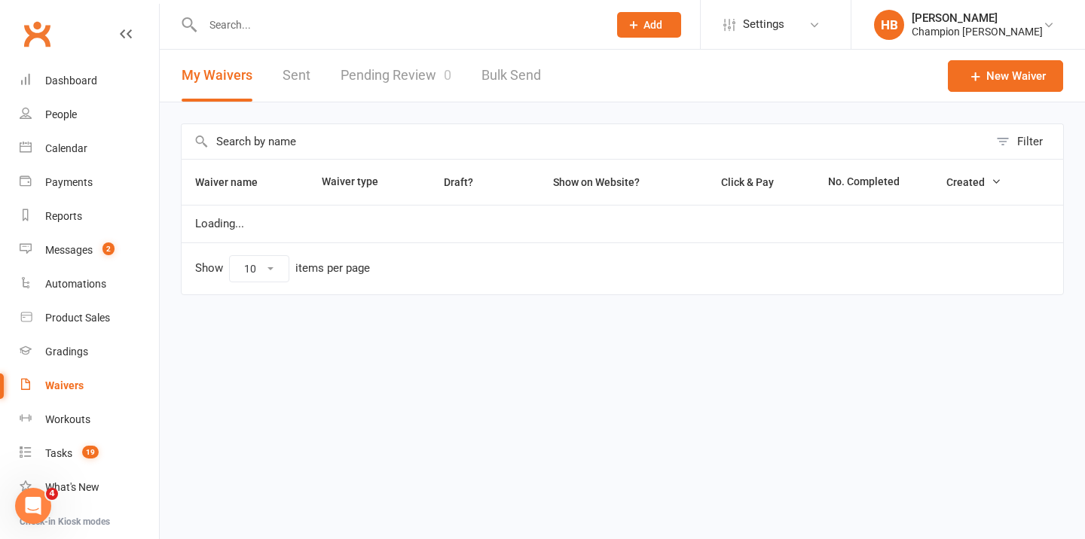
click at [399, 87] on link "Pending Review 0" at bounding box center [396, 76] width 111 height 52
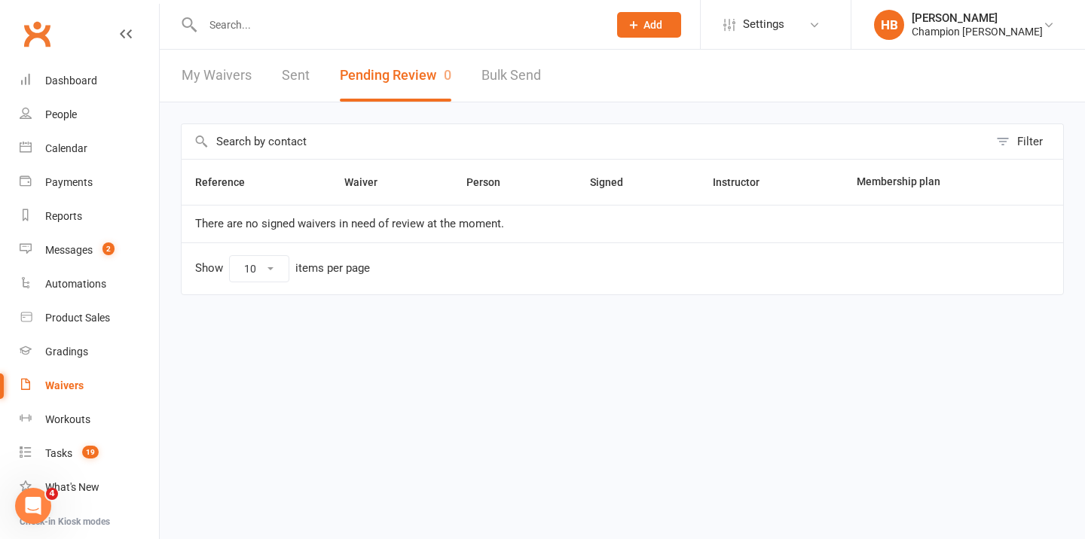
click at [283, 26] on input "text" at bounding box center [397, 24] width 399 height 21
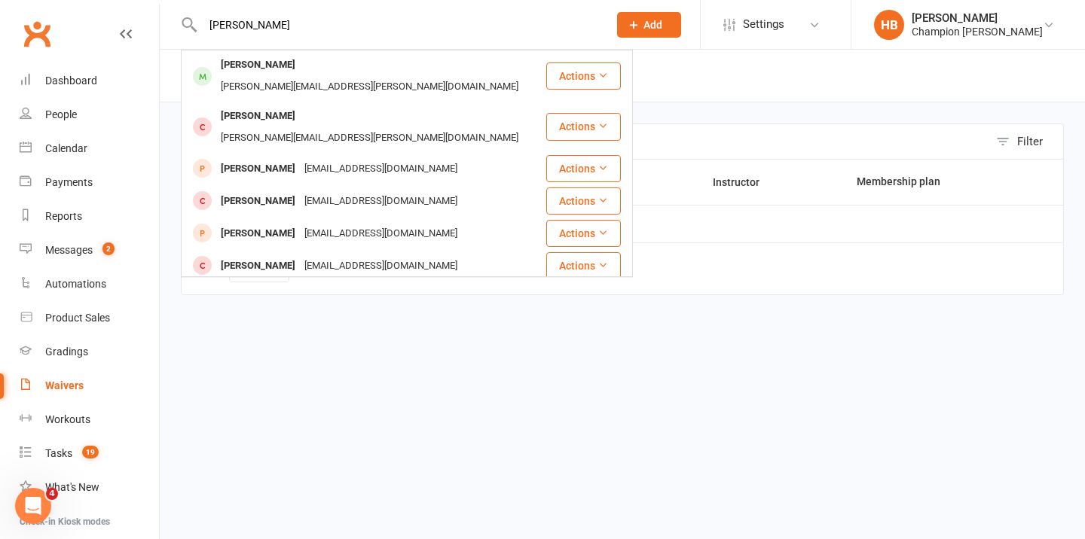
type input "[PERSON_NAME]"
click at [268, 288] on div "[PERSON_NAME]" at bounding box center [258, 299] width 84 height 22
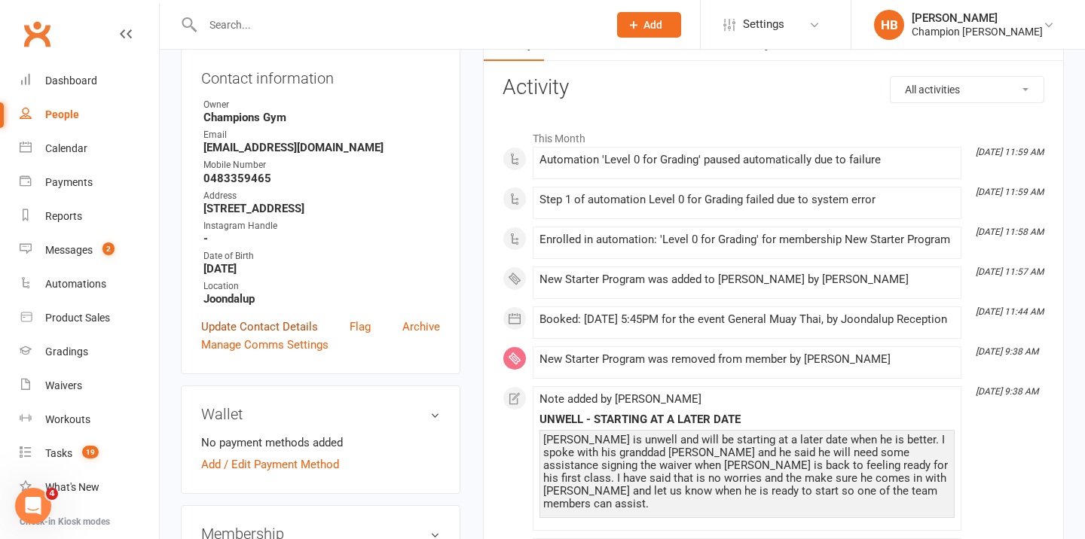
click at [274, 329] on link "Update Contact Details" at bounding box center [259, 327] width 117 height 18
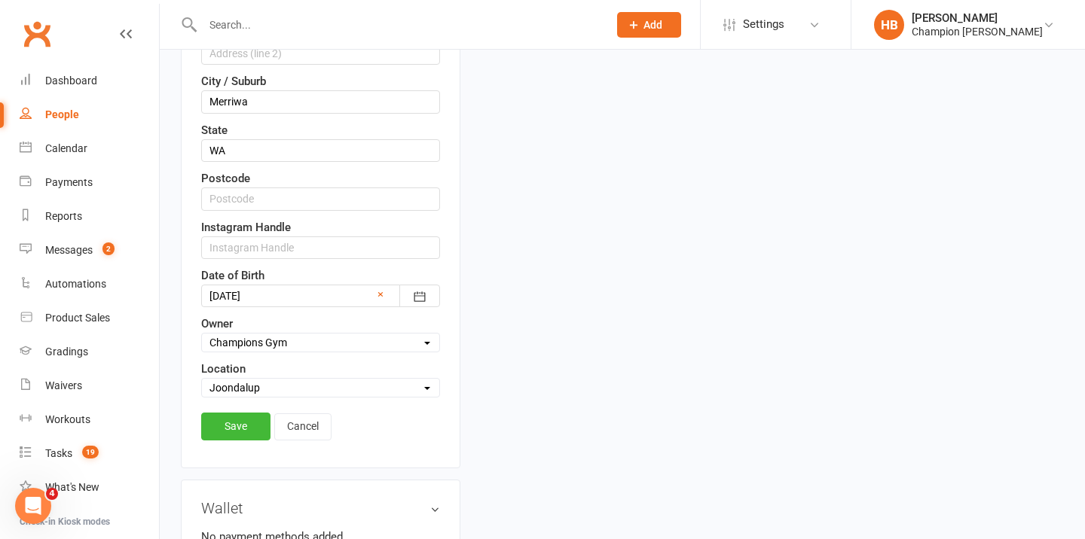
scroll to position [478, 0]
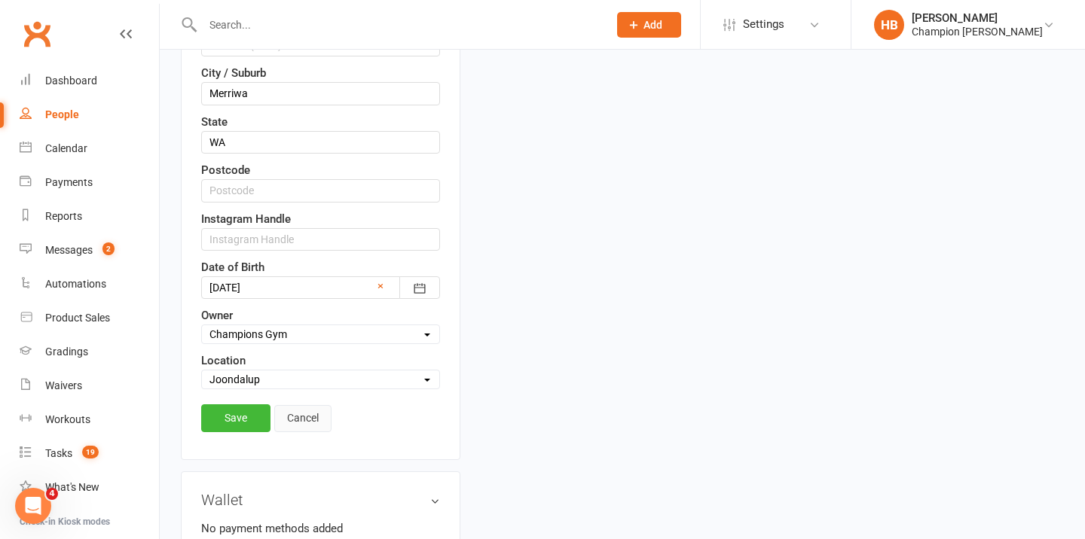
click at [304, 422] on link "Cancel" at bounding box center [302, 418] width 57 height 27
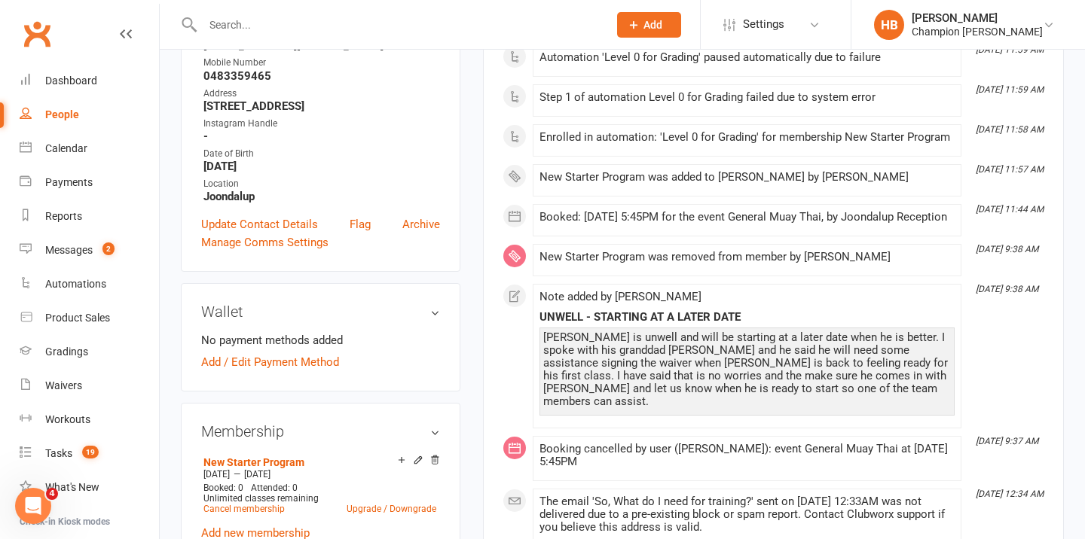
scroll to position [262, 0]
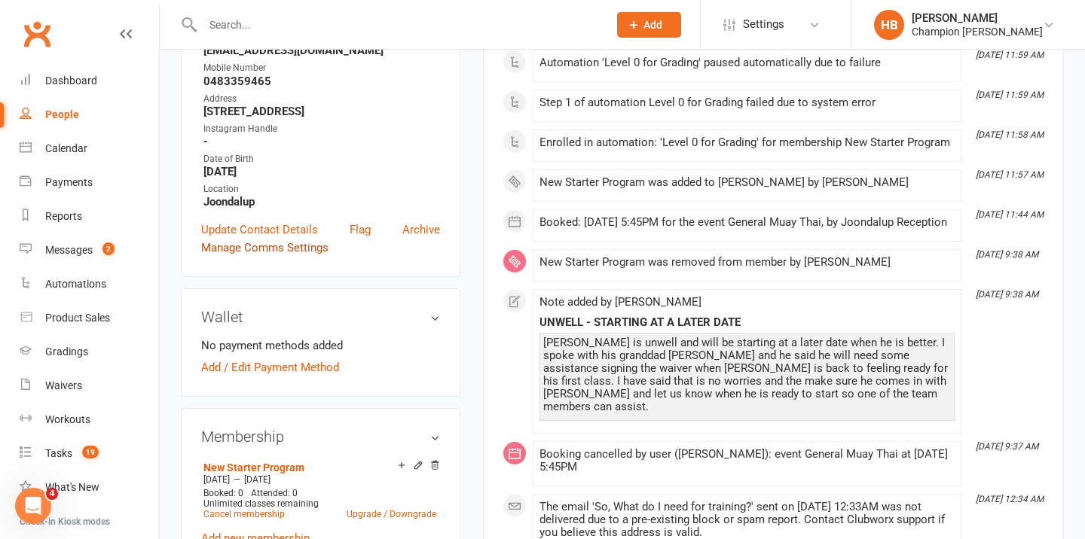
click at [278, 246] on link "Manage Comms Settings" at bounding box center [264, 248] width 127 height 18
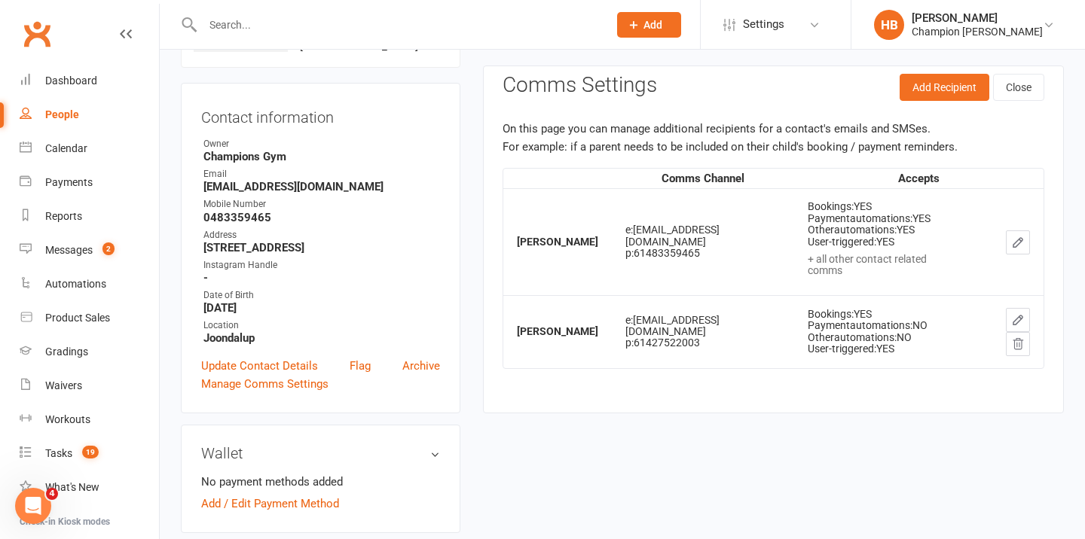
scroll to position [115, 0]
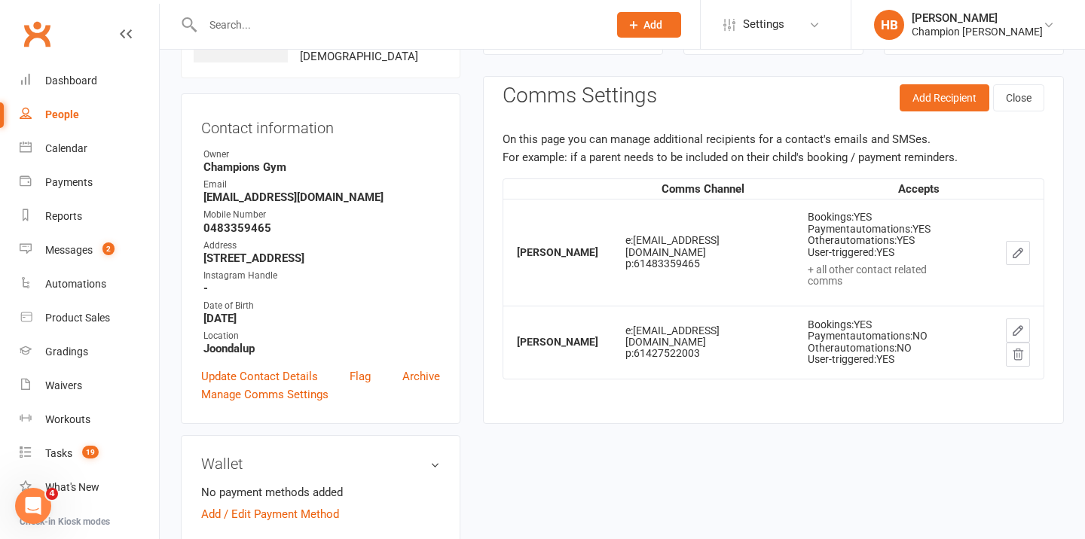
click at [1013, 334] on icon "button" at bounding box center [1017, 330] width 9 height 9
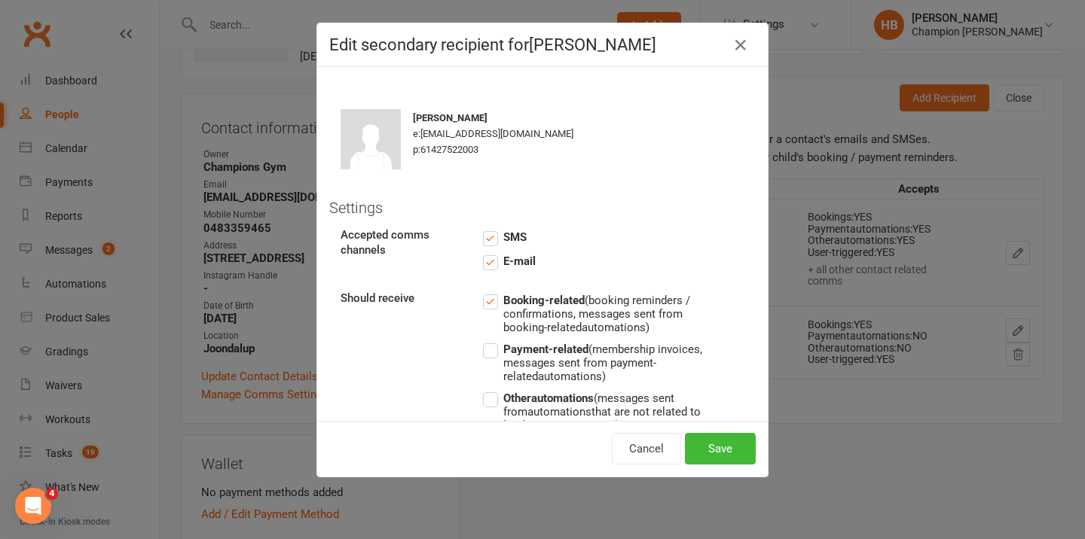
scroll to position [81, 0]
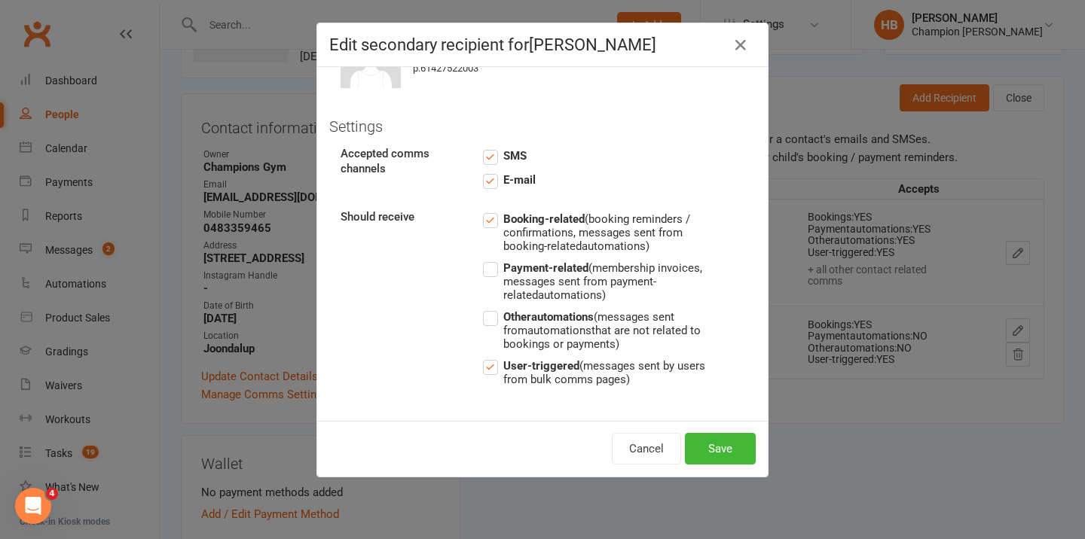
click at [490, 322] on label "Other automations (messages sent from automations that are not related to booki…" at bounding box center [596, 329] width 226 height 43
click at [490, 308] on input "Other automations (messages sent from automations that are not related to booki…" at bounding box center [596, 308] width 226 height 0
click at [492, 269] on label "Payment-related (membership invoices, messages sent from payment-related automa…" at bounding box center [596, 280] width 226 height 43
click at [492, 259] on input "Payment-related (membership invoices, messages sent from payment-related automa…" at bounding box center [596, 259] width 226 height 0
click at [713, 458] on button "Save" at bounding box center [720, 449] width 71 height 32
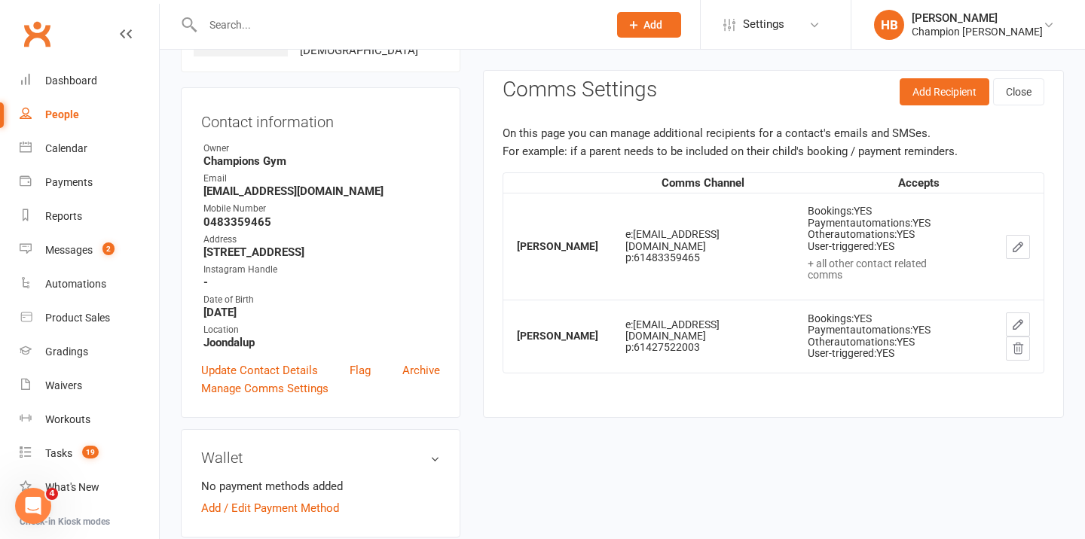
scroll to position [0, 0]
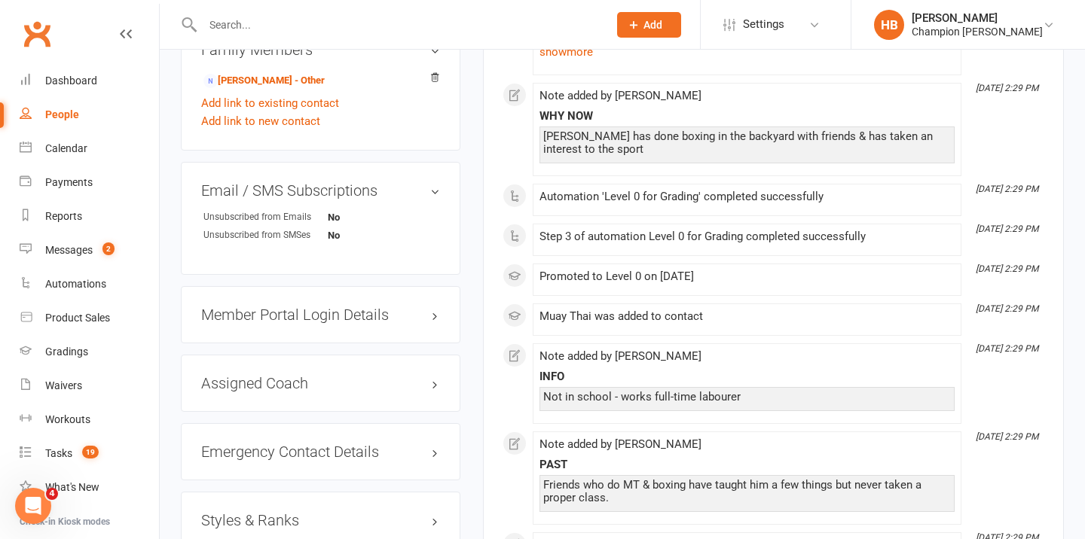
scroll to position [965, 0]
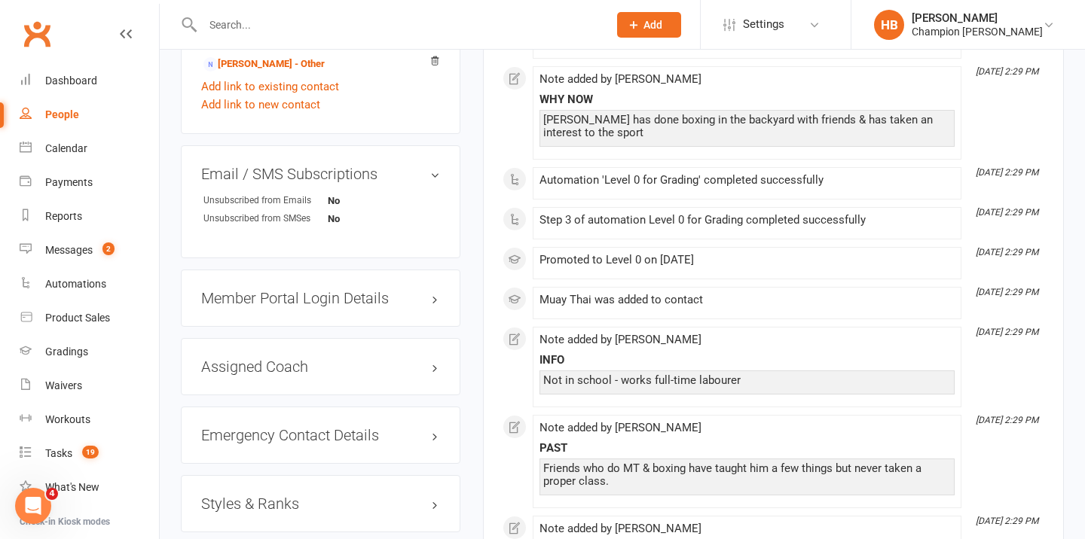
click at [331, 304] on div "Member Portal Login Details" at bounding box center [321, 298] width 280 height 57
click at [329, 296] on h3 "Member Portal Login Details" at bounding box center [320, 298] width 239 height 17
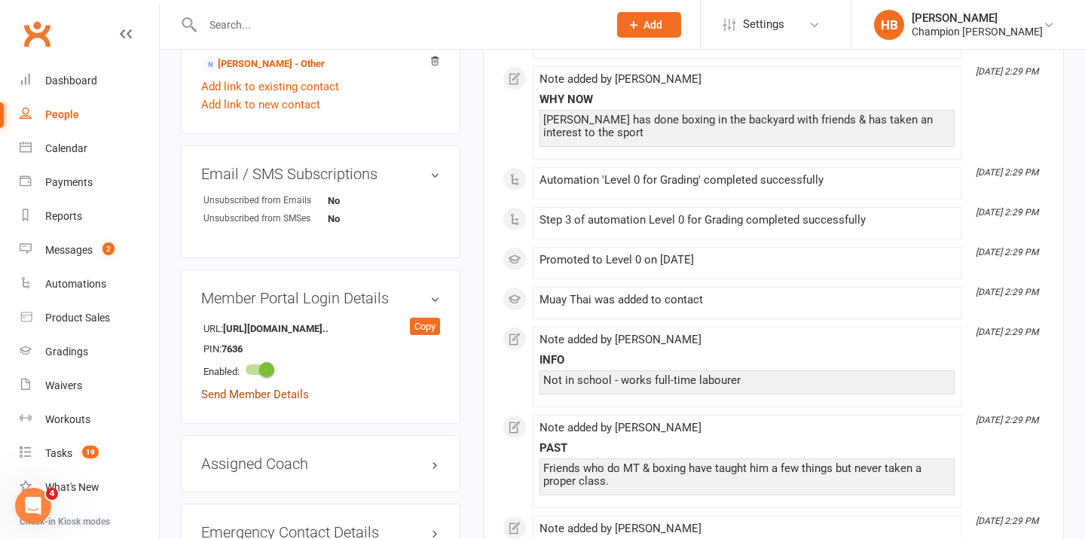
click at [276, 392] on link "Send Member Details" at bounding box center [255, 395] width 108 height 14
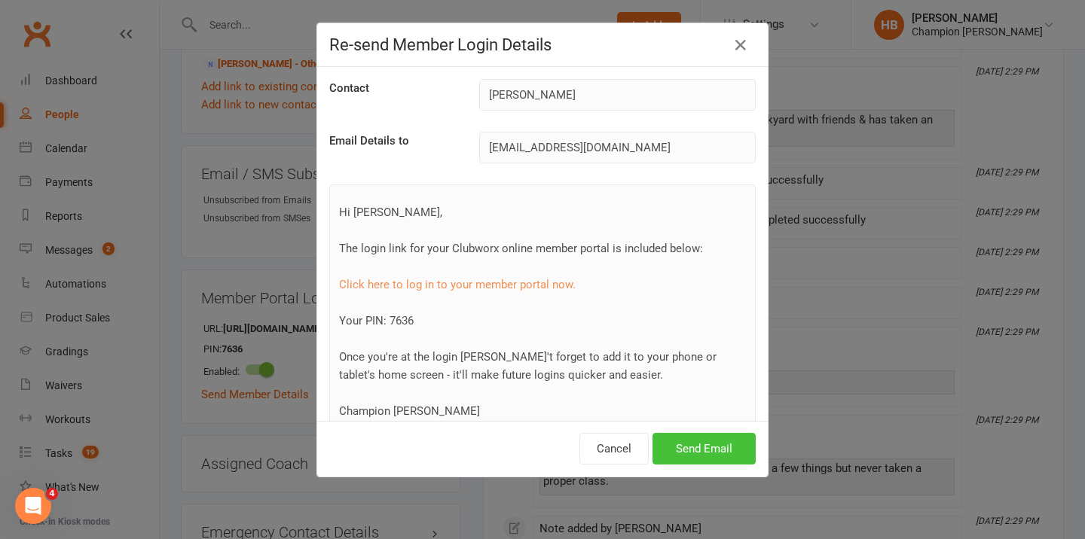
click at [692, 441] on button "Send Email" at bounding box center [703, 449] width 103 height 32
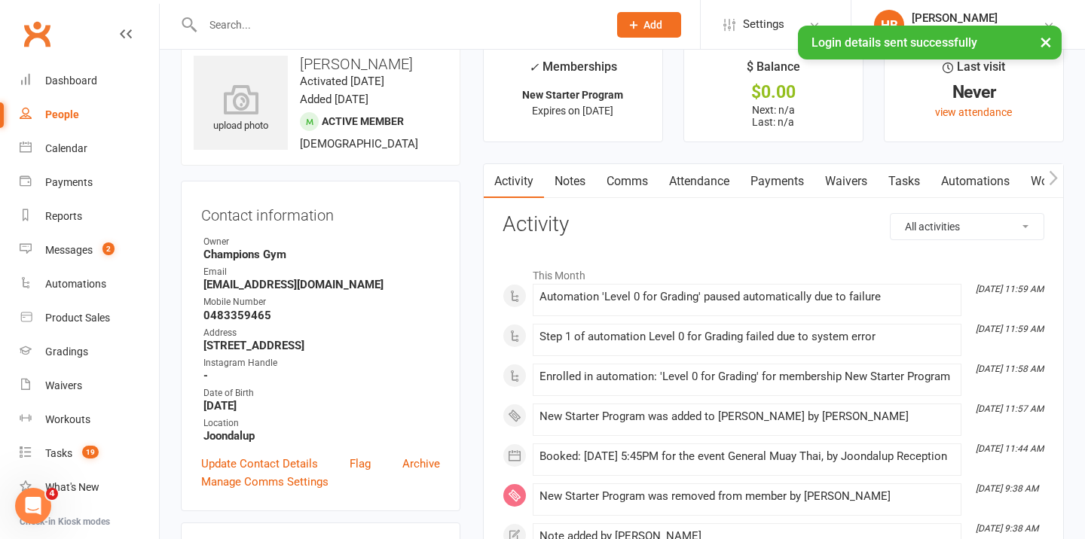
scroll to position [0, 0]
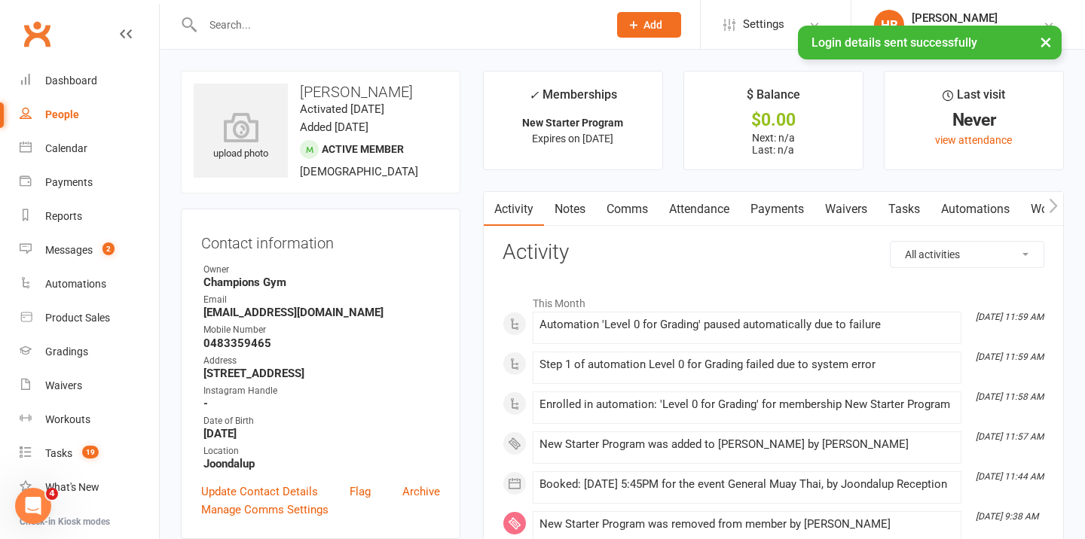
click at [564, 213] on link "Notes" at bounding box center [570, 209] width 52 height 35
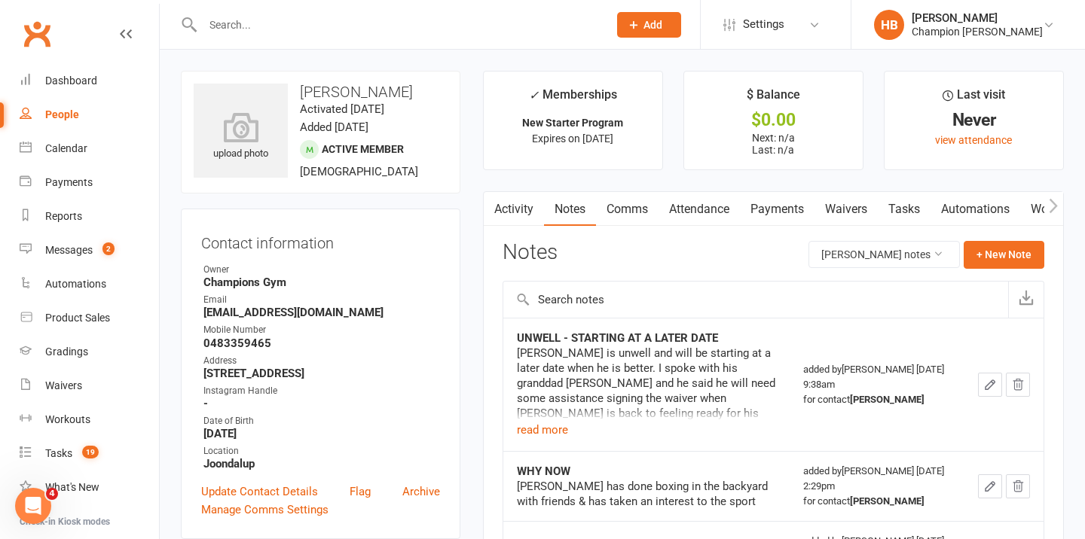
click at [501, 218] on button "button" at bounding box center [493, 209] width 19 height 34
click at [508, 207] on link "Activity" at bounding box center [514, 209] width 60 height 35
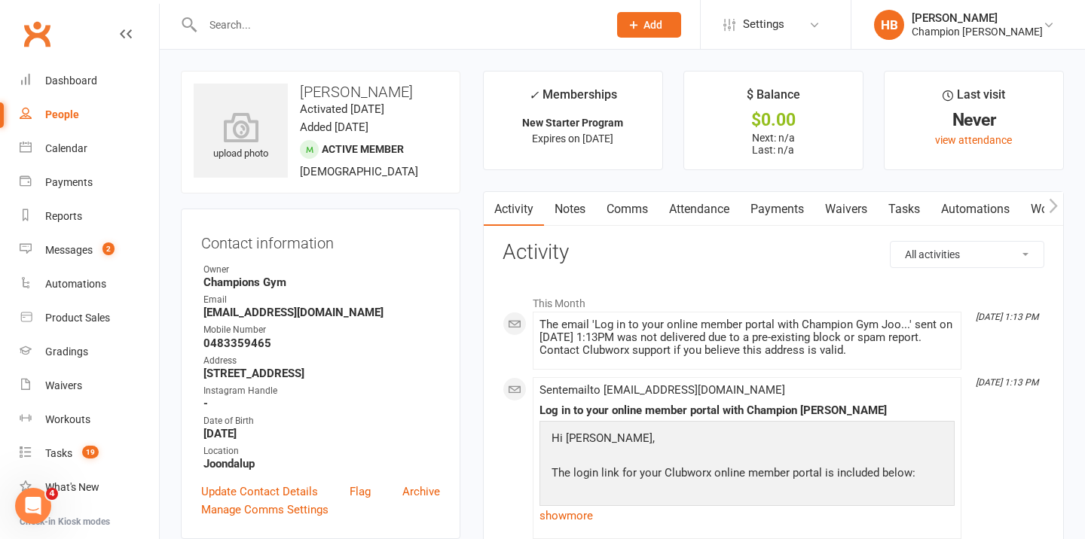
click at [674, 197] on link "Attendance" at bounding box center [698, 209] width 81 height 35
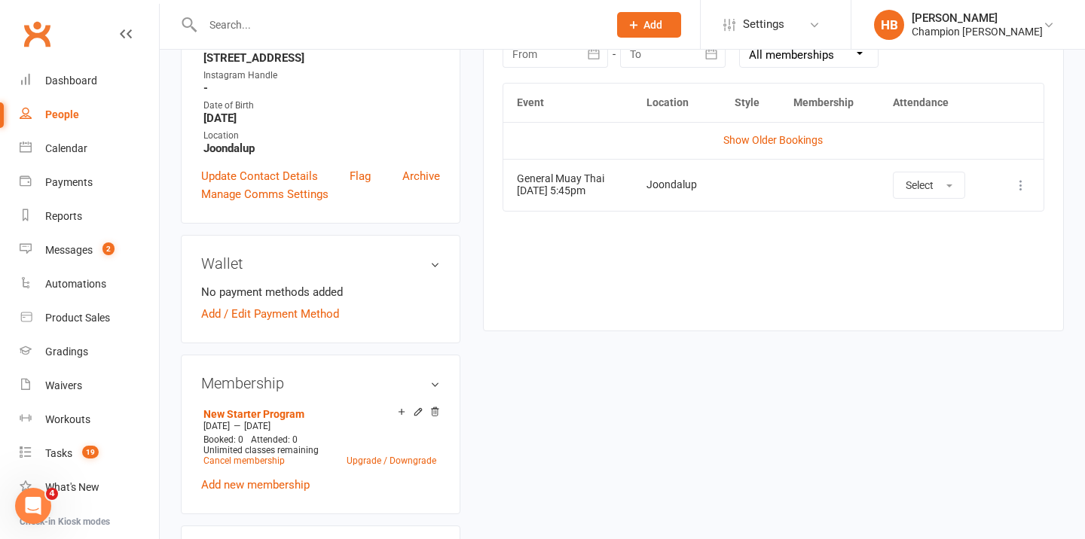
scroll to position [206, 0]
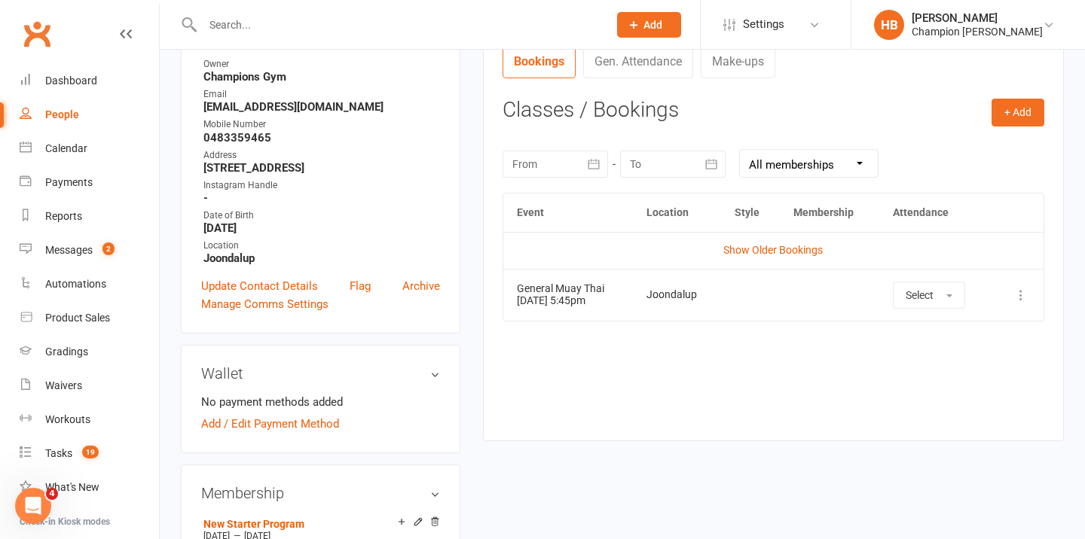
drag, startPoint x: 312, startPoint y: 169, endPoint x: 350, endPoint y: 167, distance: 38.5
click at [350, 167] on strong "[STREET_ADDRESS]" at bounding box center [321, 168] width 237 height 14
copy strong "Merriwa"
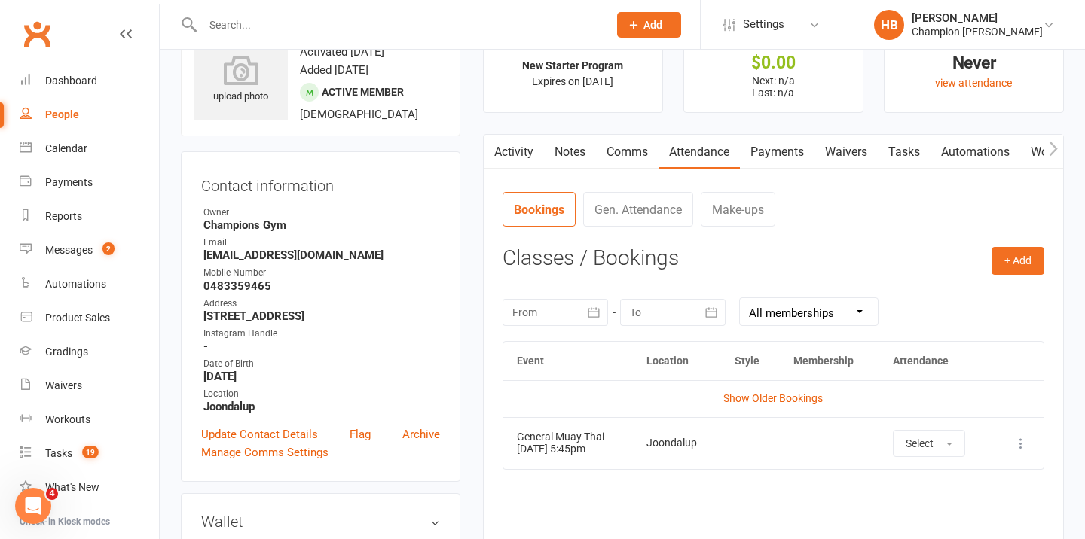
scroll to position [365, 0]
